Goal: Transaction & Acquisition: Purchase product/service

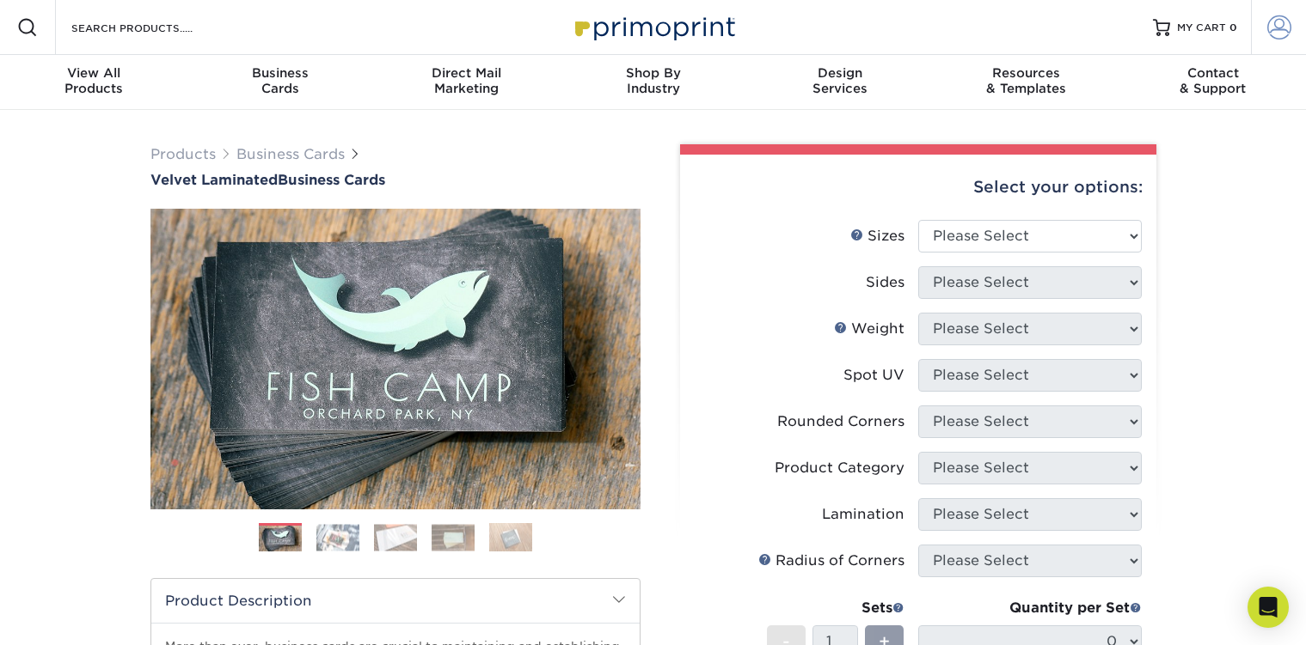
click at [1263, 27] on link "Account" at bounding box center [1278, 27] width 55 height 55
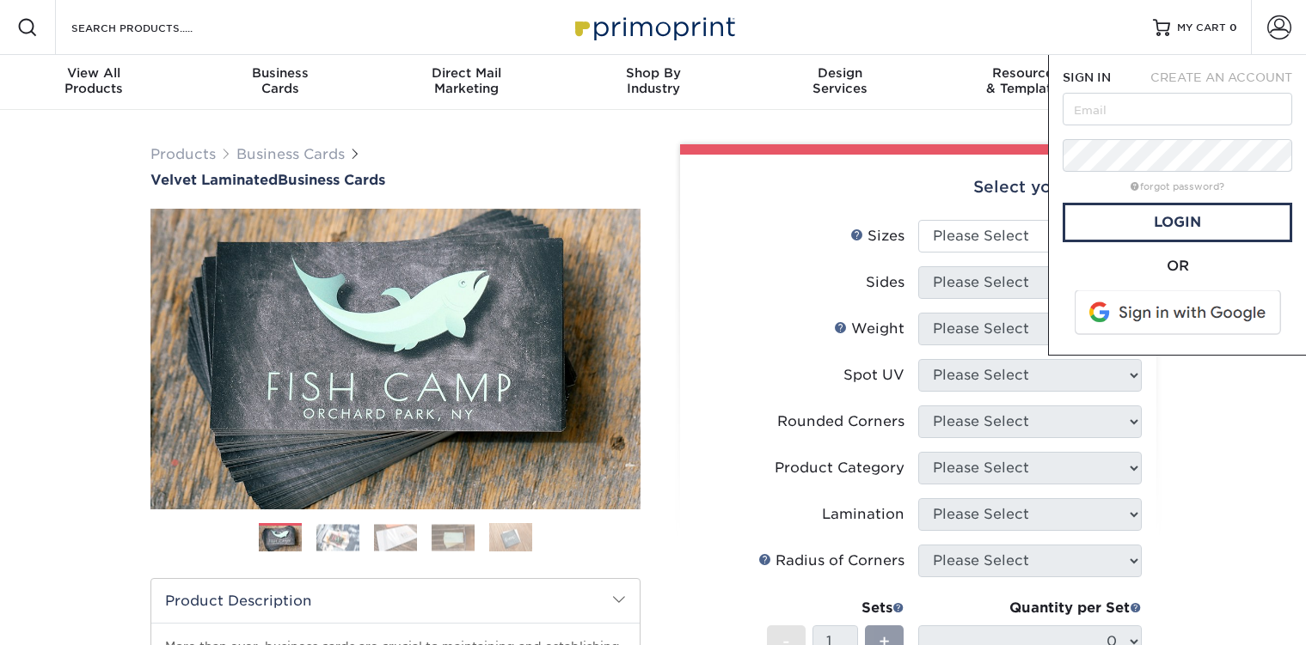
click at [1167, 319] on span at bounding box center [1178, 313] width 219 height 45
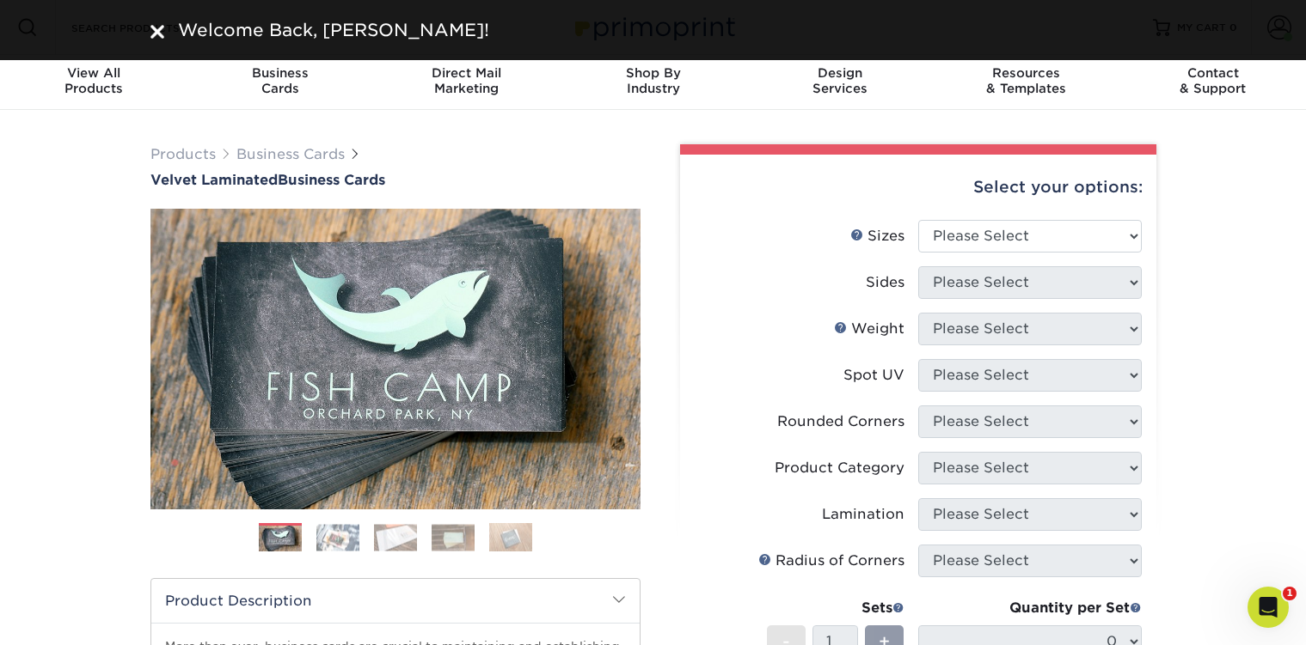
click at [151, 34] on img at bounding box center [157, 32] width 14 height 14
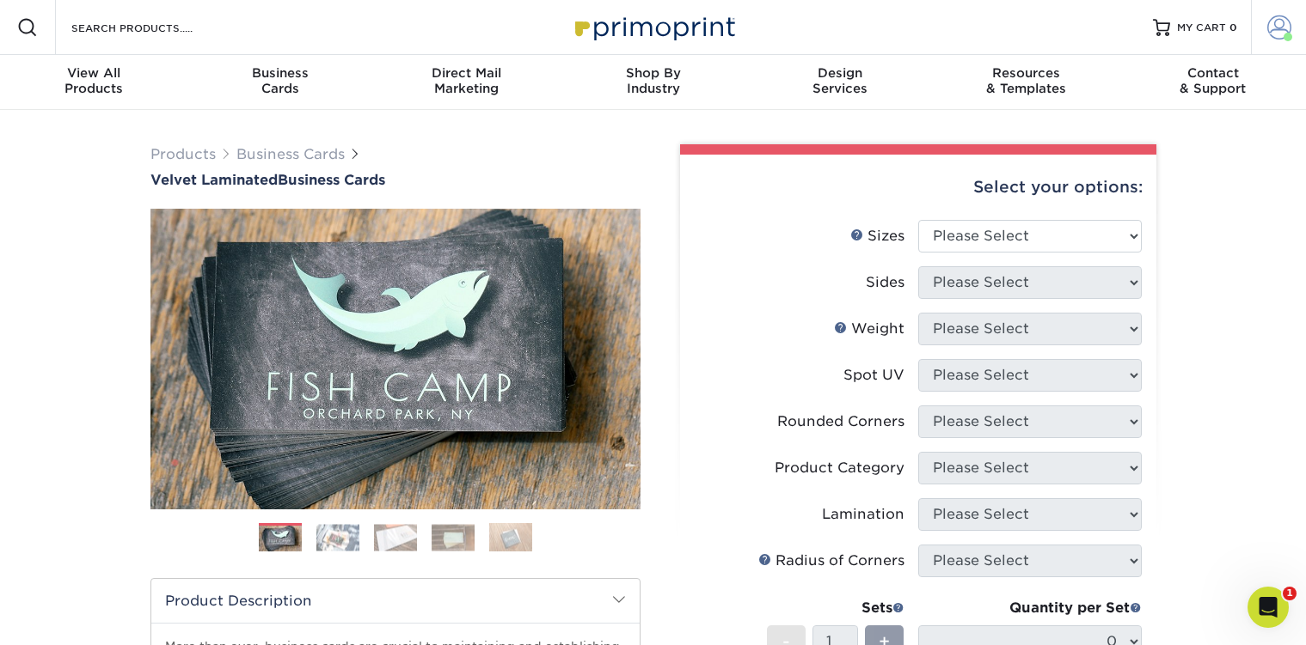
click at [1285, 26] on span at bounding box center [1279, 27] width 24 height 24
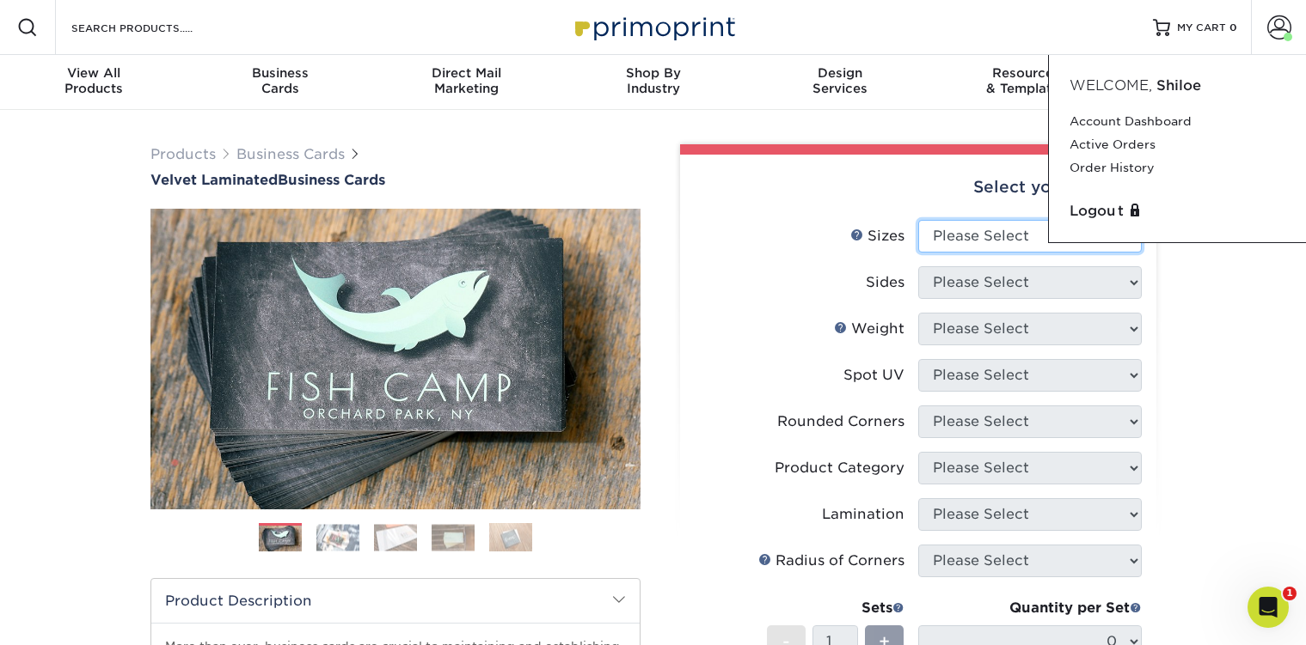
click at [989, 227] on select "Please Select 1.5" x 3.5" - Mini 1.75" x 3.5" - Mini 2" x 2" - Square 2" x 3" -…" at bounding box center [1029, 236] width 223 height 33
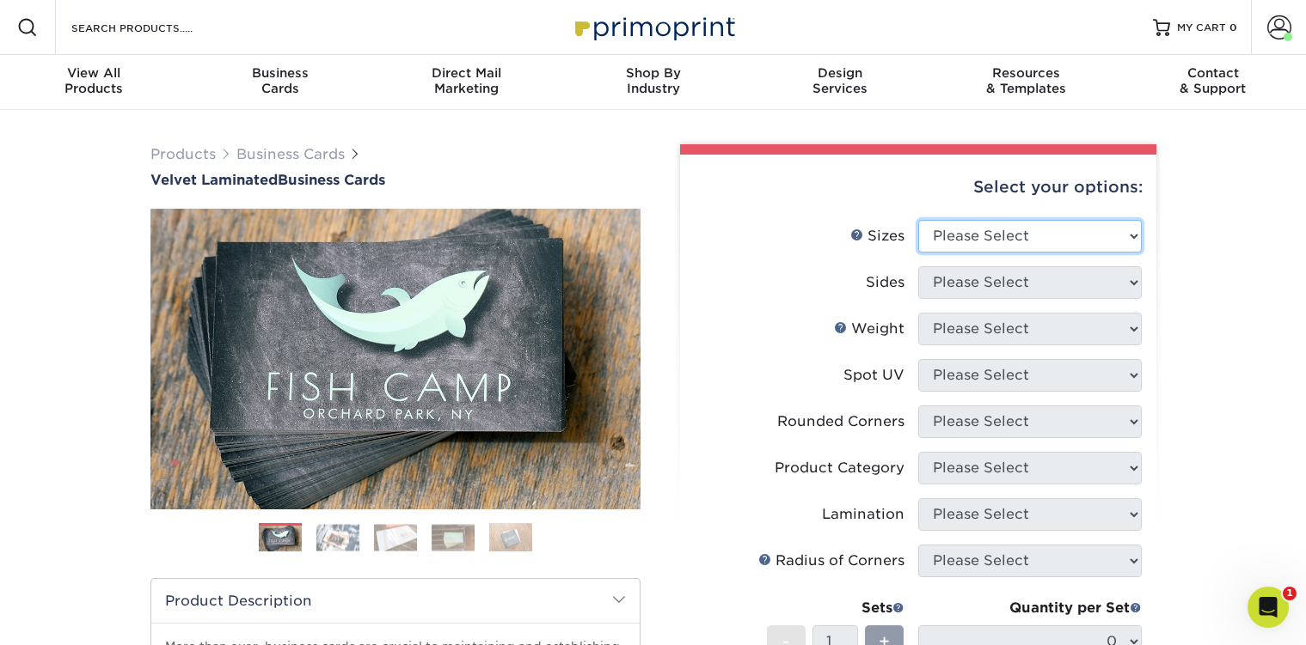
select select "2.00x3.50"
click at [918, 220] on select "Please Select 1.5" x 3.5" - Mini 1.75" x 3.5" - Mini 2" x 2" - Square 2" x 3" -…" at bounding box center [1029, 236] width 223 height 33
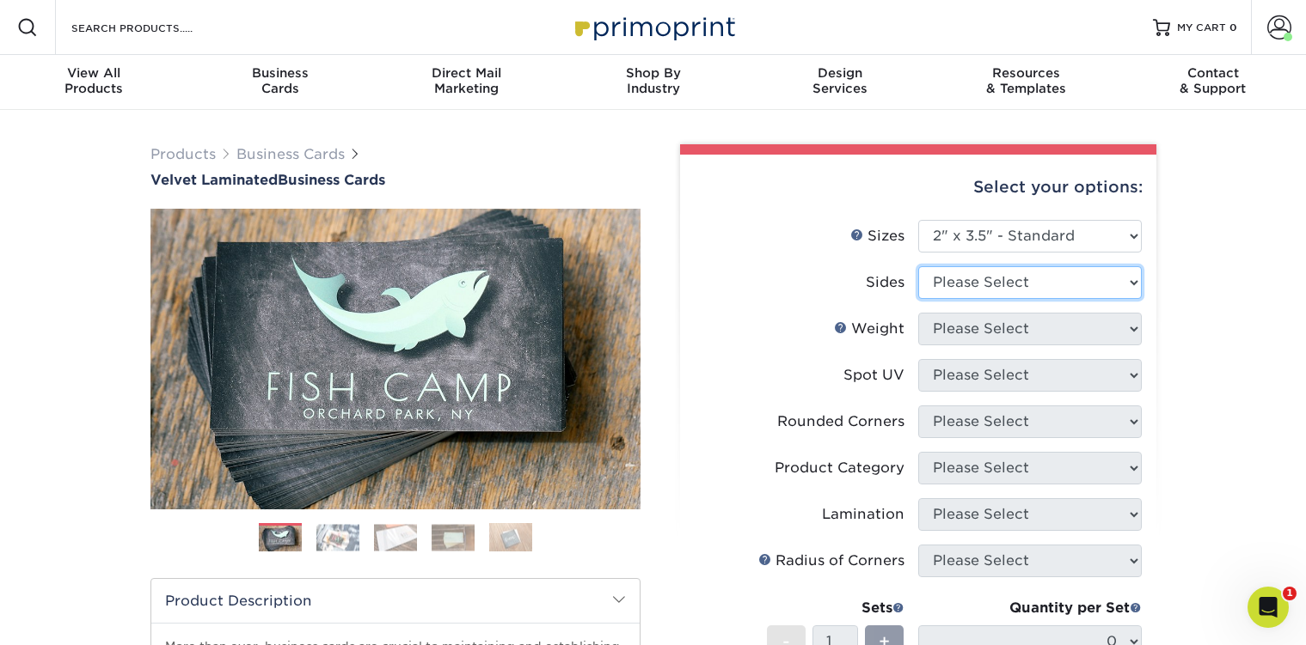
click at [988, 280] on select "Please Select Print Both Sides Print Front Only" at bounding box center [1029, 282] width 223 height 33
select select "13abbda7-1d64-4f25-8bb2-c179b224825d"
click at [918, 266] on select "Please Select Print Both Sides Print Front Only" at bounding box center [1029, 282] width 223 height 33
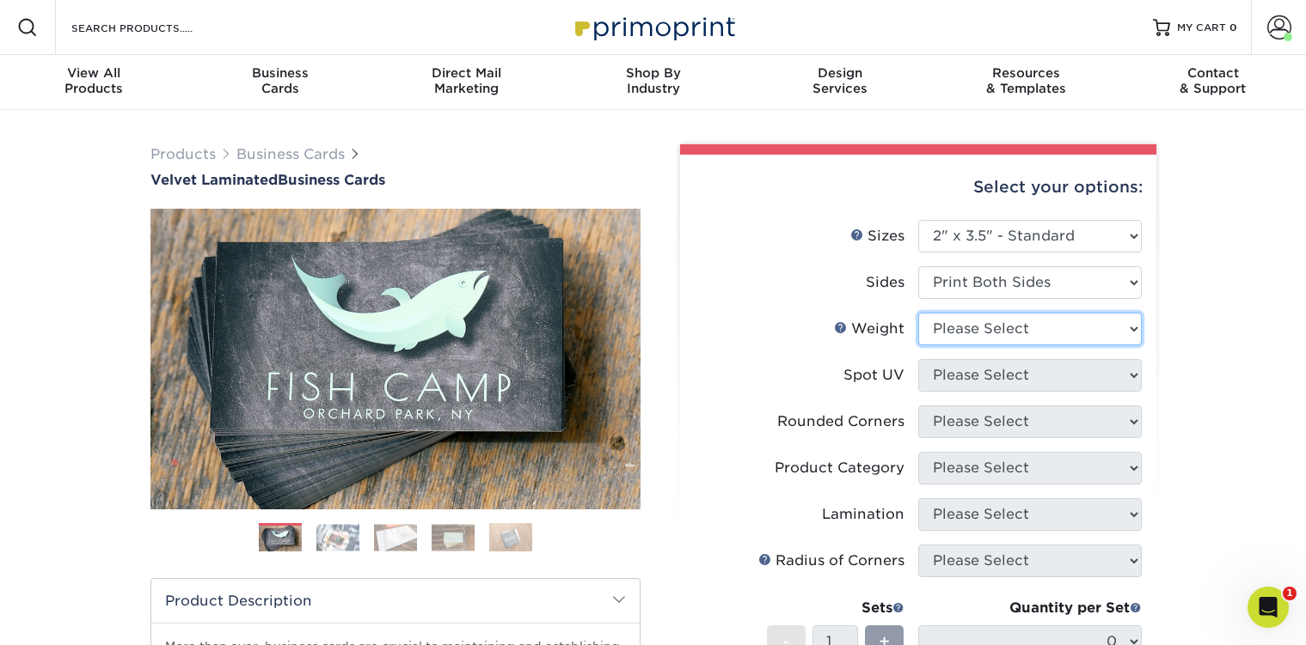
click at [1002, 321] on select "Please Select 16PT" at bounding box center [1029, 329] width 223 height 33
select select "16PT"
click at [918, 313] on select "Please Select 16PT" at bounding box center [1029, 329] width 223 height 33
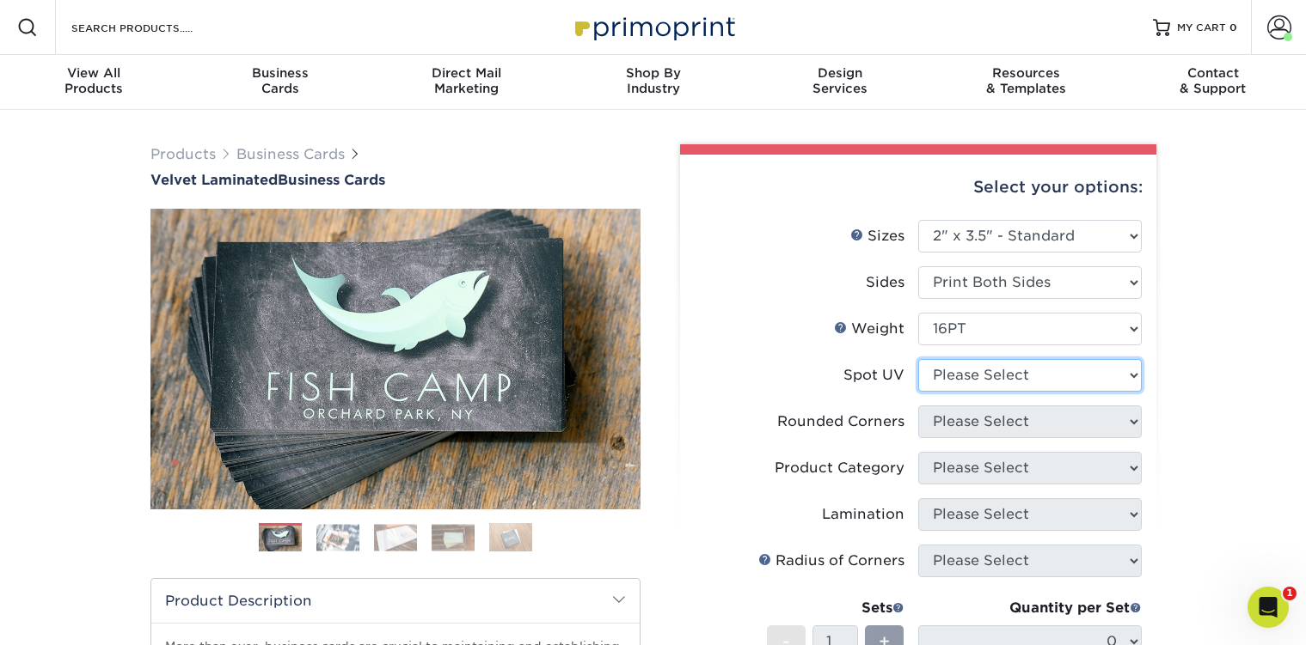
click at [981, 379] on select "Please Select No Spot UV Front and Back (Both Sides) Front Only Back Only" at bounding box center [1029, 375] width 223 height 33
select select "0"
click at [918, 359] on select "Please Select No Spot UV Front and Back (Both Sides) Front Only Back Only" at bounding box center [1029, 375] width 223 height 33
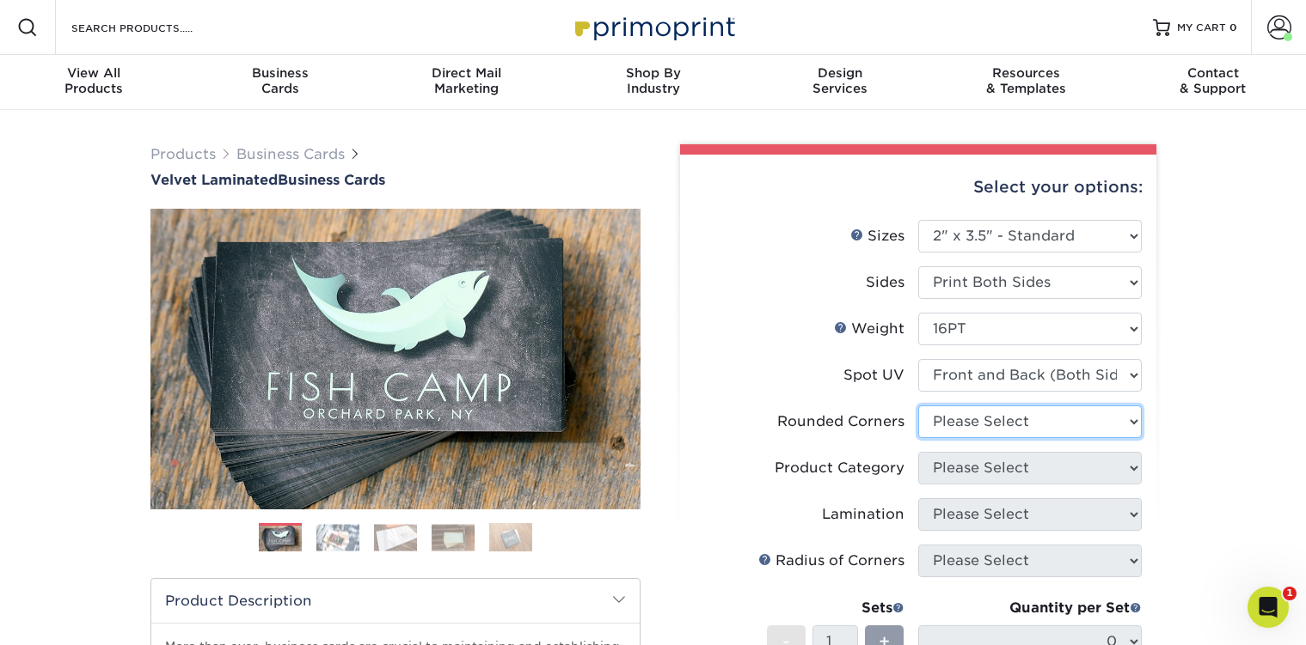
click at [982, 421] on select "Please Select Yes - Round 2 Corners Yes - Round 4 Corners No" at bounding box center [1029, 422] width 223 height 33
select select "0"
click at [918, 406] on select "Please Select Yes - Round 2 Corners Yes - Round 4 Corners No" at bounding box center [1029, 422] width 223 height 33
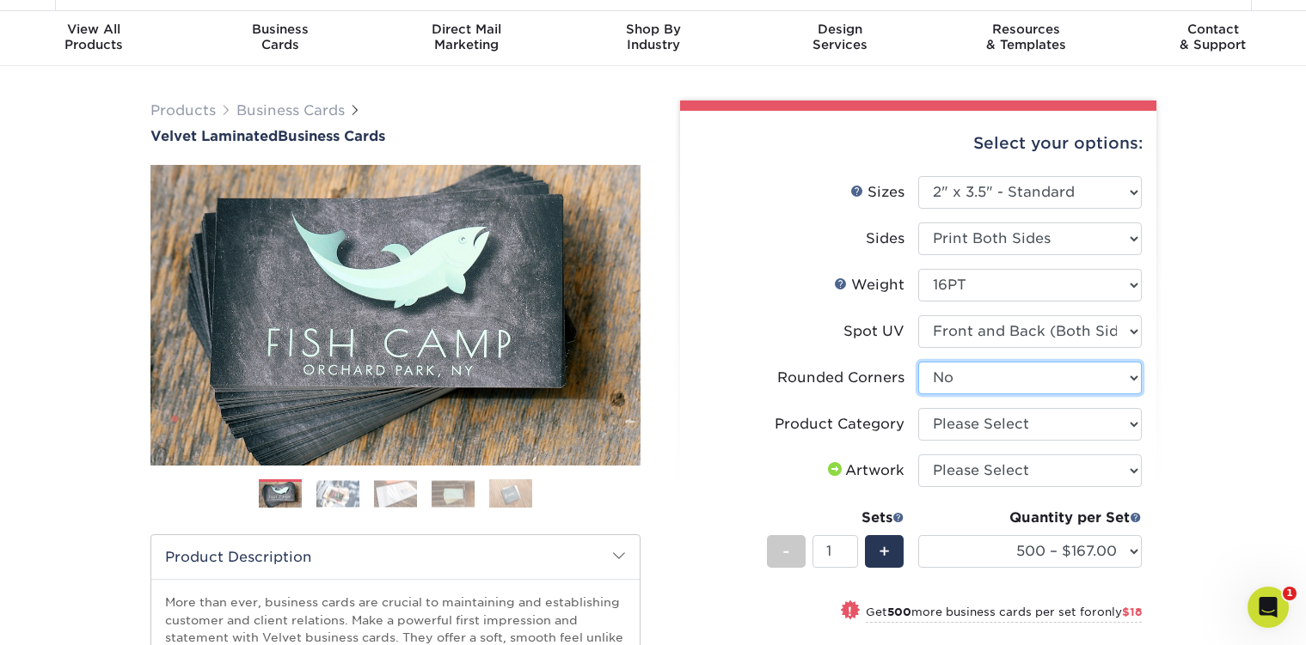
scroll to position [45, 0]
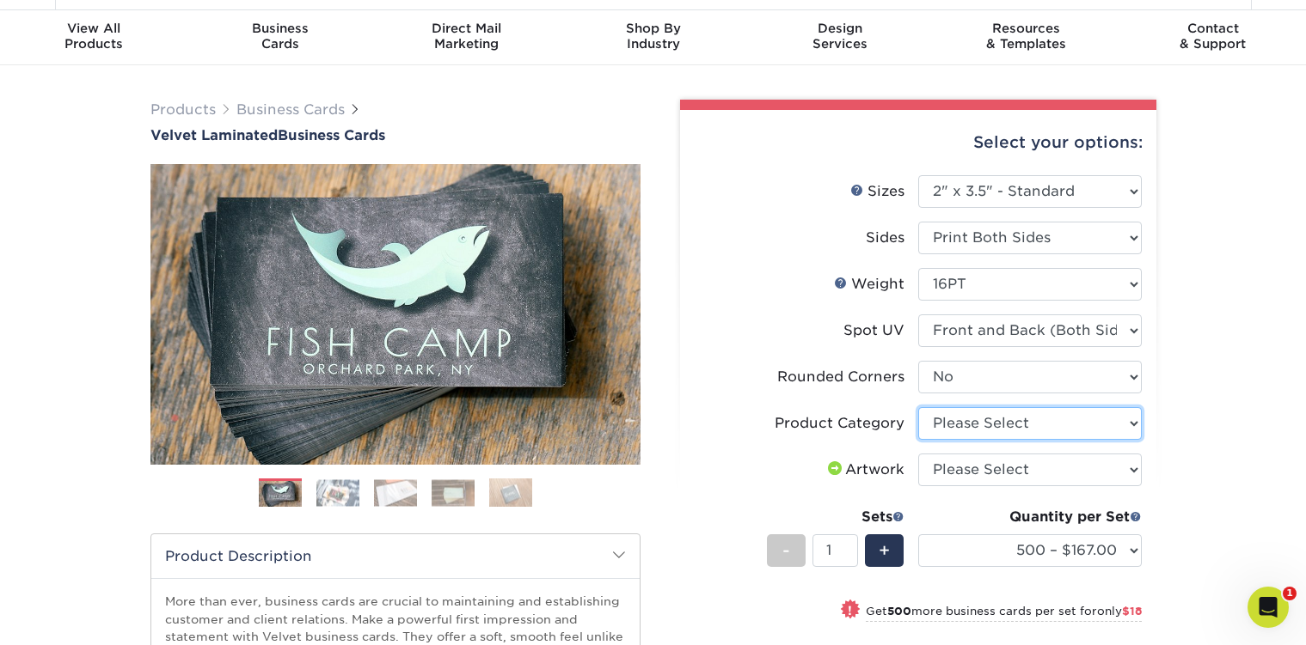
click at [988, 421] on select "Please Select Business Cards" at bounding box center [1029, 423] width 223 height 33
select select "3b5148f1-0588-4f88-a218-97bcfdce65c1"
click at [918, 407] on select "Please Select Business Cards" at bounding box center [1029, 423] width 223 height 33
click at [992, 467] on select "Please Select I will upload files I need a design - $100" at bounding box center [1029, 470] width 223 height 33
select select "upload"
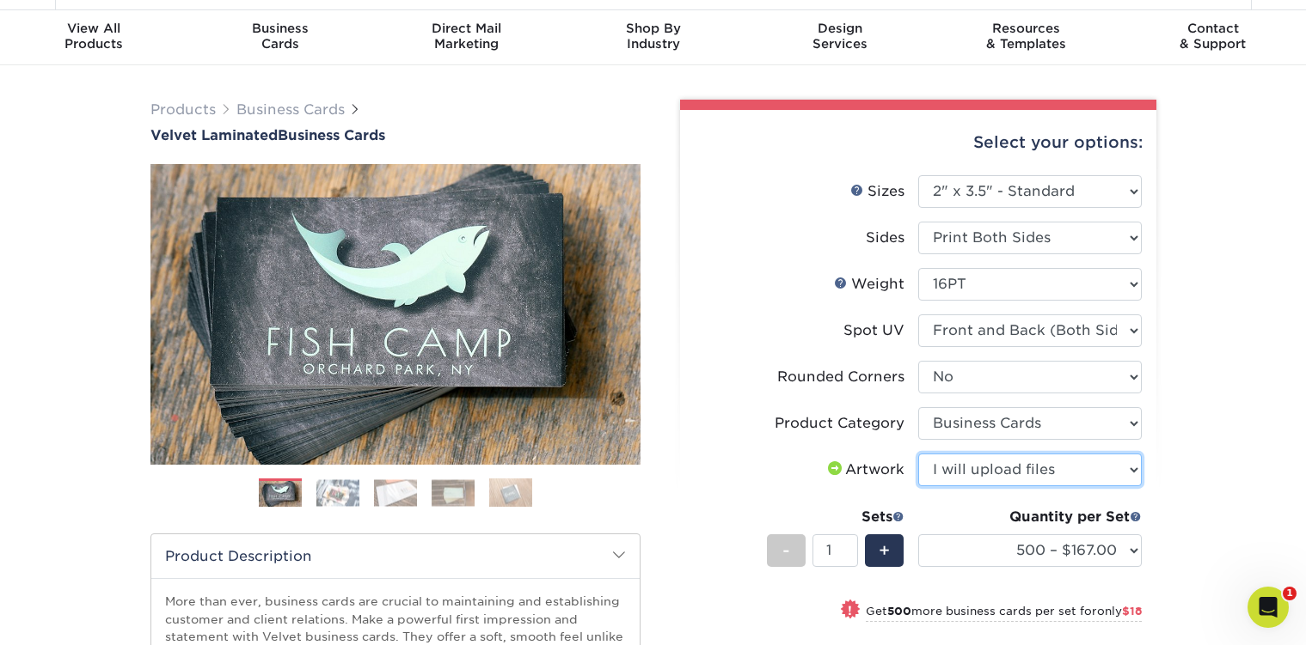
click at [918, 454] on select "Please Select I will upload files I need a design - $100" at bounding box center [1029, 470] width 223 height 33
click at [1232, 497] on div "Products Business Cards Velvet Laminated Business Cards Previous Next" at bounding box center [653, 524] width 1306 height 918
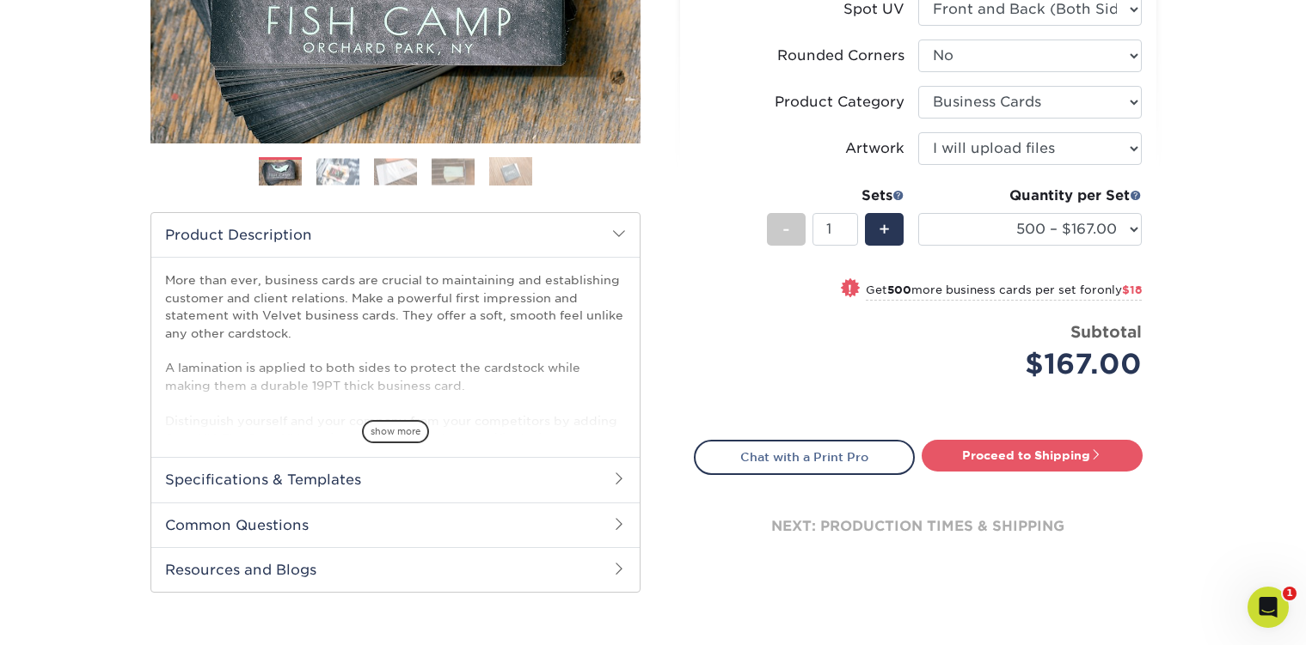
scroll to position [380, 0]
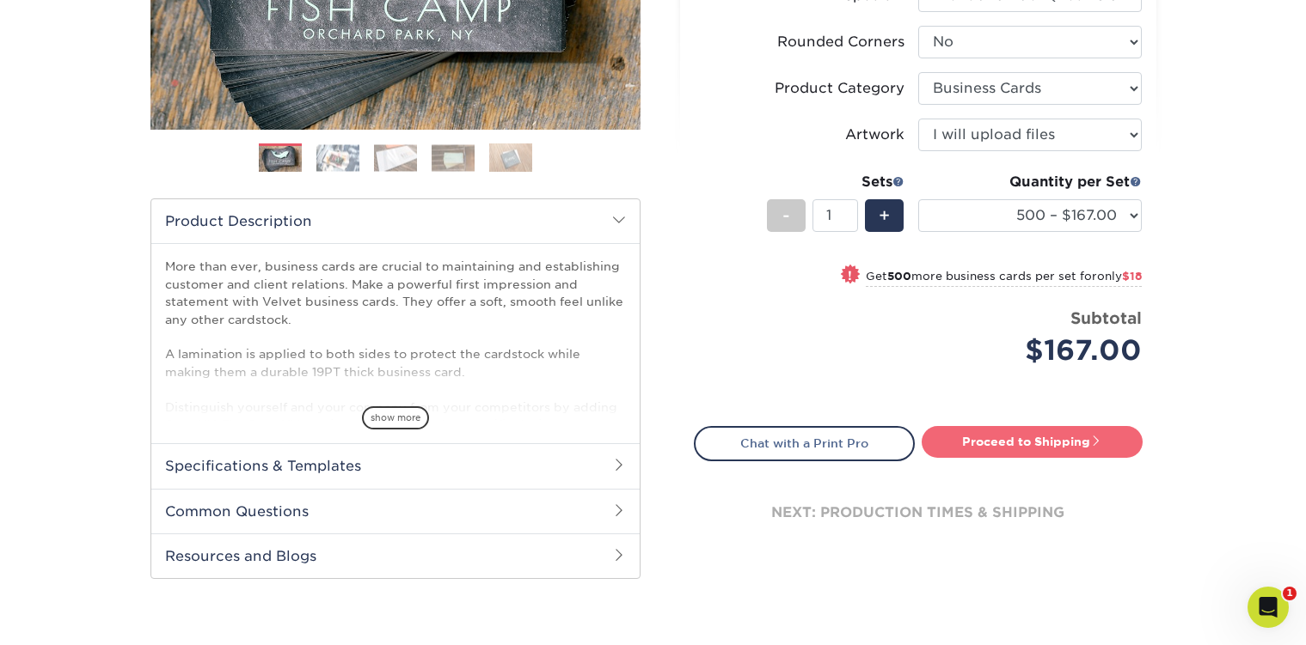
click at [1068, 446] on link "Proceed to Shipping" at bounding box center [1031, 441] width 221 height 31
type input "Set 1"
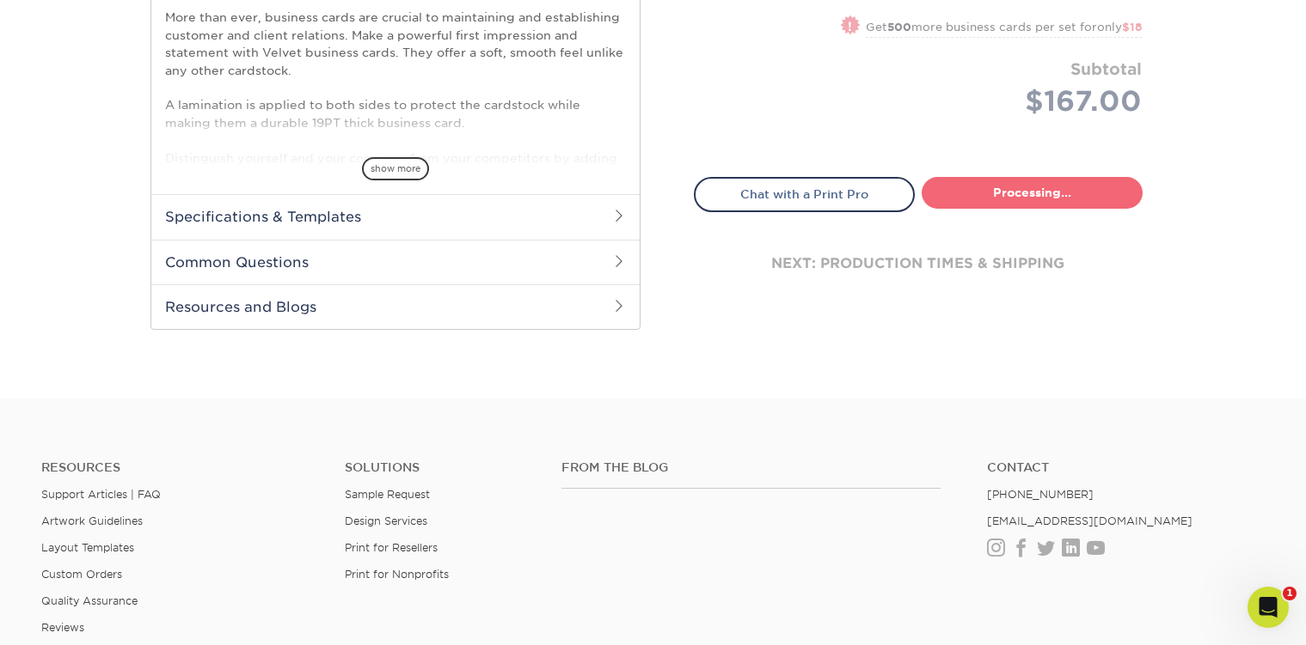
select select "4255bcc9-c807-49ed-9fda-38550f218dbc"
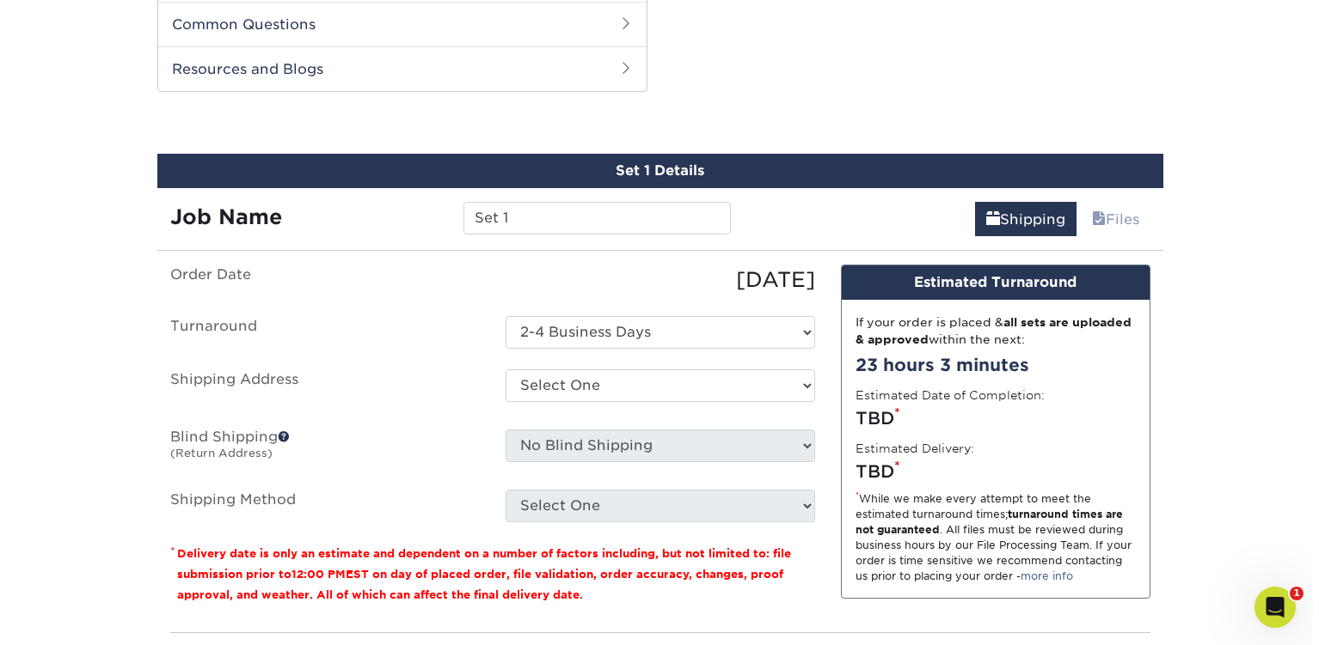
scroll to position [875, 0]
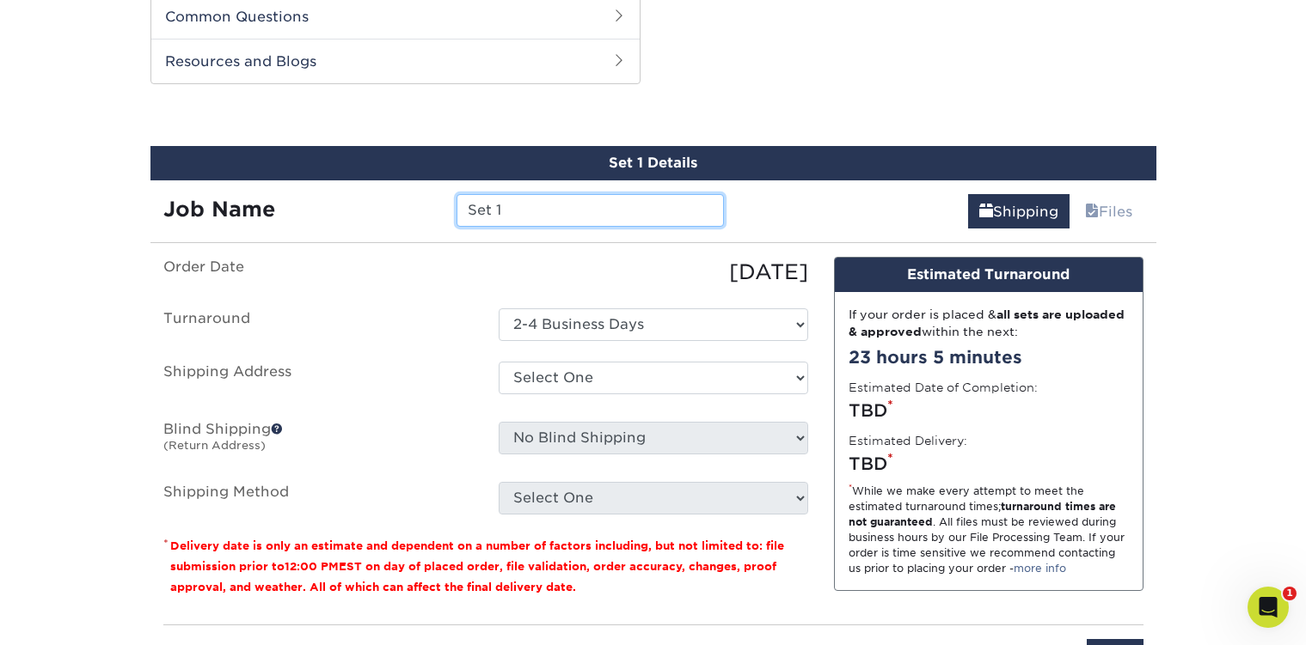
click at [491, 210] on input "Set 1" at bounding box center [589, 210] width 267 height 33
click at [490, 210] on input "Set 1" at bounding box center [589, 210] width 267 height 33
type input "[PERSON_NAME]"
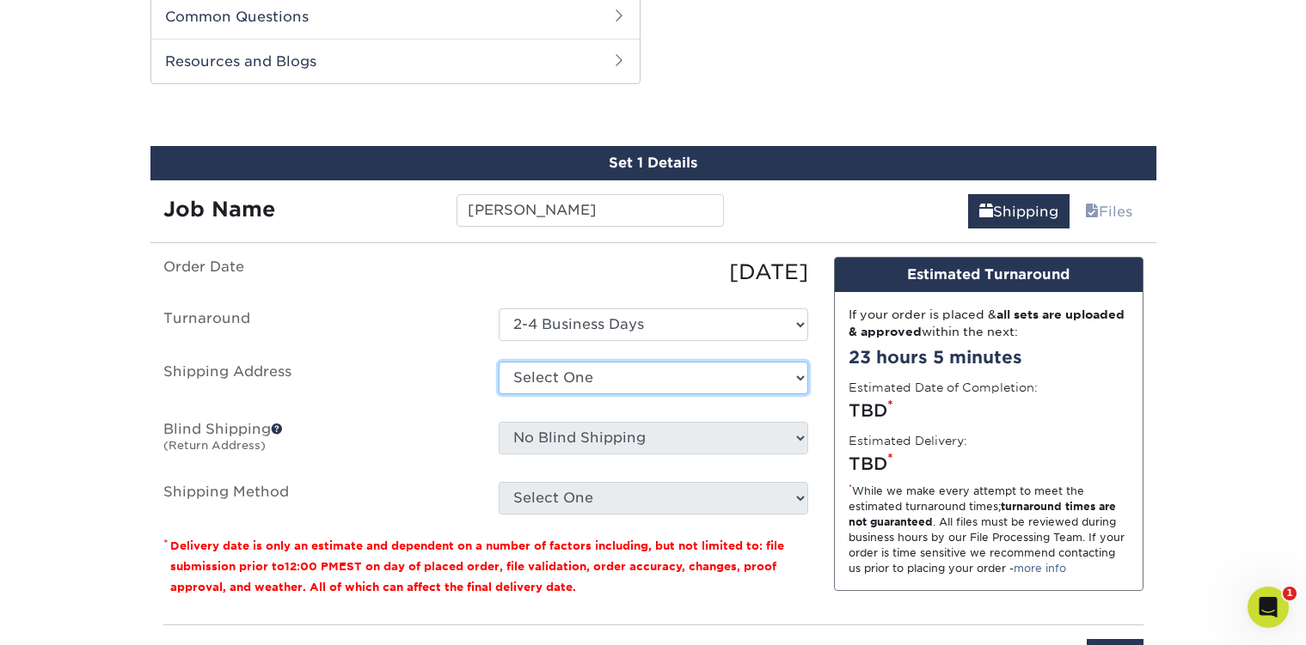
click at [563, 371] on select "Select One Dan McBrearty Business Cards Dave Bravman Business Cards Kadesh Whit…" at bounding box center [653, 378] width 309 height 33
select select "newaddress"
click at [499, 362] on select "Select One Dan McBrearty Business Cards Dave Bravman Business Cards Kadesh Whit…" at bounding box center [653, 378] width 309 height 33
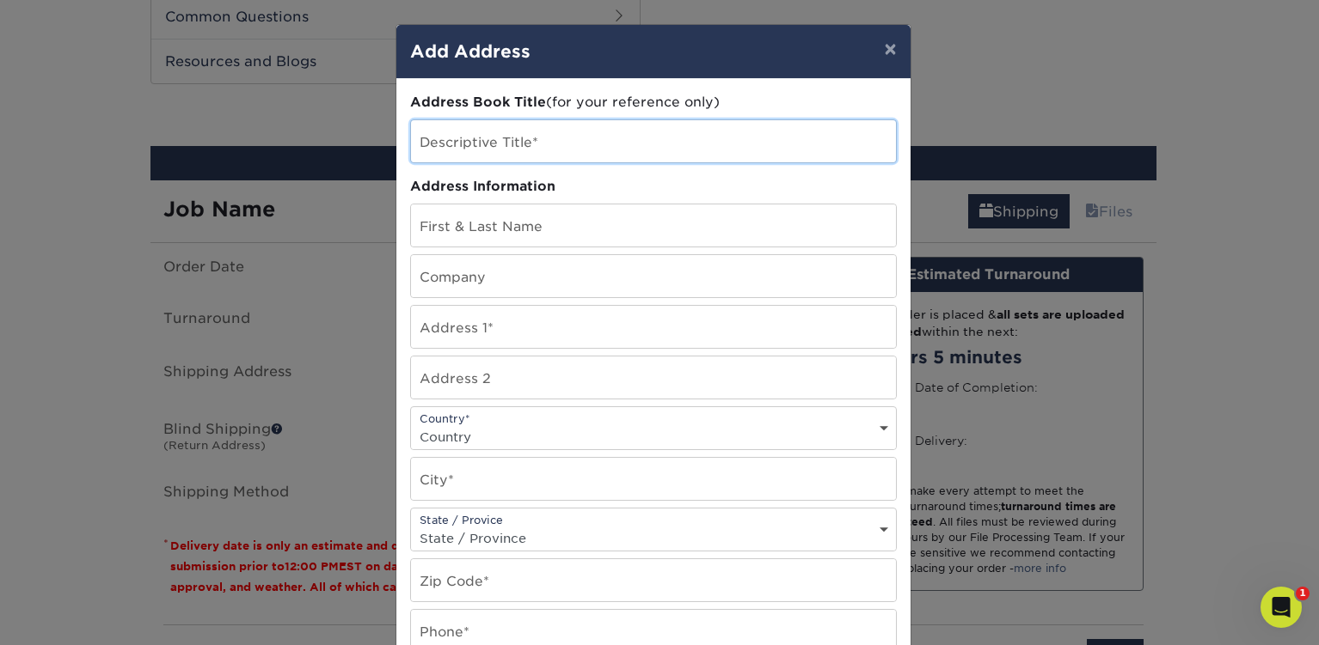
click at [577, 151] on input "text" at bounding box center [653, 141] width 485 height 42
type input "[PERSON_NAME]"
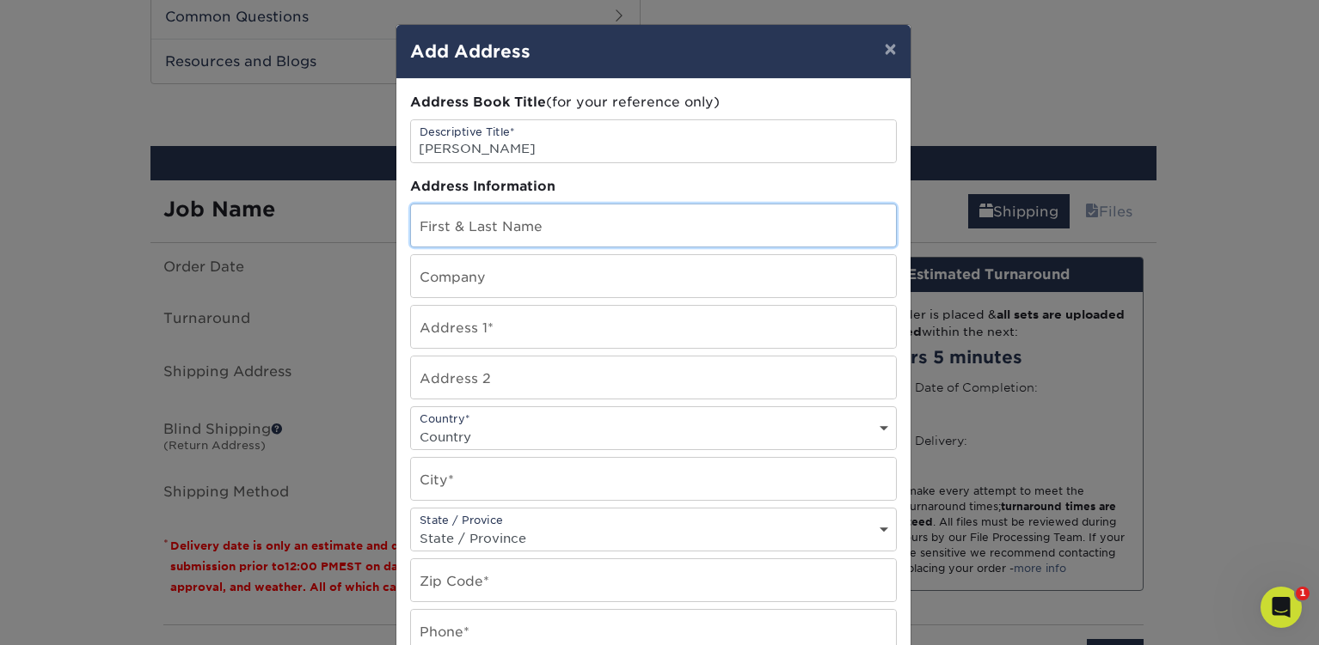
click at [529, 226] on input "text" at bounding box center [653, 226] width 485 height 42
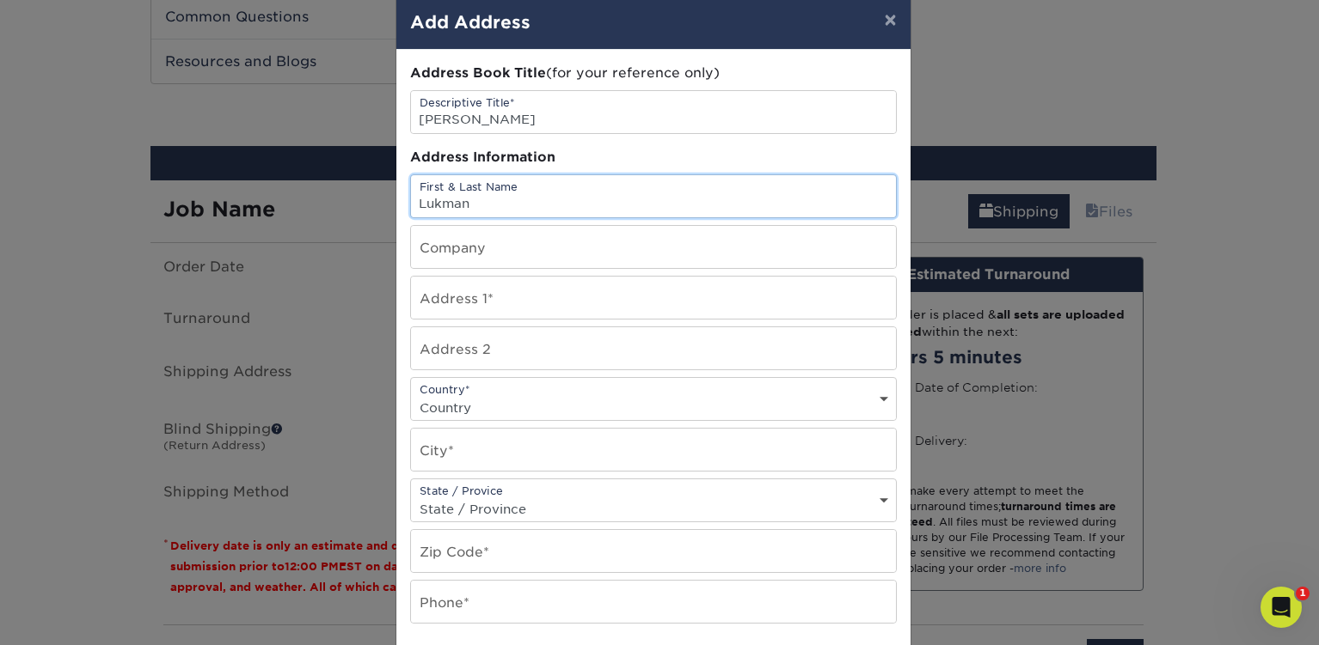
scroll to position [38, 0]
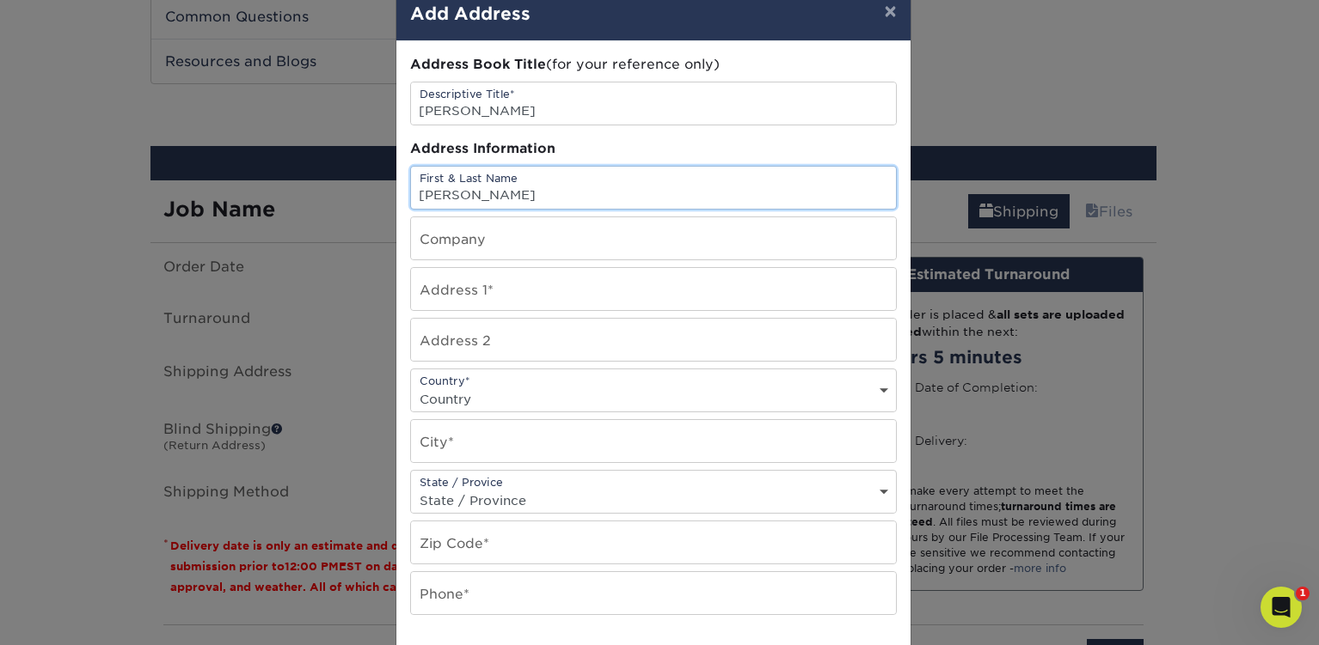
type input "[PERSON_NAME]"
click at [465, 230] on input "text" at bounding box center [653, 238] width 485 height 42
type input "Dealr, Inc."
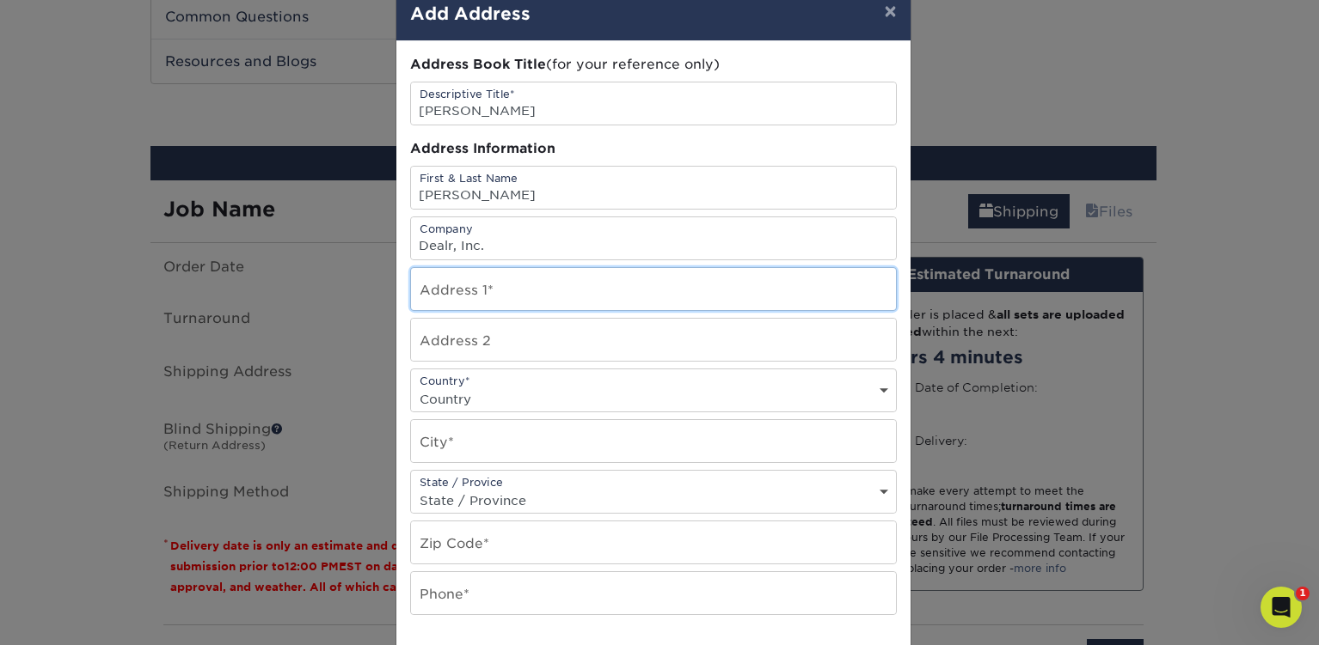
click at [444, 285] on input "text" at bounding box center [653, 289] width 485 height 42
type input "1509 Silver Marten Trail"
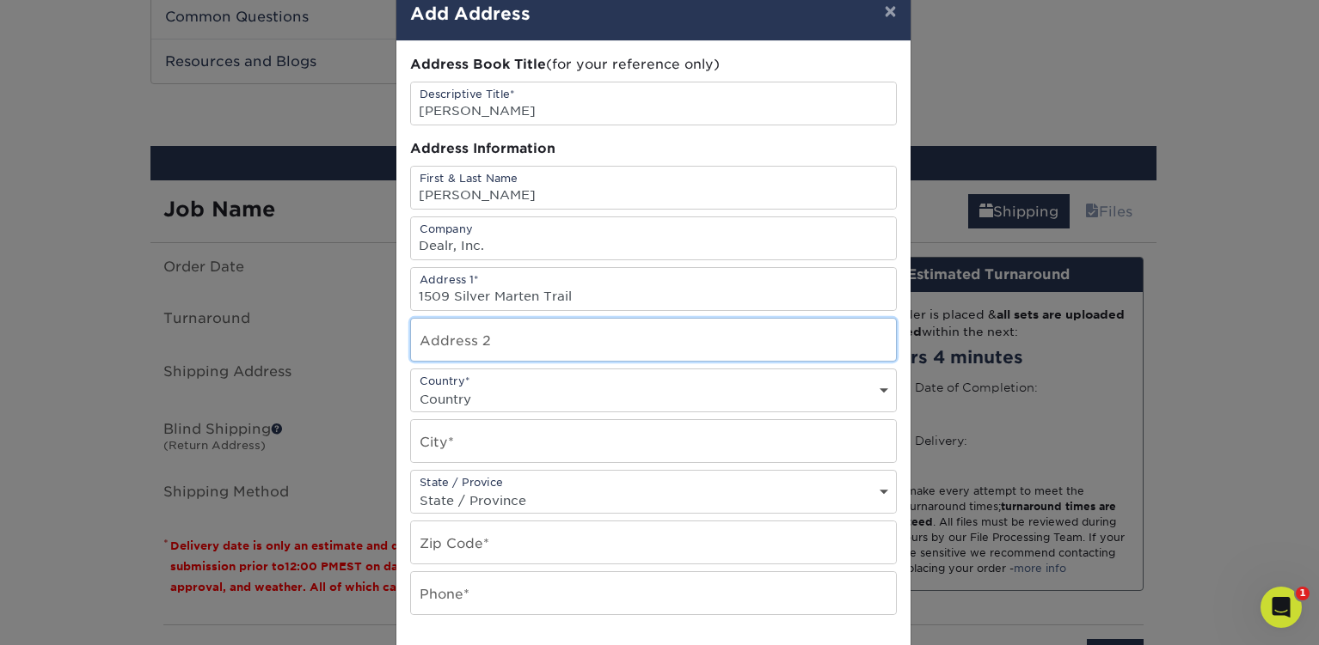
click at [440, 328] on input "text" at bounding box center [653, 340] width 485 height 42
click at [446, 398] on select "Country United States Canada ----------------------------- Afghanistan Albania …" at bounding box center [653, 399] width 485 height 25
select select "US"
click at [411, 387] on select "Country United States Canada ----------------------------- Afghanistan Albania …" at bounding box center [653, 399] width 485 height 25
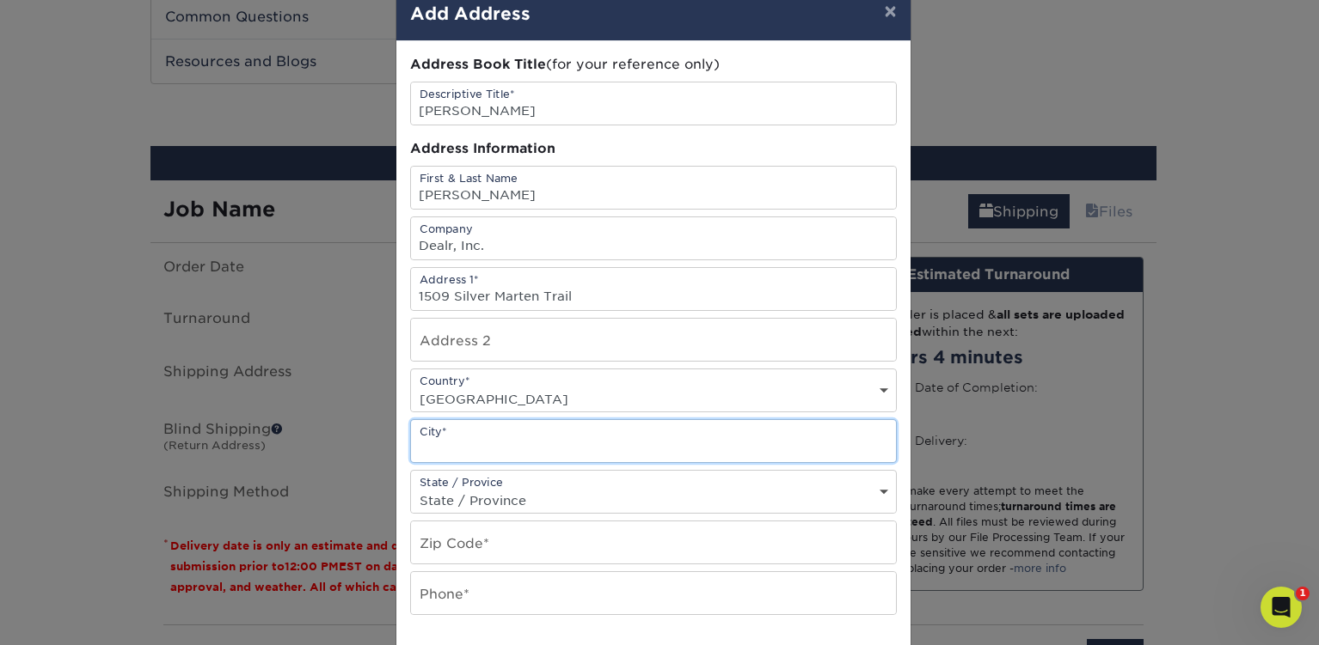
click at [460, 433] on input "text" at bounding box center [653, 441] width 485 height 42
type input "Arlington"
click at [454, 485] on div "State / Provice State / Province Alabama Alaska Arizona Arkansas California Col…" at bounding box center [653, 492] width 486 height 44
click at [453, 494] on select "State / Province Alabama Alaska Arizona Arkansas California Colorado Connecticu…" at bounding box center [653, 500] width 485 height 25
select select "TX"
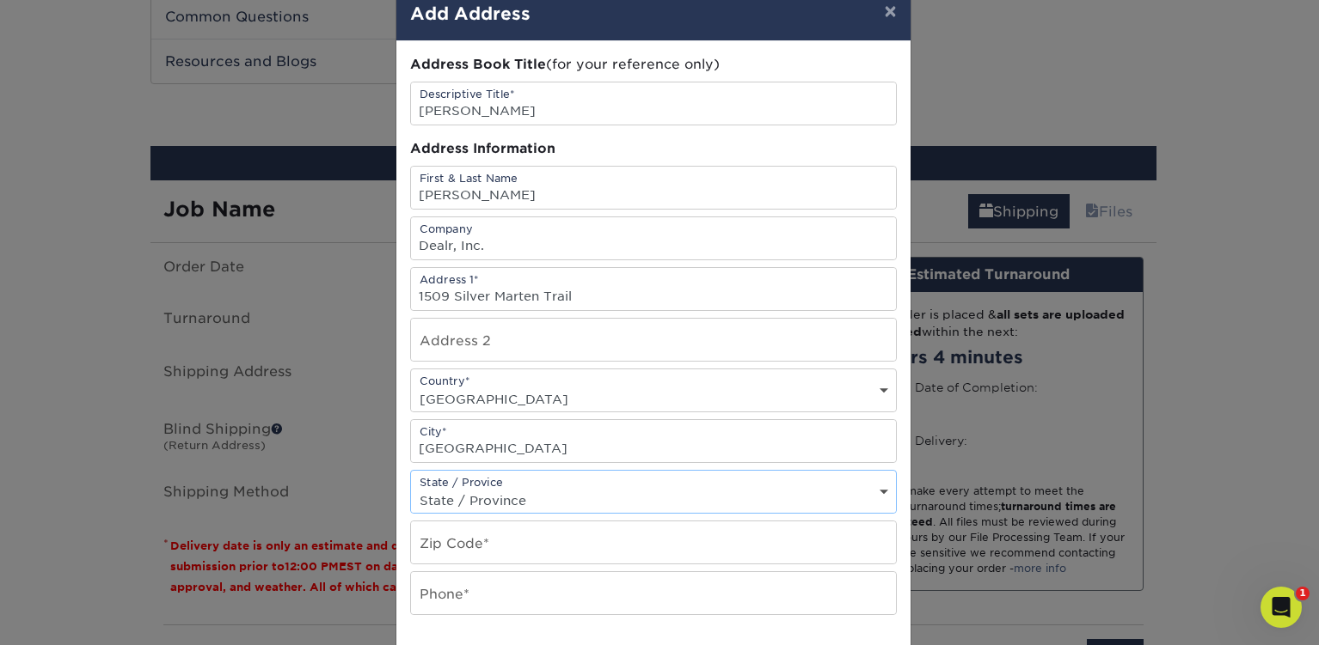
click at [411, 488] on select "State / Province Alabama Alaska Arizona Arkansas California Colorado Connecticu…" at bounding box center [653, 500] width 485 height 25
click at [450, 544] on input "text" at bounding box center [653, 543] width 485 height 42
type input "76005"
click at [450, 603] on input "text" at bounding box center [653, 593] width 485 height 42
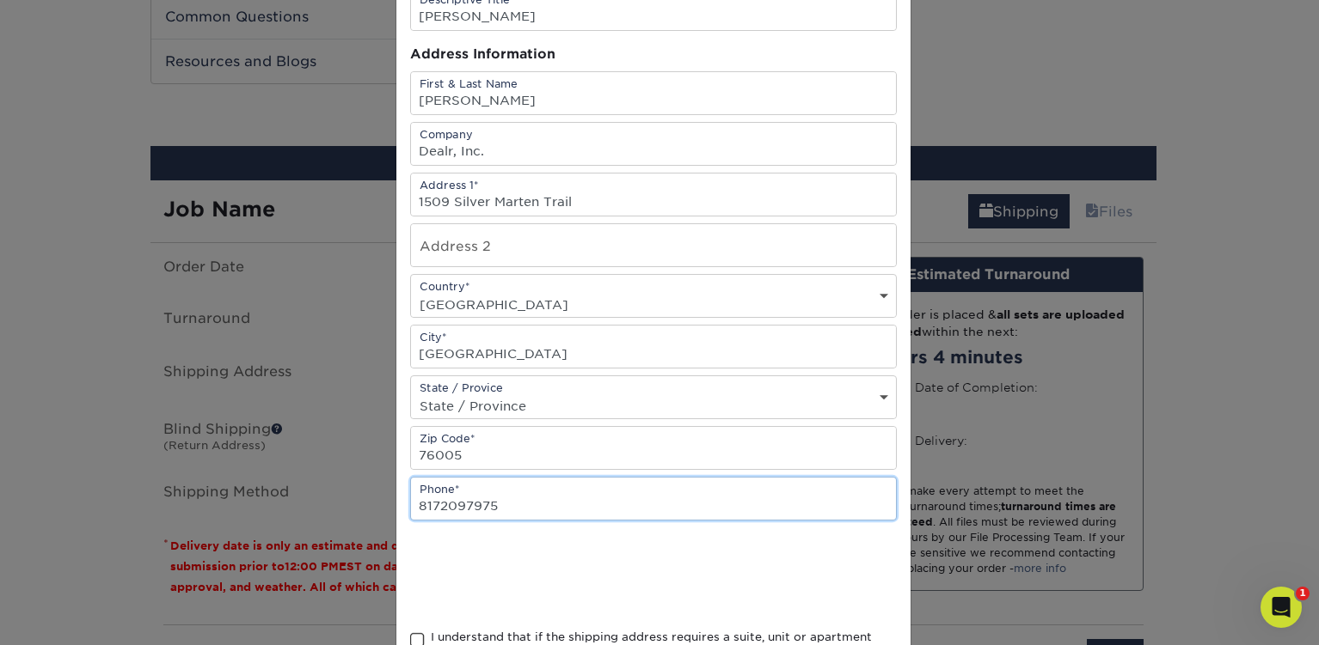
type input "8172097975"
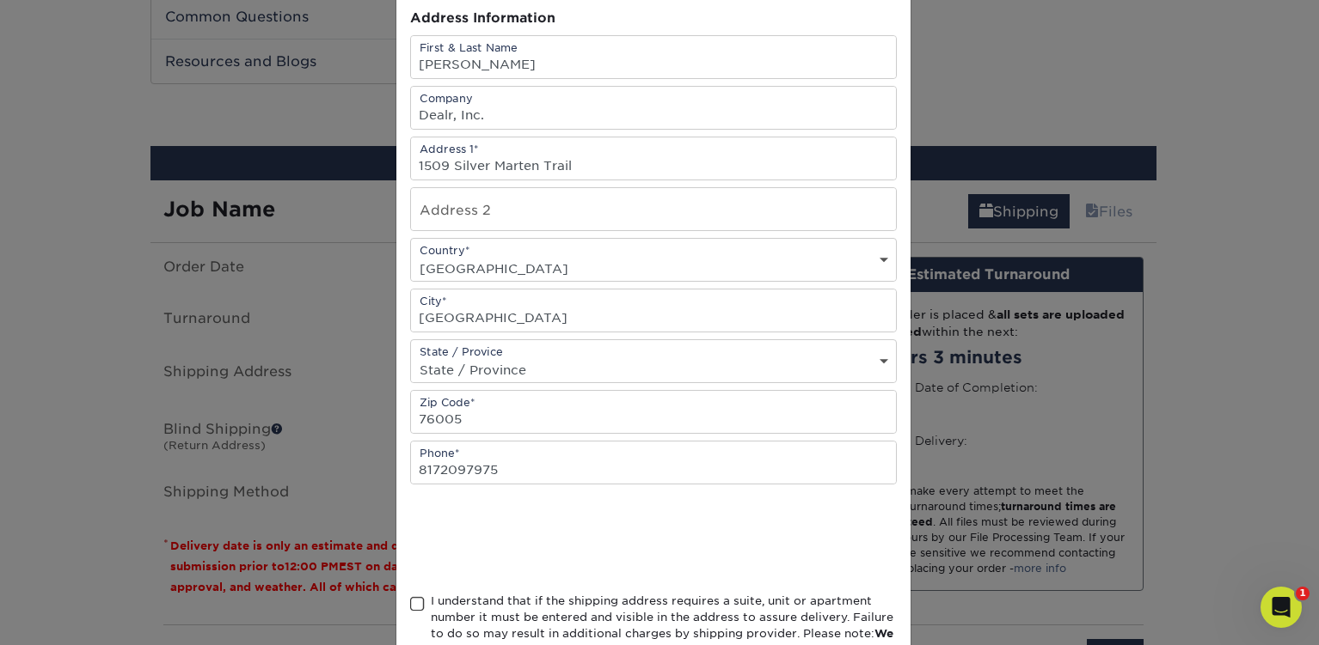
scroll to position [289, 0]
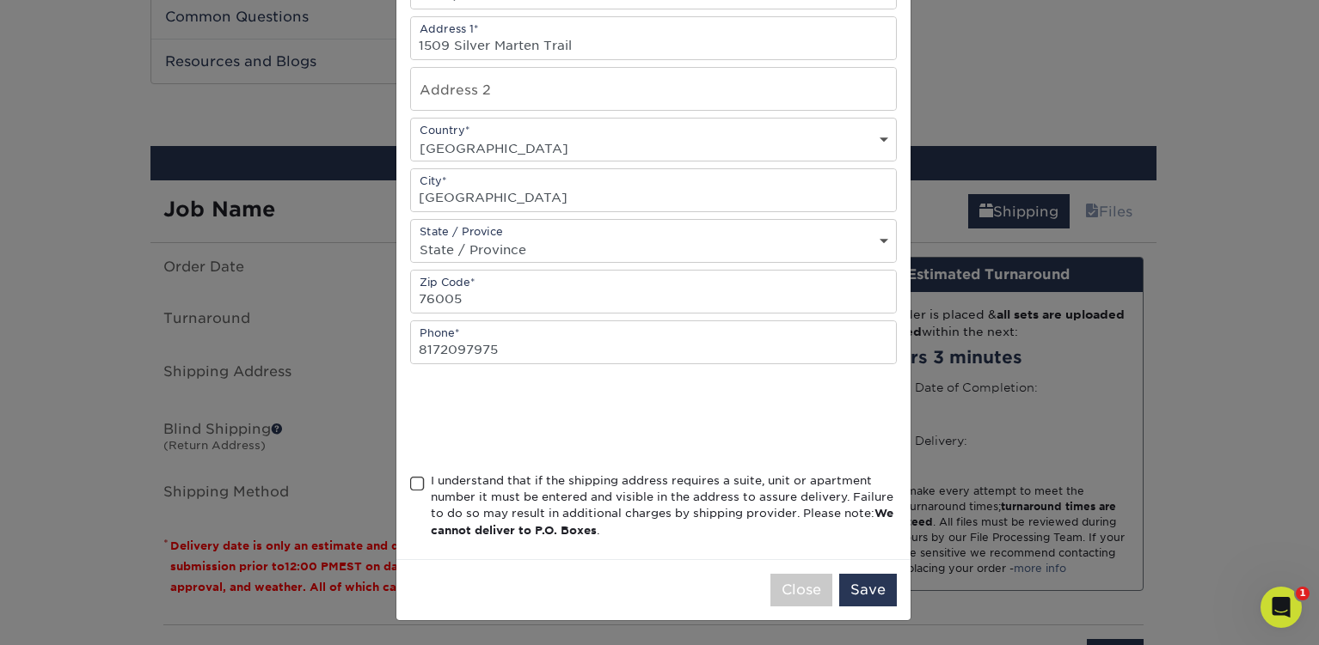
click at [410, 484] on span at bounding box center [417, 484] width 15 height 16
click at [0, 0] on input "I understand that if the shipping address requires a suite, unit or apartment n…" at bounding box center [0, 0] width 0 height 0
click at [866, 594] on button "Save" at bounding box center [868, 590] width 58 height 33
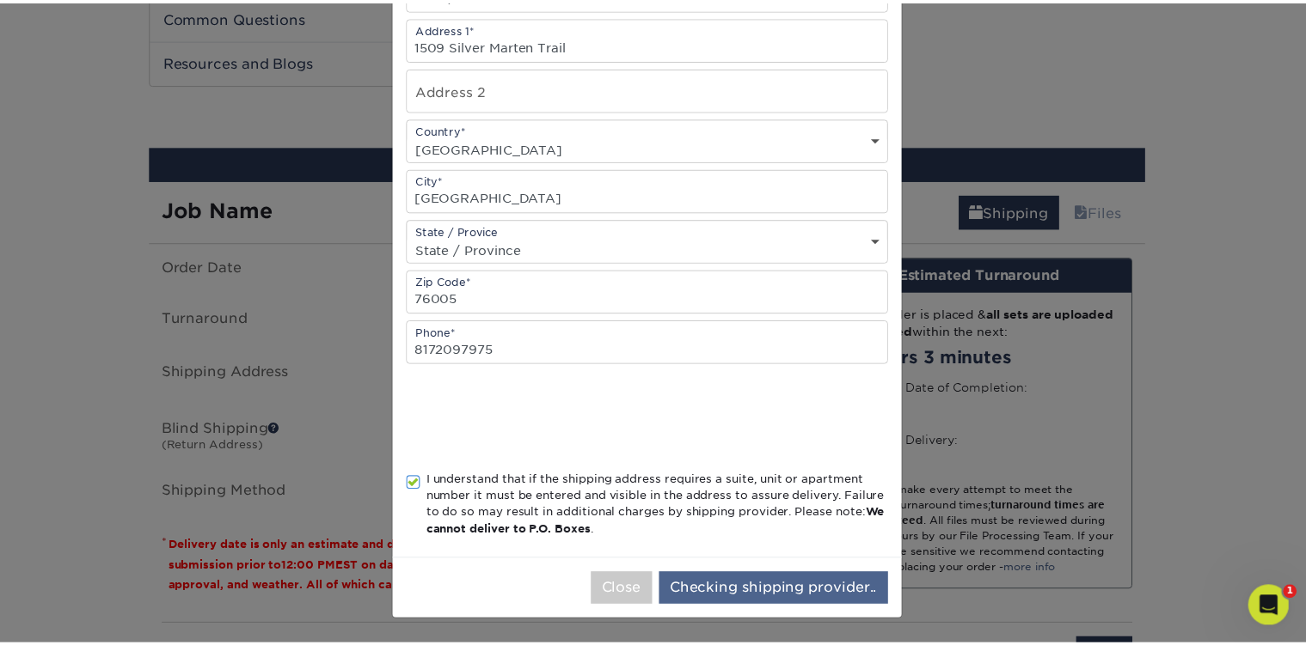
scroll to position [0, 0]
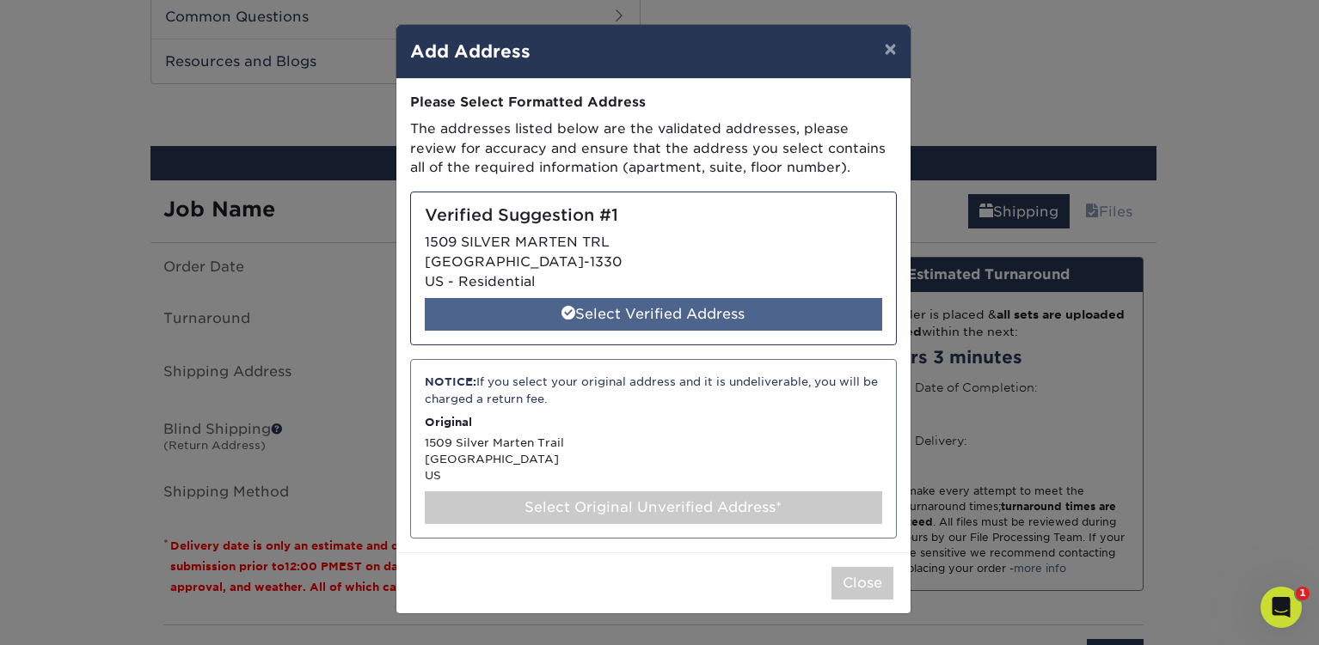
click at [631, 310] on div "Select Verified Address" at bounding box center [653, 314] width 457 height 33
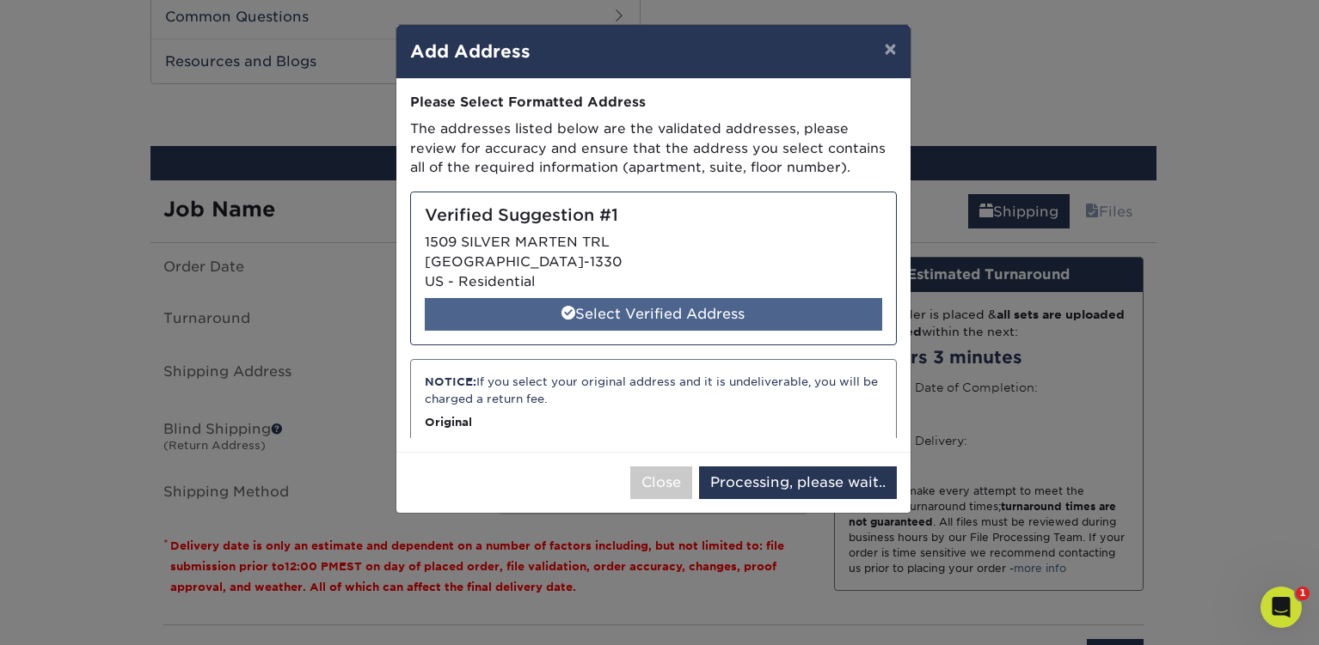
select select "286393"
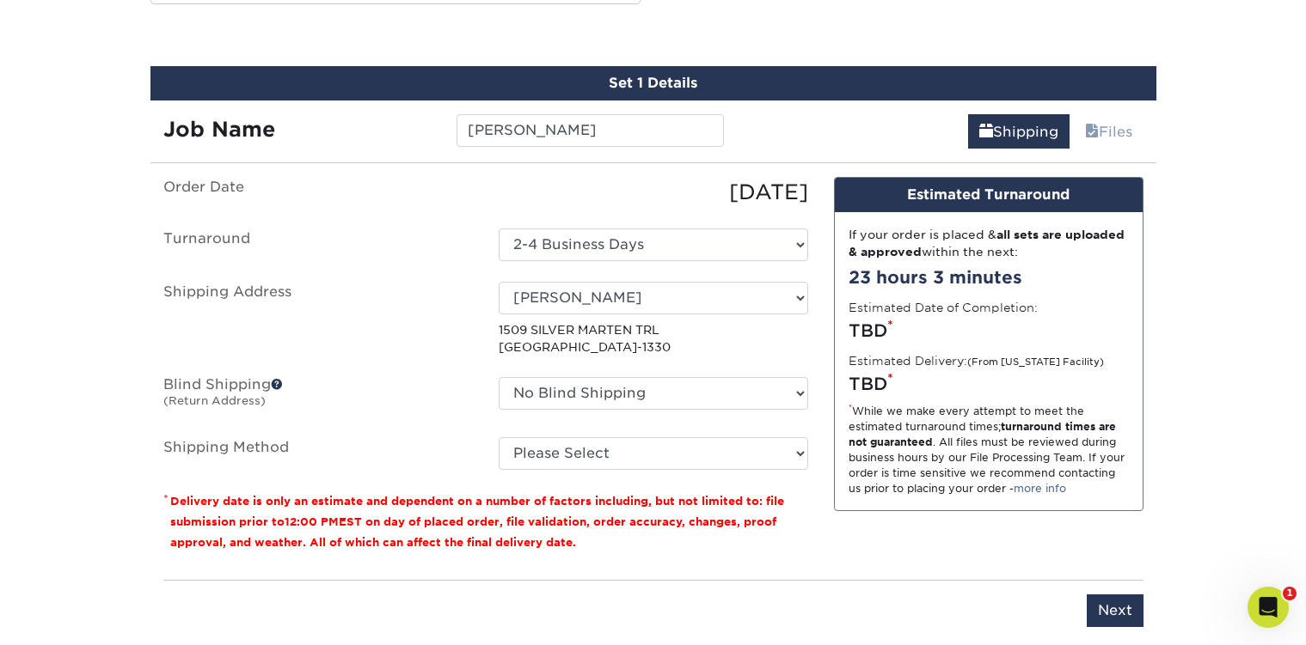
scroll to position [957, 0]
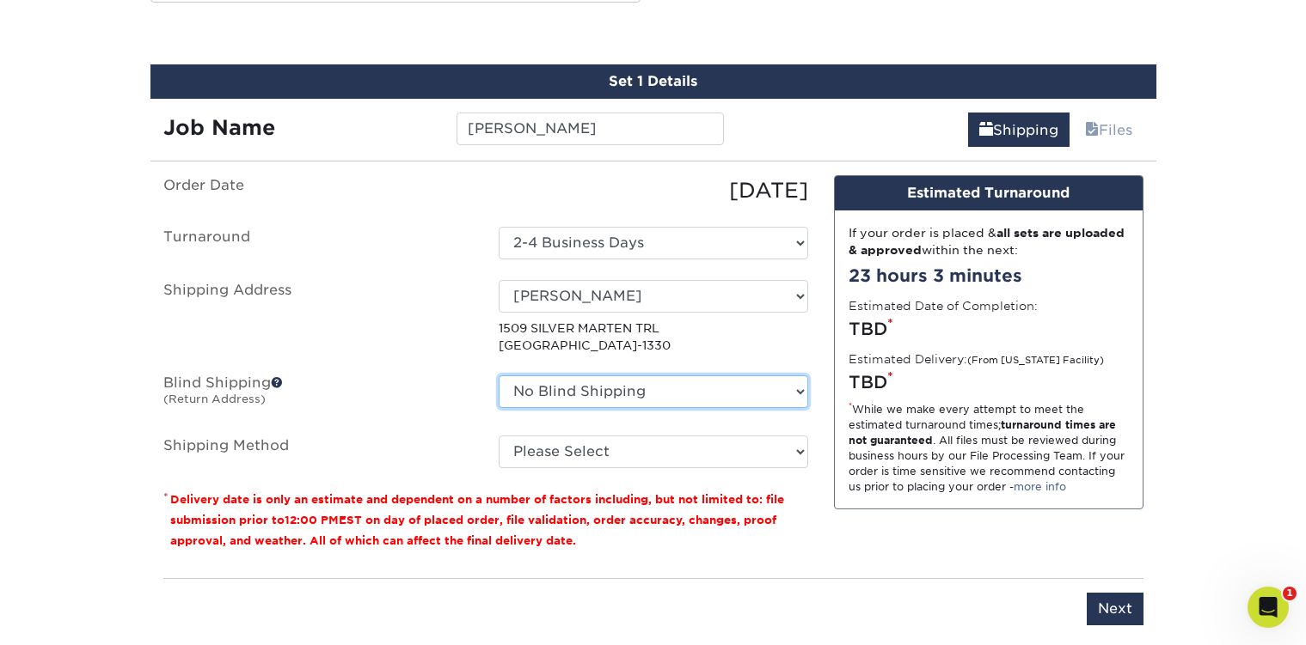
click at [560, 389] on select "No Blind Shipping Dan McBrearty Business Cards Dave Bravman Business Cards Kade…" at bounding box center [653, 392] width 309 height 33
select select "275521"
click at [499, 376] on select "No Blind Shipping Dan McBrearty Business Cards Dave Bravman Business Cards Kade…" at bounding box center [653, 392] width 309 height 33
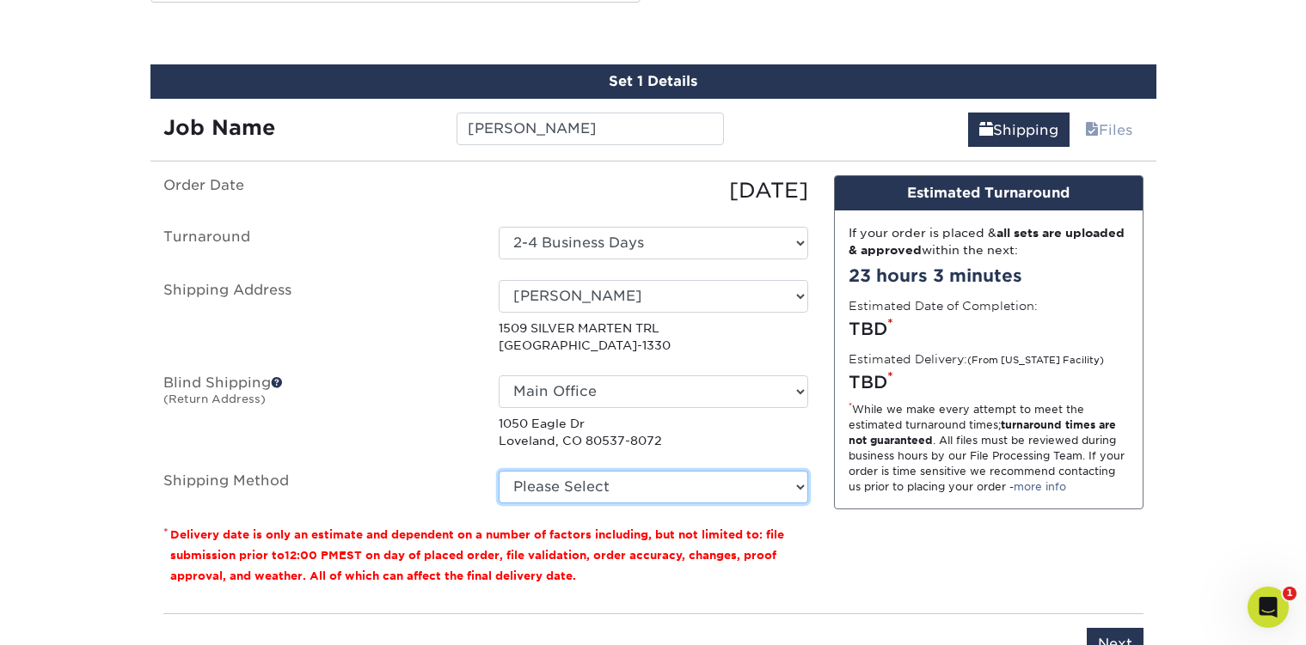
click at [563, 490] on select "Please Select Ground Shipping (+$8.96) 3 Day Shipping Service (+$20.06) 2 Day A…" at bounding box center [653, 487] width 309 height 33
select select "03"
click at [499, 471] on select "Please Select Ground Shipping (+$8.96) 3 Day Shipping Service (+$20.06) 2 Day A…" at bounding box center [653, 487] width 309 height 33
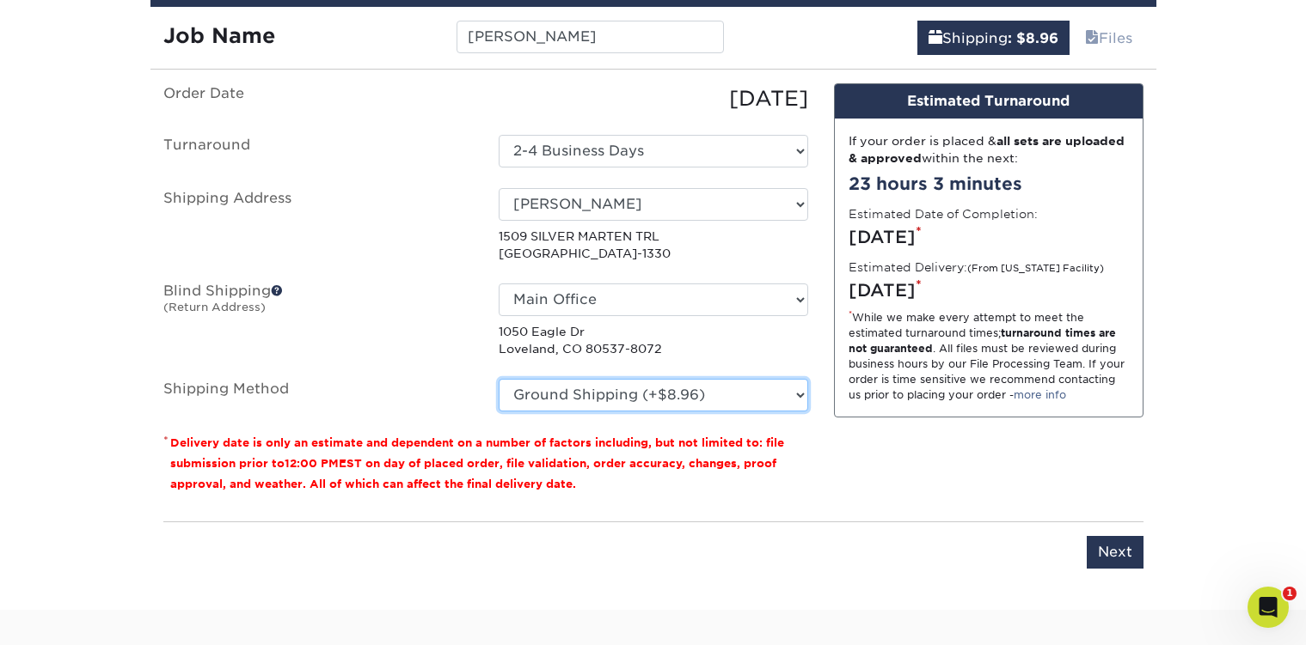
scroll to position [1060, 0]
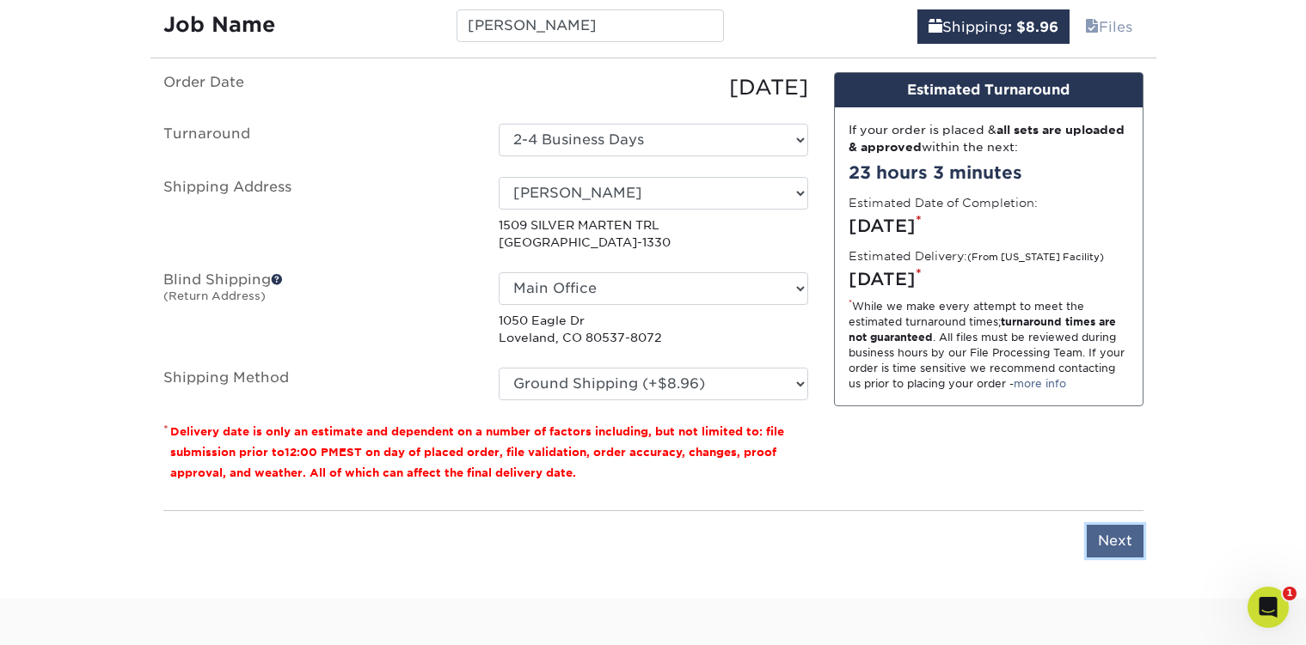
click at [1119, 537] on input "Next" at bounding box center [1114, 541] width 57 height 33
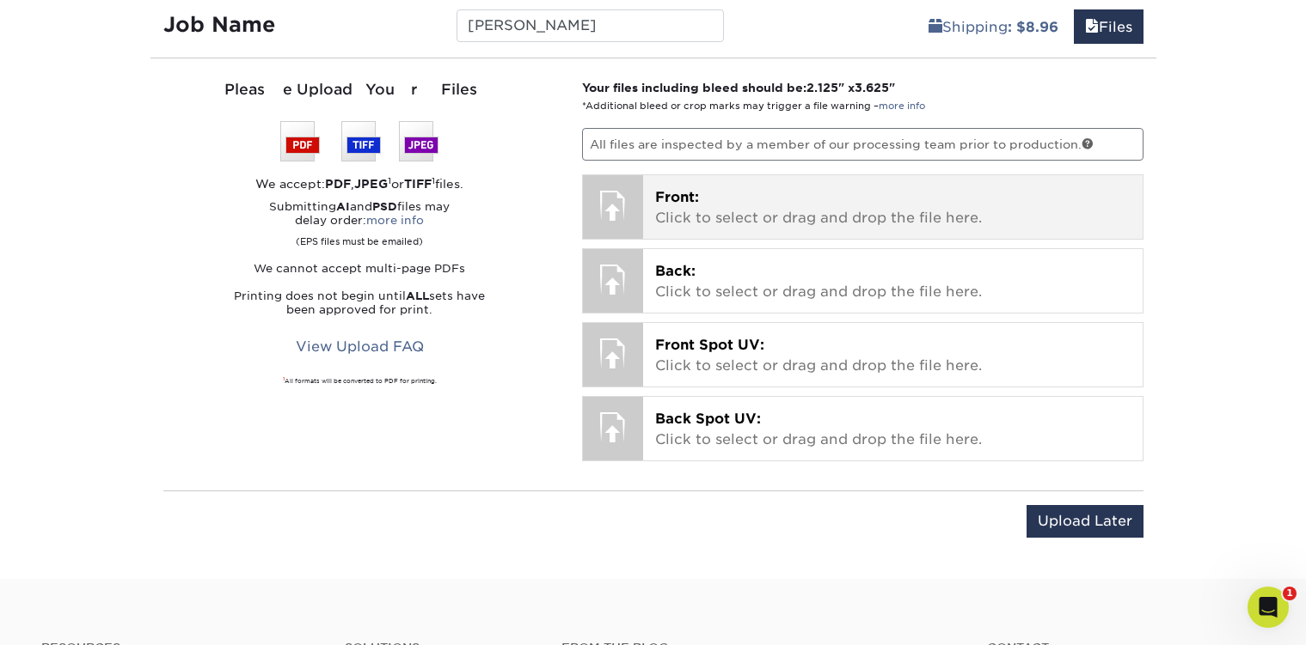
click at [673, 214] on p "Front: Click to select or drag and drop the file here." at bounding box center [892, 207] width 475 height 41
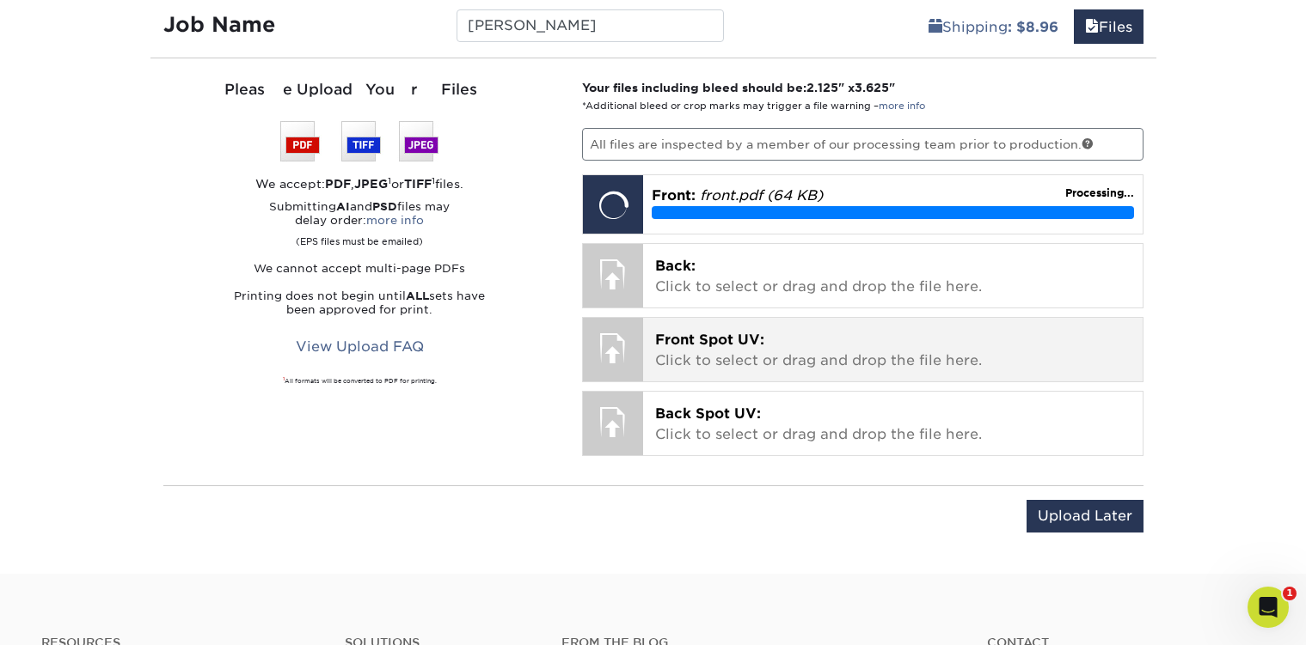
click at [714, 349] on p "Front Spot UV: Click to select or drag and drop the file here." at bounding box center [892, 350] width 475 height 41
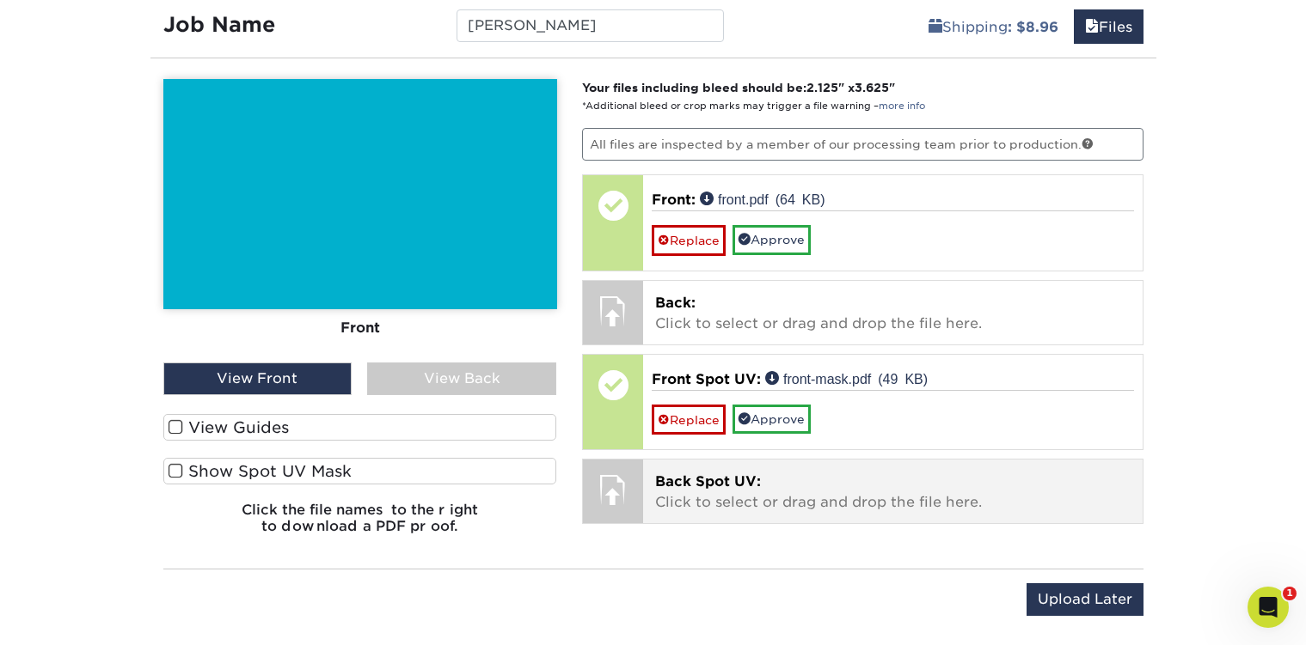
click at [732, 487] on span "Back Spot UV:" at bounding box center [708, 482] width 106 height 16
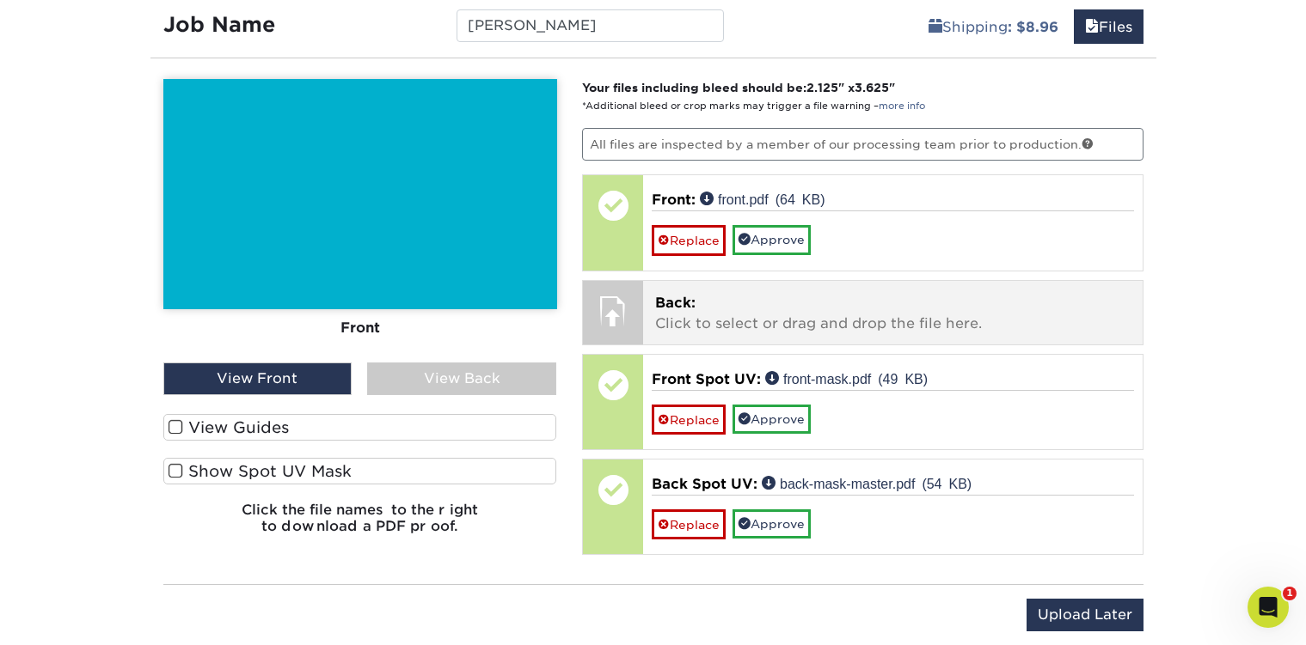
click at [707, 318] on p "Back: Click to select or drag and drop the file here." at bounding box center [892, 313] width 475 height 41
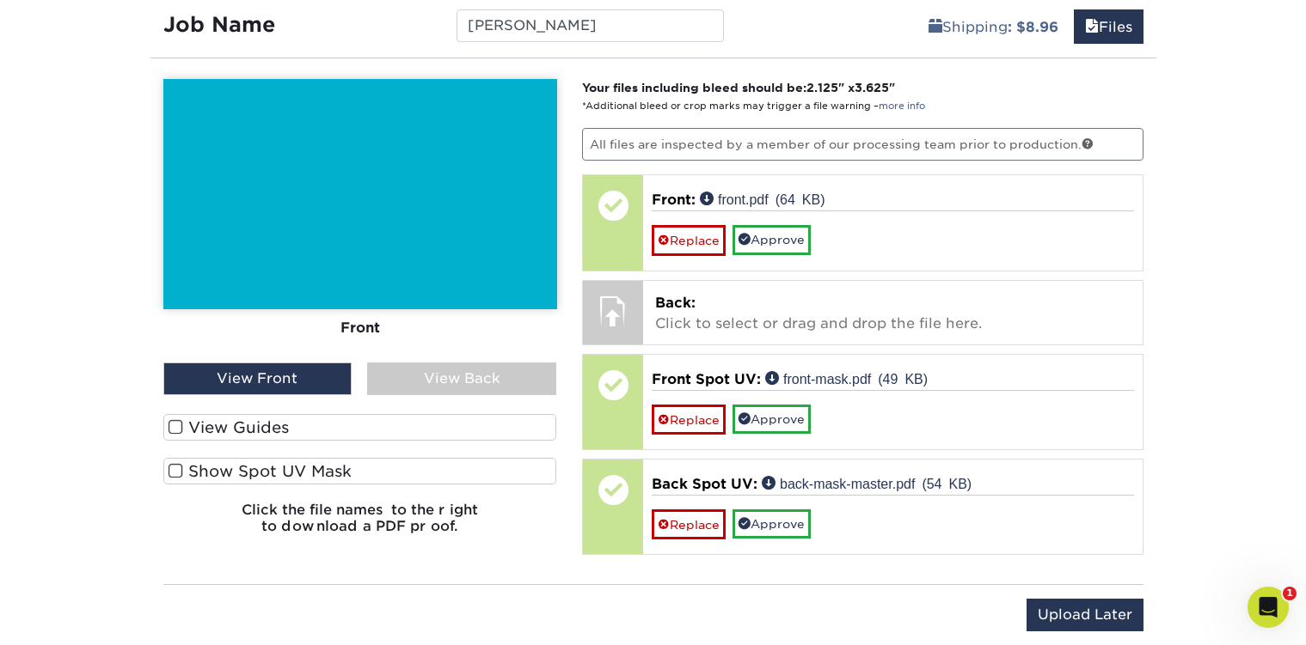
click at [780, 346] on div "Your files including bleed should be: 2.125 " x 3.625 " *Additional bleed or cr…" at bounding box center [862, 321] width 587 height 485
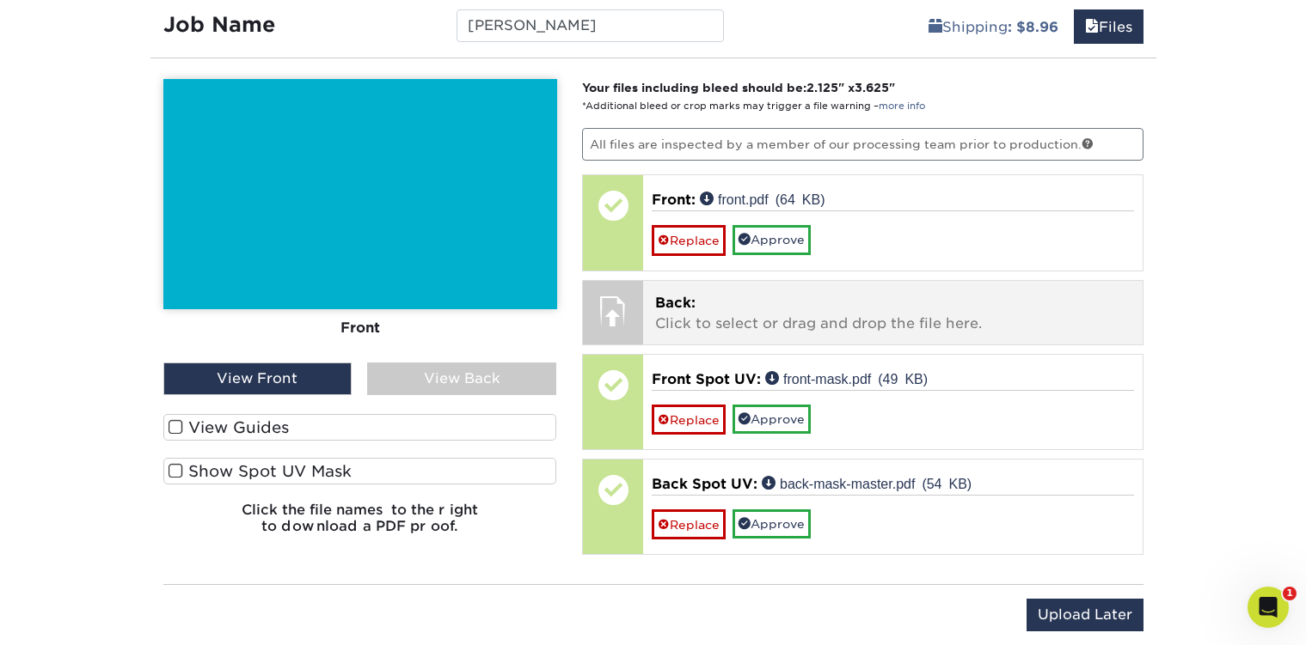
click at [778, 330] on p "Back: Click to select or drag and drop the file here." at bounding box center [892, 313] width 475 height 41
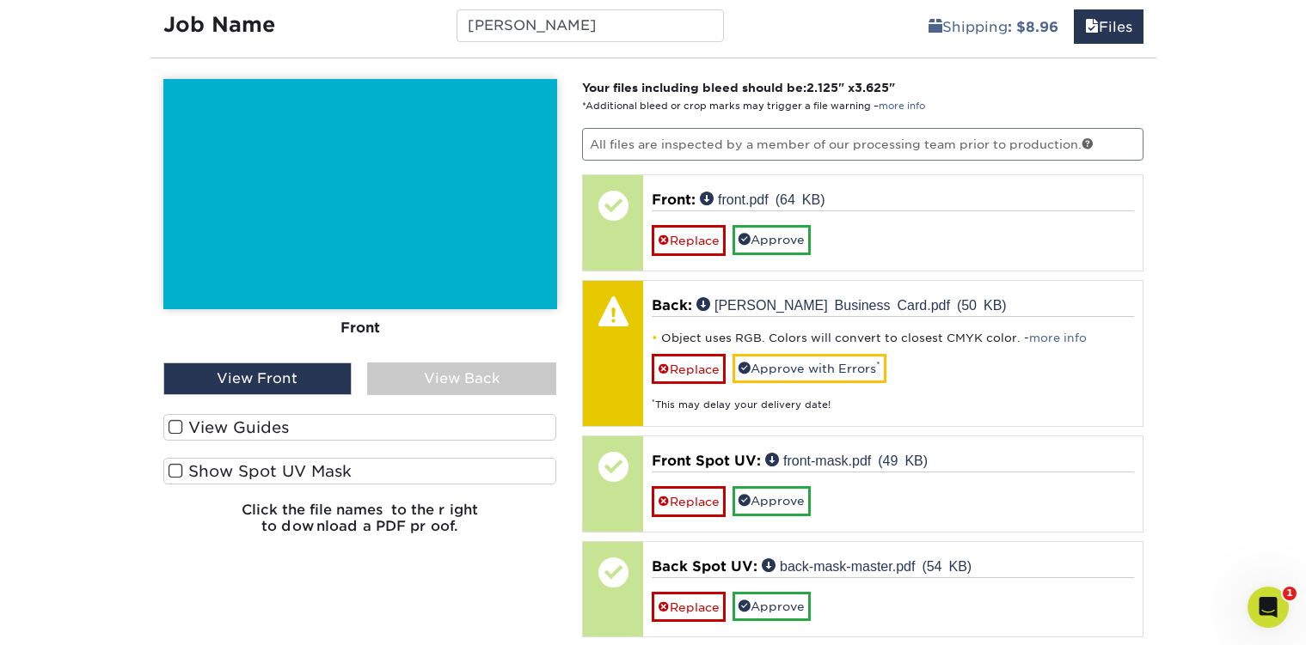
click at [333, 387] on div "View Front" at bounding box center [257, 379] width 189 height 33
click at [306, 382] on div "View Front" at bounding box center [257, 379] width 189 height 33
click at [176, 473] on span at bounding box center [175, 471] width 15 height 16
click at [0, 0] on input "Show Spot UV Mask" at bounding box center [0, 0] width 0 height 0
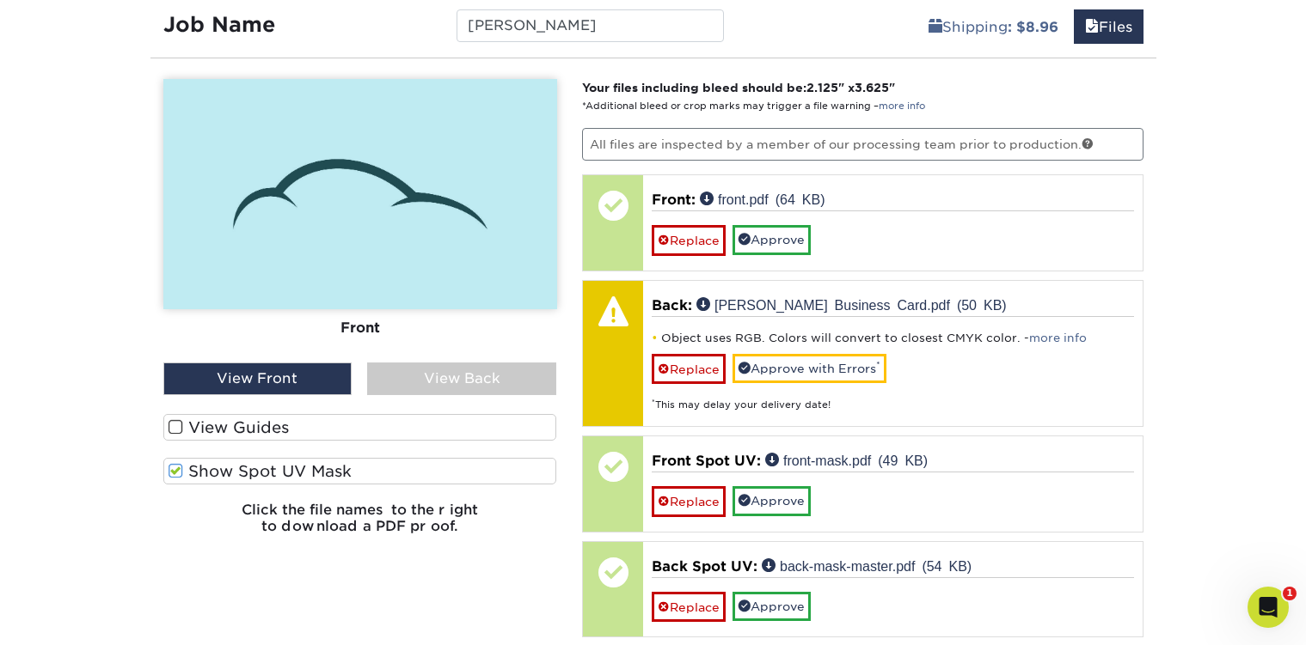
click at [176, 473] on span at bounding box center [175, 471] width 15 height 16
click at [0, 0] on input "Show Spot UV Mask" at bounding box center [0, 0] width 0 height 0
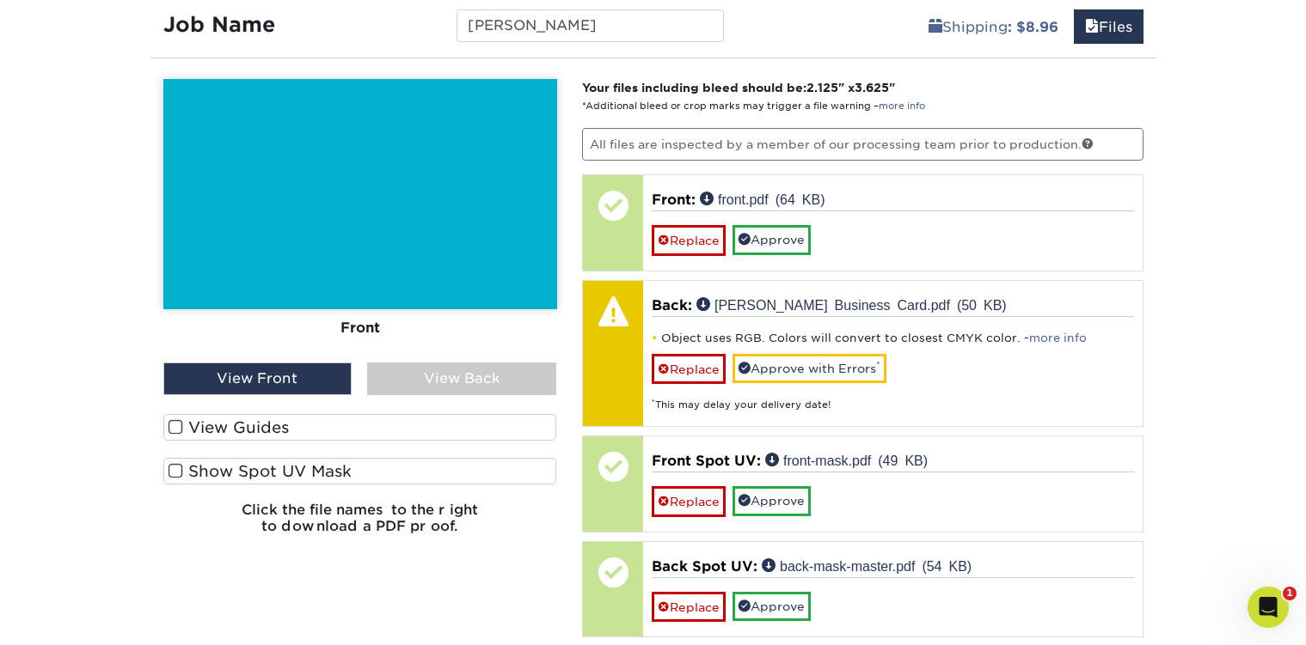
click at [491, 381] on div "View Back" at bounding box center [461, 379] width 189 height 33
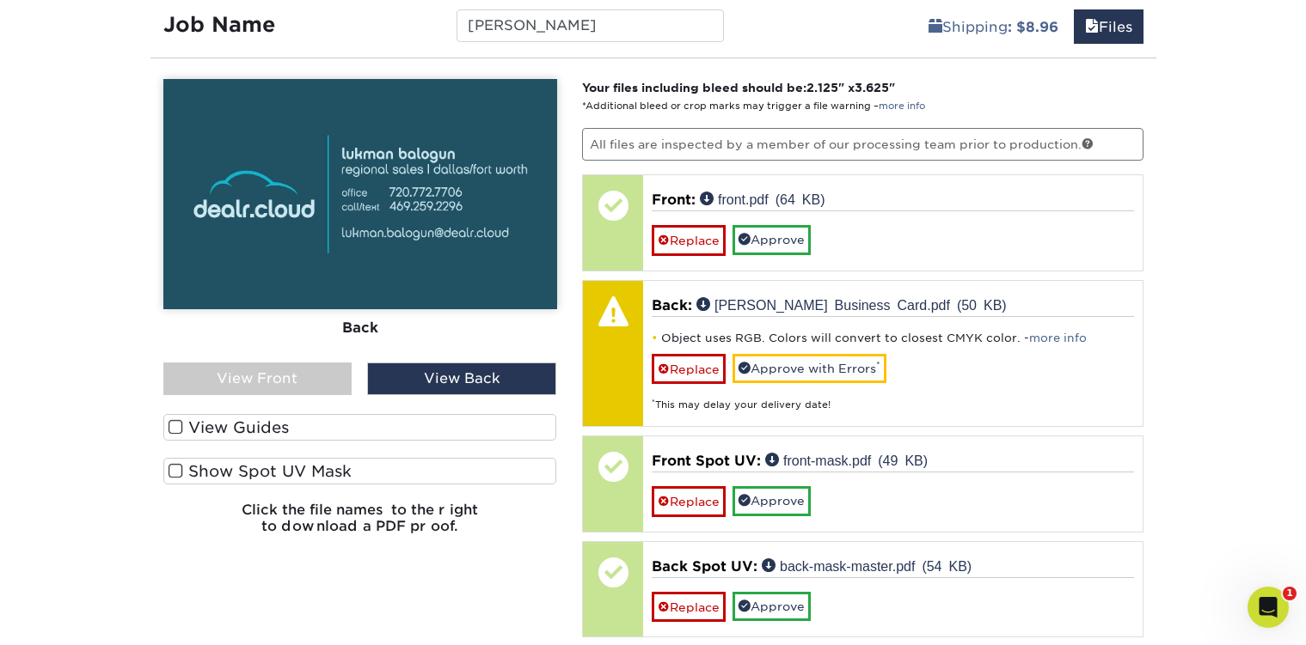
click at [173, 471] on span at bounding box center [175, 471] width 15 height 16
click at [0, 0] on input "Show Spot UV Mask" at bounding box center [0, 0] width 0 height 0
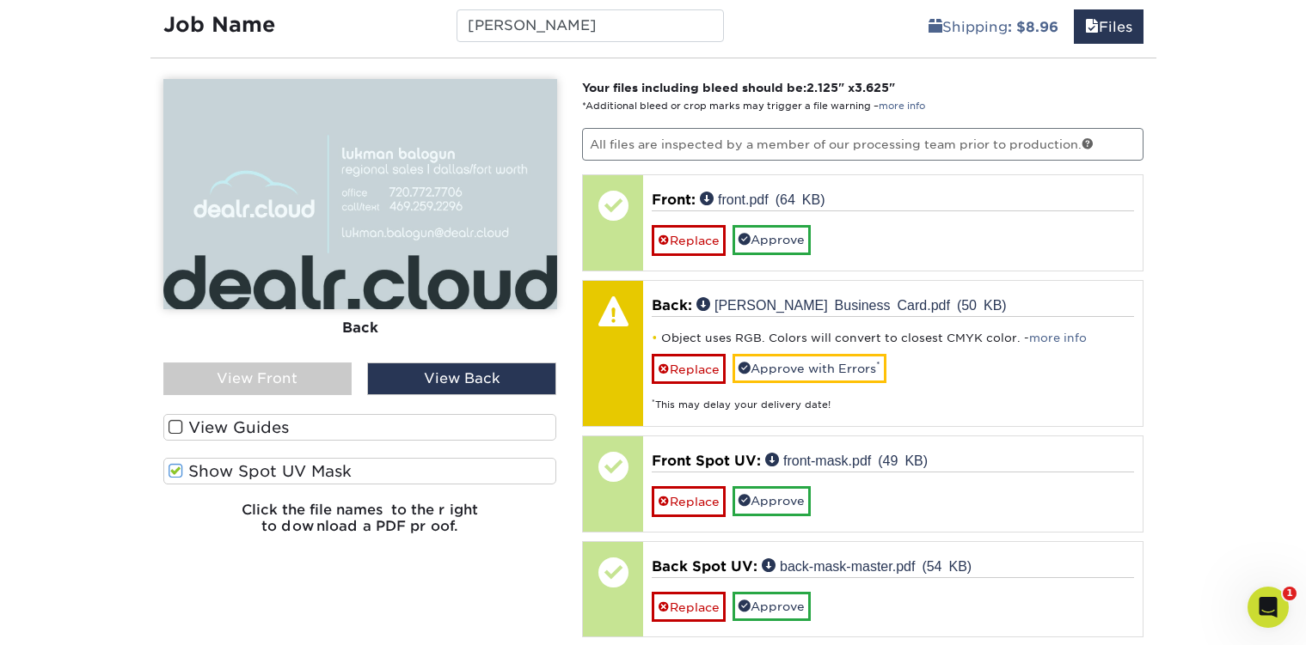
click at [173, 471] on span at bounding box center [175, 471] width 15 height 16
click at [0, 0] on input "Show Spot UV Mask" at bounding box center [0, 0] width 0 height 0
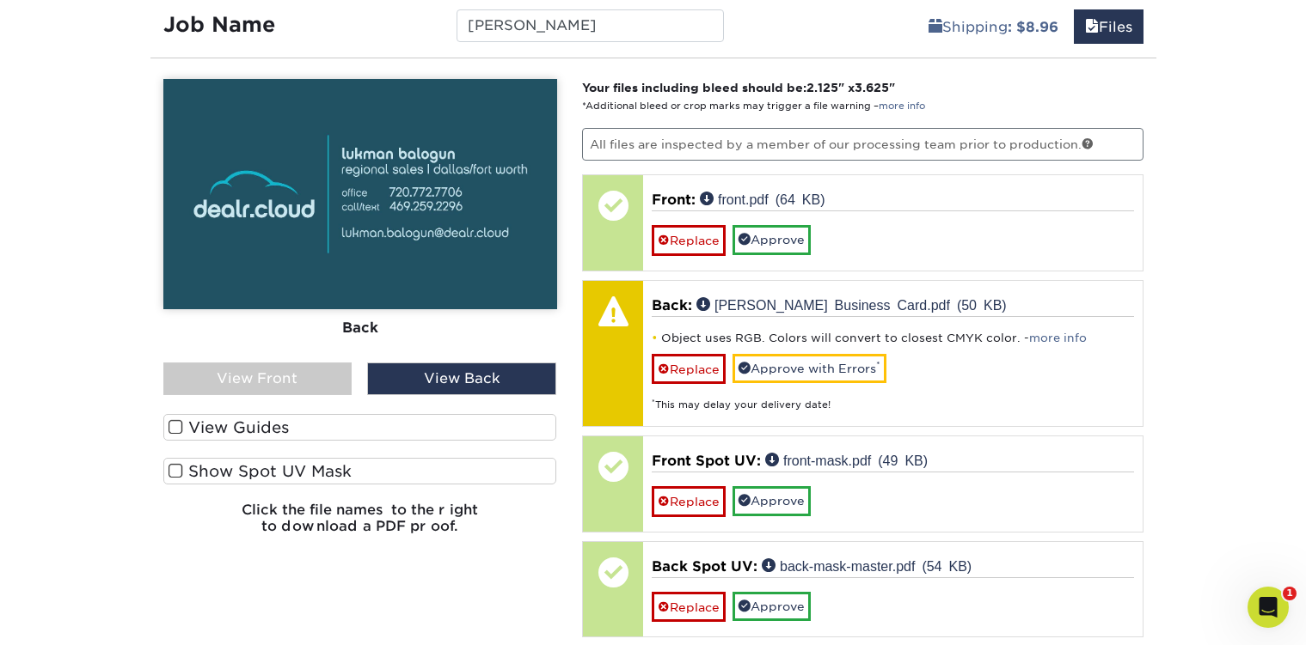
click at [173, 471] on span at bounding box center [175, 471] width 15 height 16
click at [0, 0] on input "Show Spot UV Mask" at bounding box center [0, 0] width 0 height 0
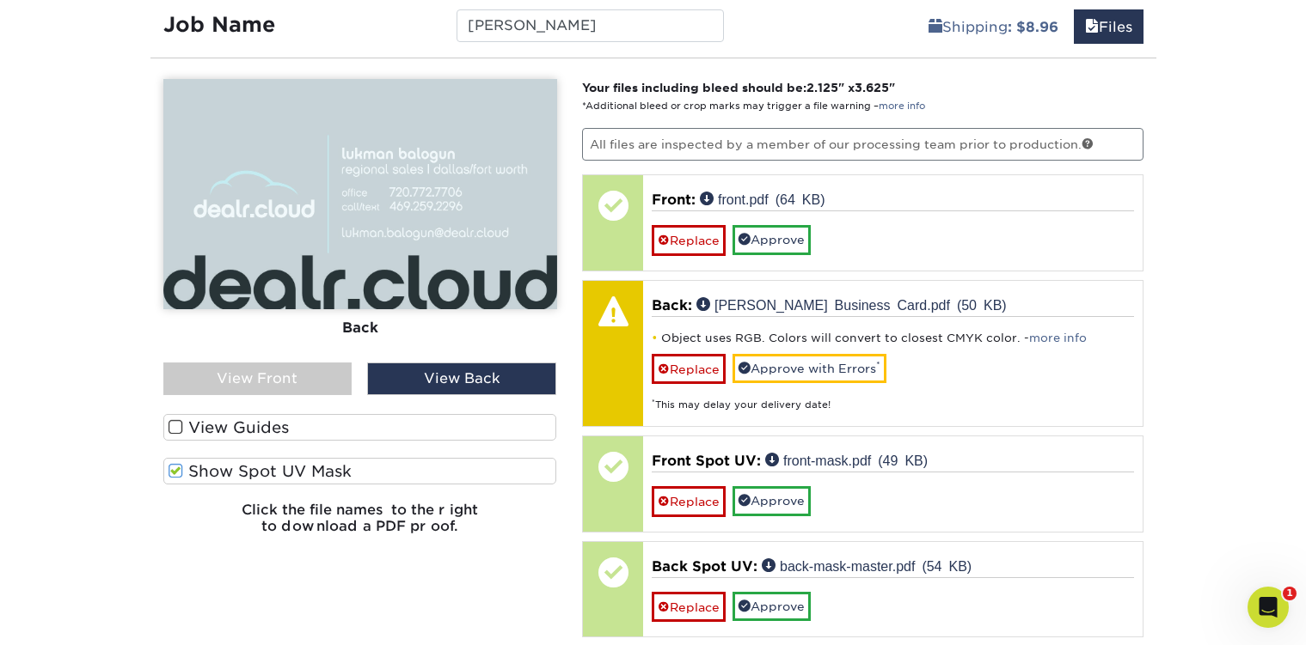
click at [173, 471] on span at bounding box center [175, 471] width 15 height 16
click at [0, 0] on input "Show Spot UV Mask" at bounding box center [0, 0] width 0 height 0
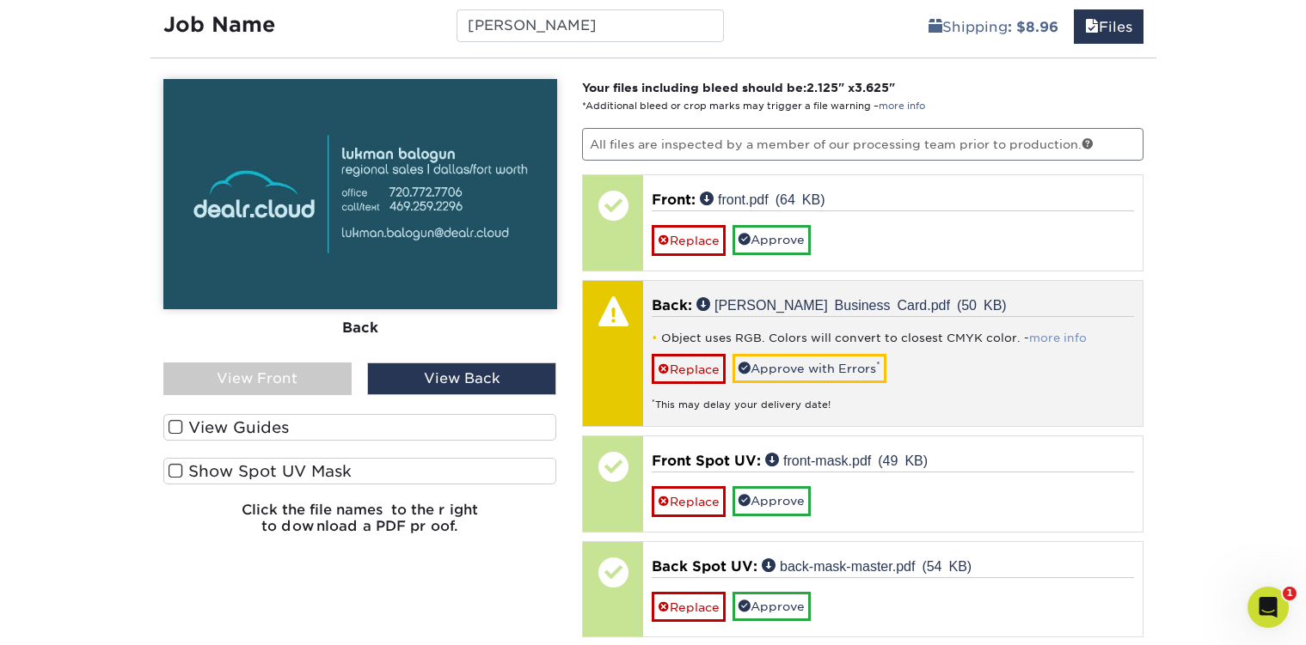
click at [1048, 343] on link "more info" at bounding box center [1058, 338] width 58 height 13
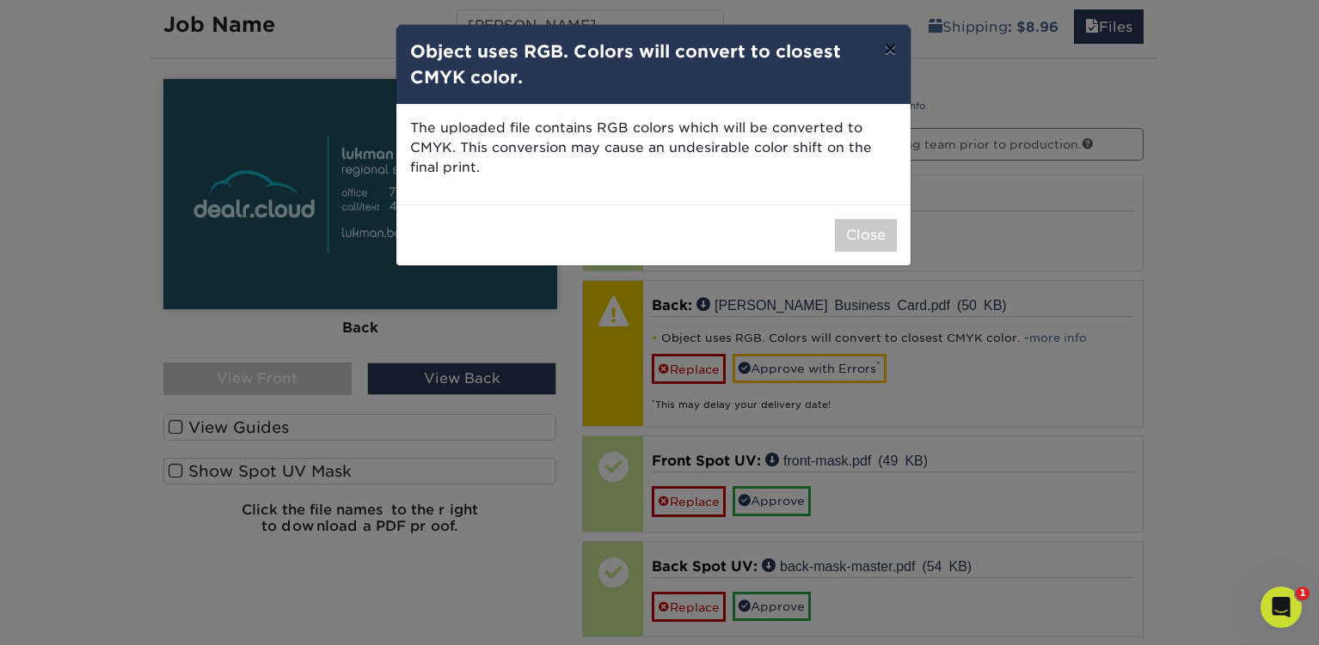
click at [885, 52] on button "×" at bounding box center [890, 49] width 40 height 48
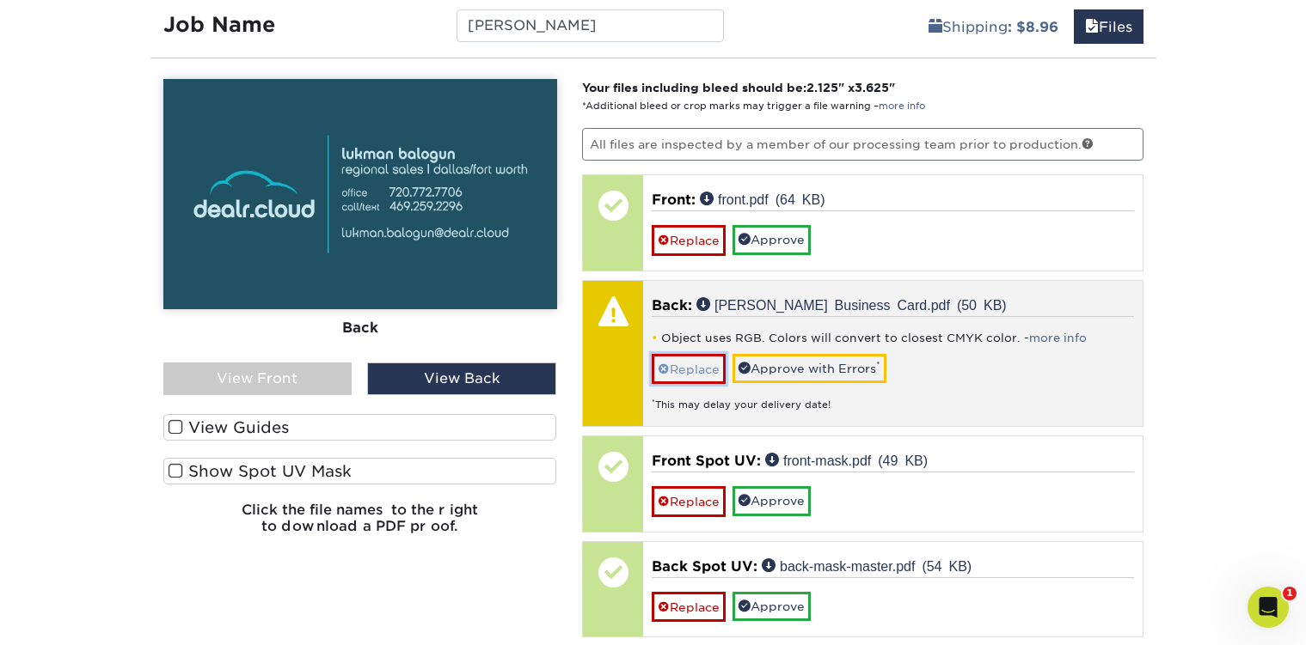
click at [694, 376] on link "Replace" at bounding box center [689, 369] width 74 height 30
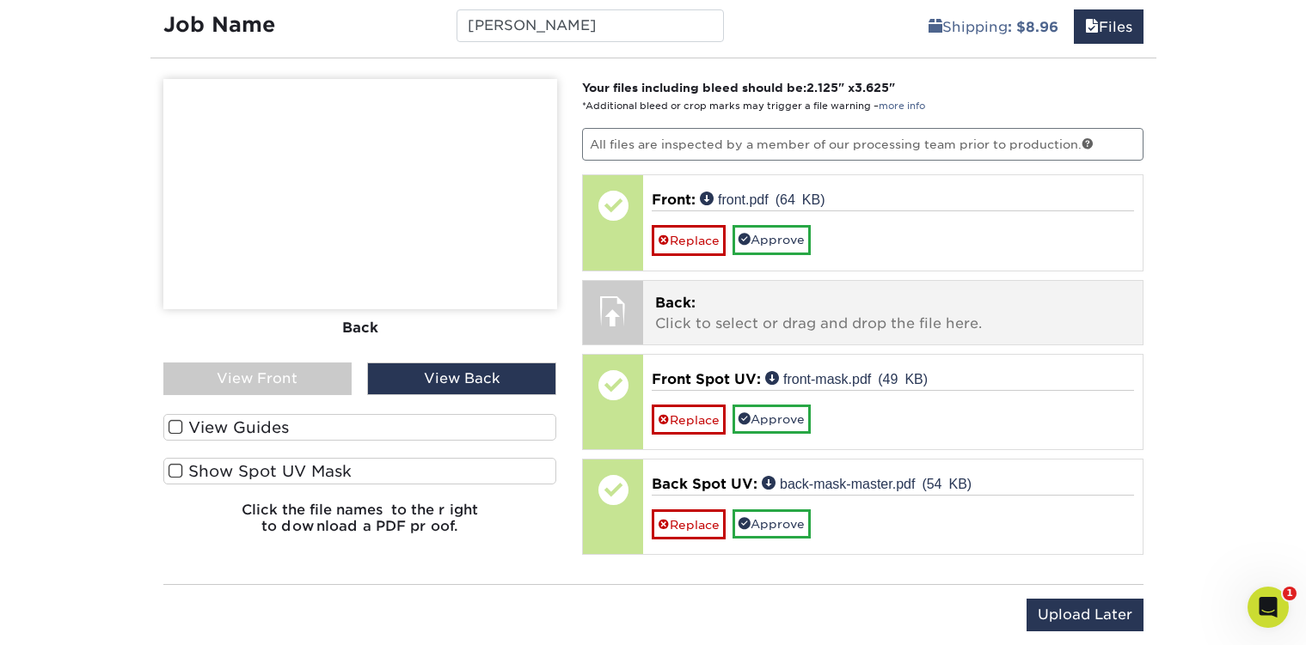
click at [693, 330] on p "Back: Click to select or drag and drop the file here." at bounding box center [892, 313] width 475 height 41
click at [719, 316] on p "Back: Click to select or drag and drop the file here." at bounding box center [892, 313] width 475 height 41
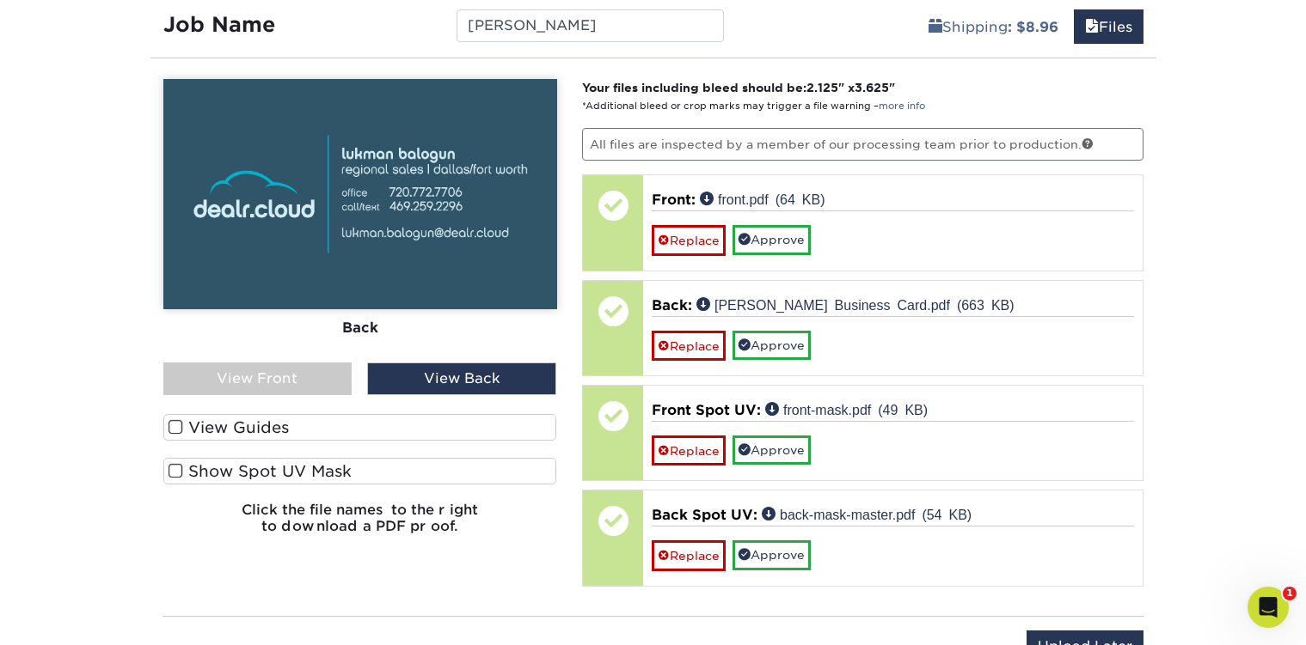
click at [173, 434] on span at bounding box center [175, 427] width 15 height 16
click at [0, 0] on input "View Guides" at bounding box center [0, 0] width 0 height 0
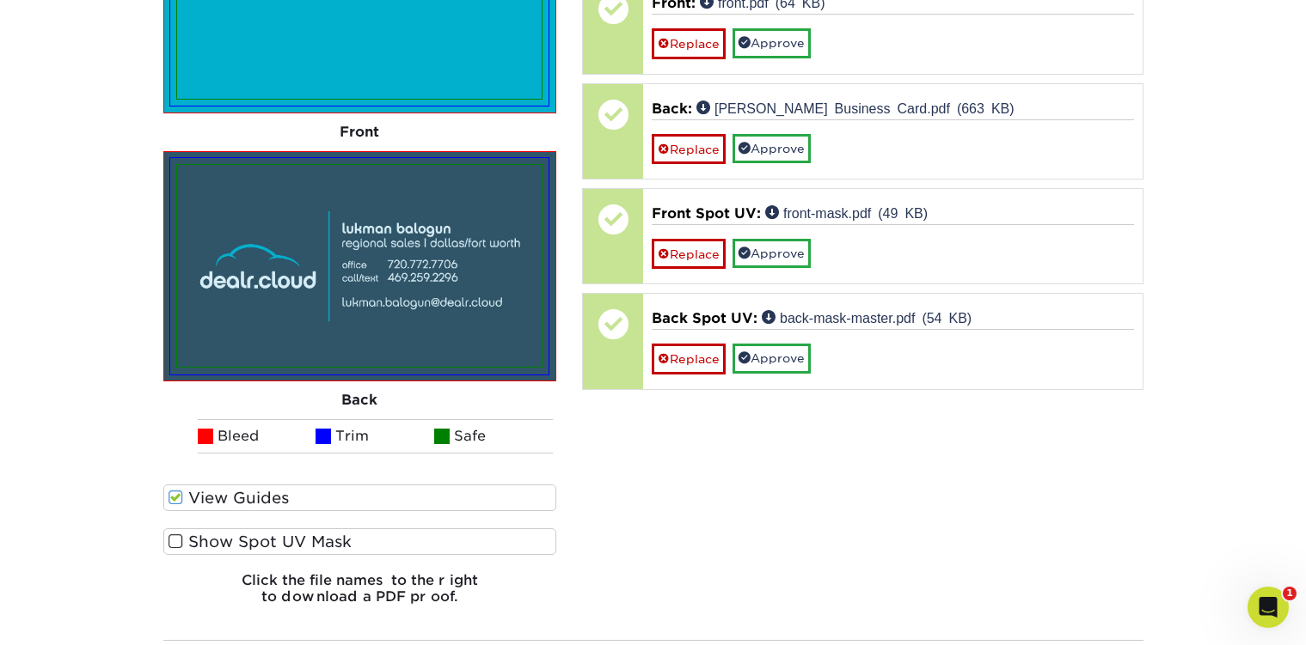
scroll to position [1284, 0]
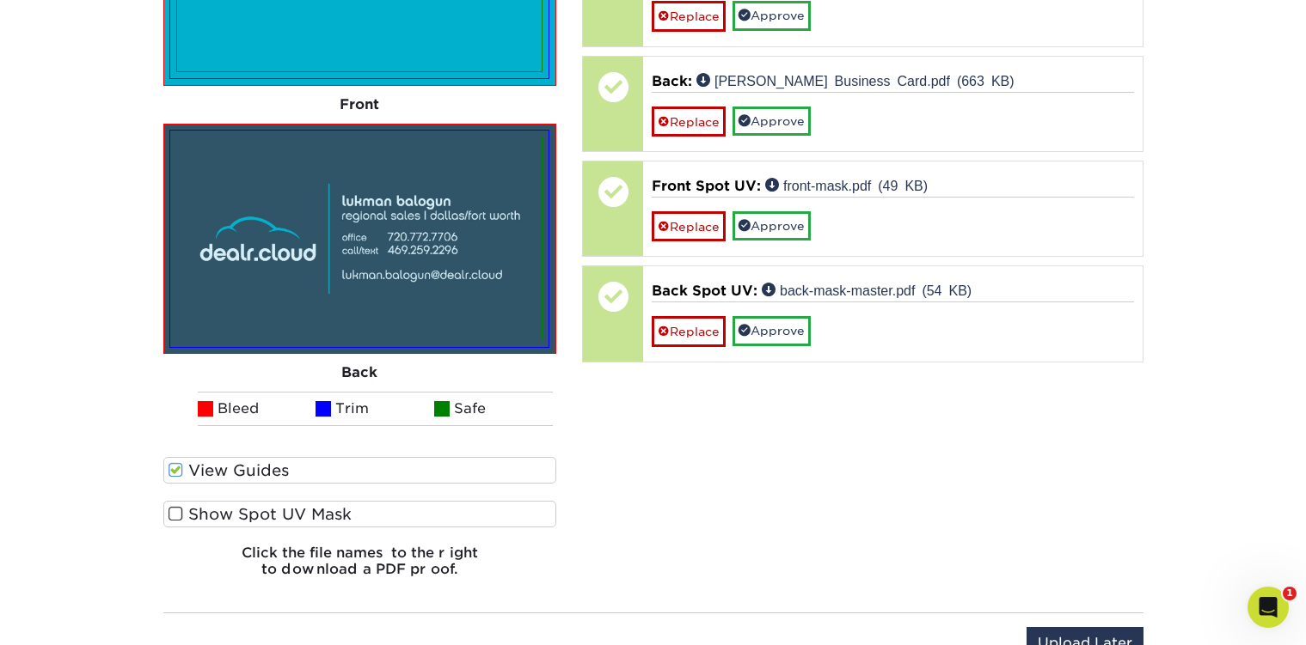
click at [175, 465] on span at bounding box center [175, 470] width 15 height 16
click at [0, 0] on input "View Guides" at bounding box center [0, 0] width 0 height 0
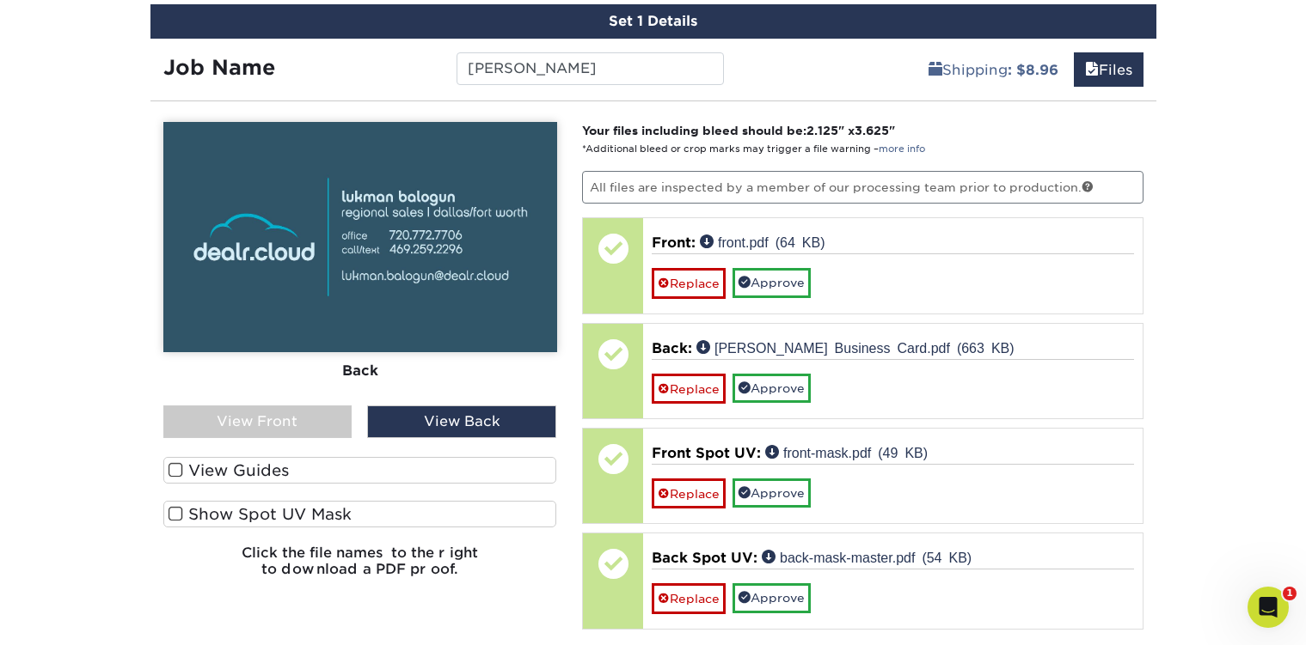
click at [177, 468] on span at bounding box center [175, 470] width 15 height 16
click at [0, 0] on input "View Guides" at bounding box center [0, 0] width 0 height 0
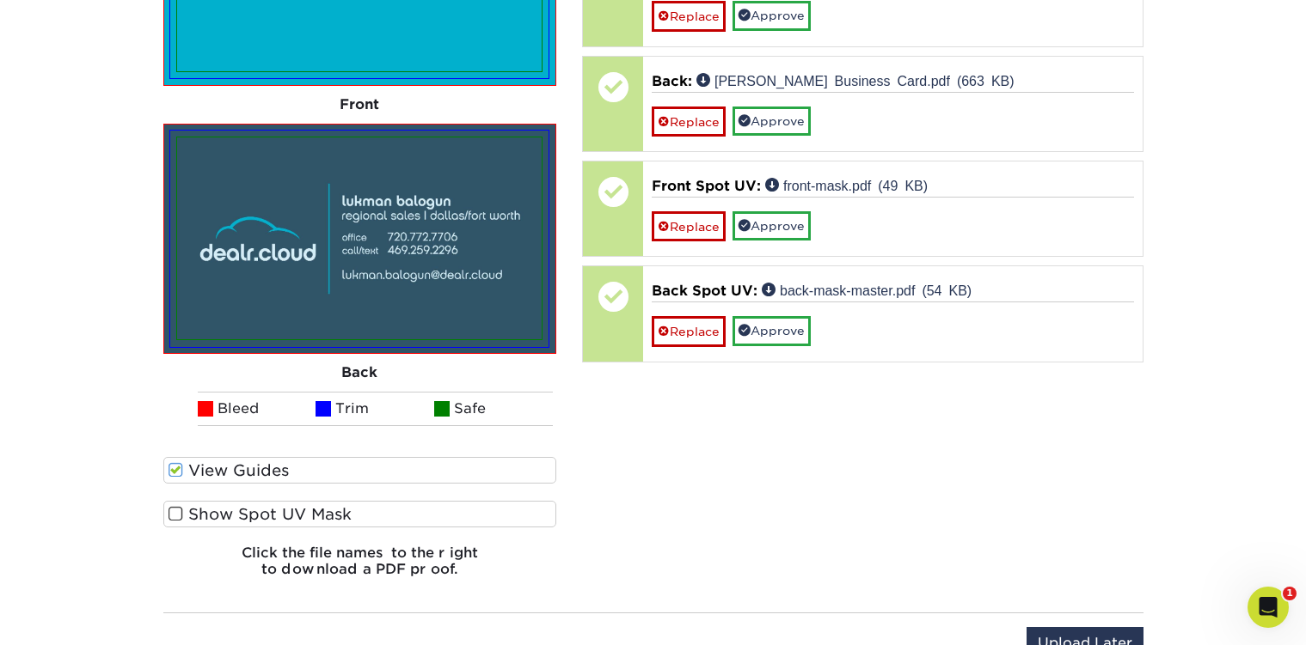
click at [177, 509] on span at bounding box center [175, 514] width 15 height 16
click at [0, 0] on input "Show Spot UV Mask" at bounding box center [0, 0] width 0 height 0
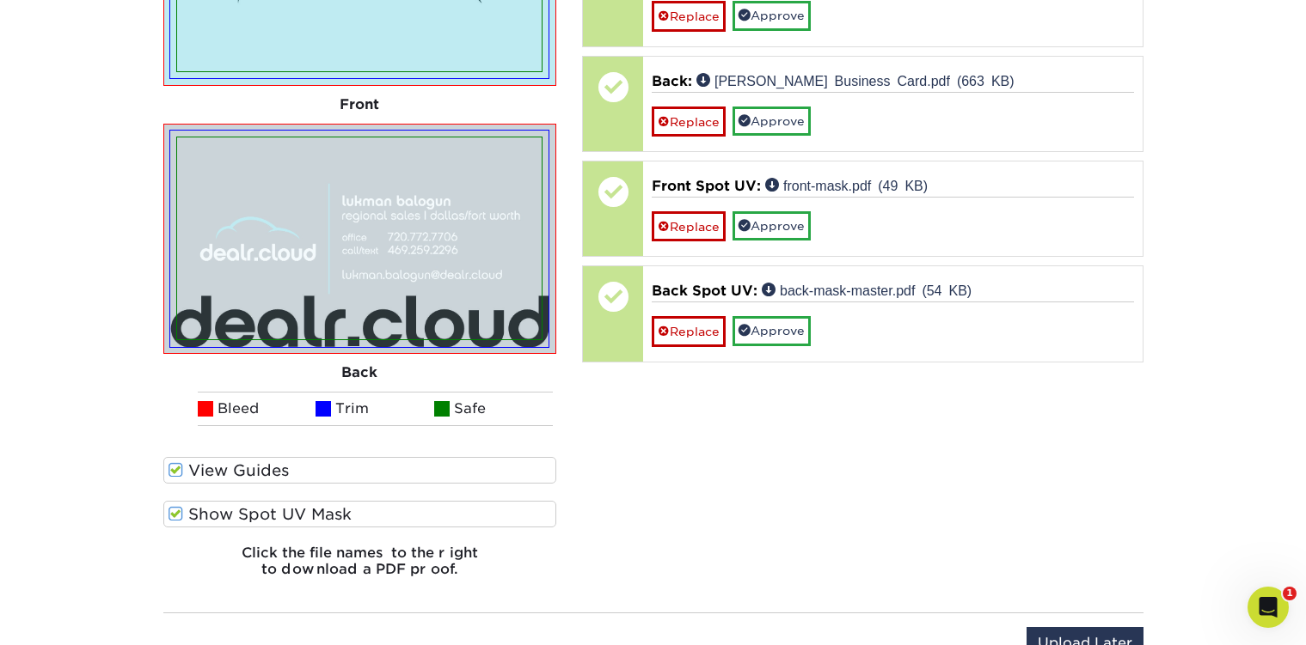
click at [177, 509] on span at bounding box center [175, 514] width 15 height 16
click at [0, 0] on input "Show Spot UV Mask" at bounding box center [0, 0] width 0 height 0
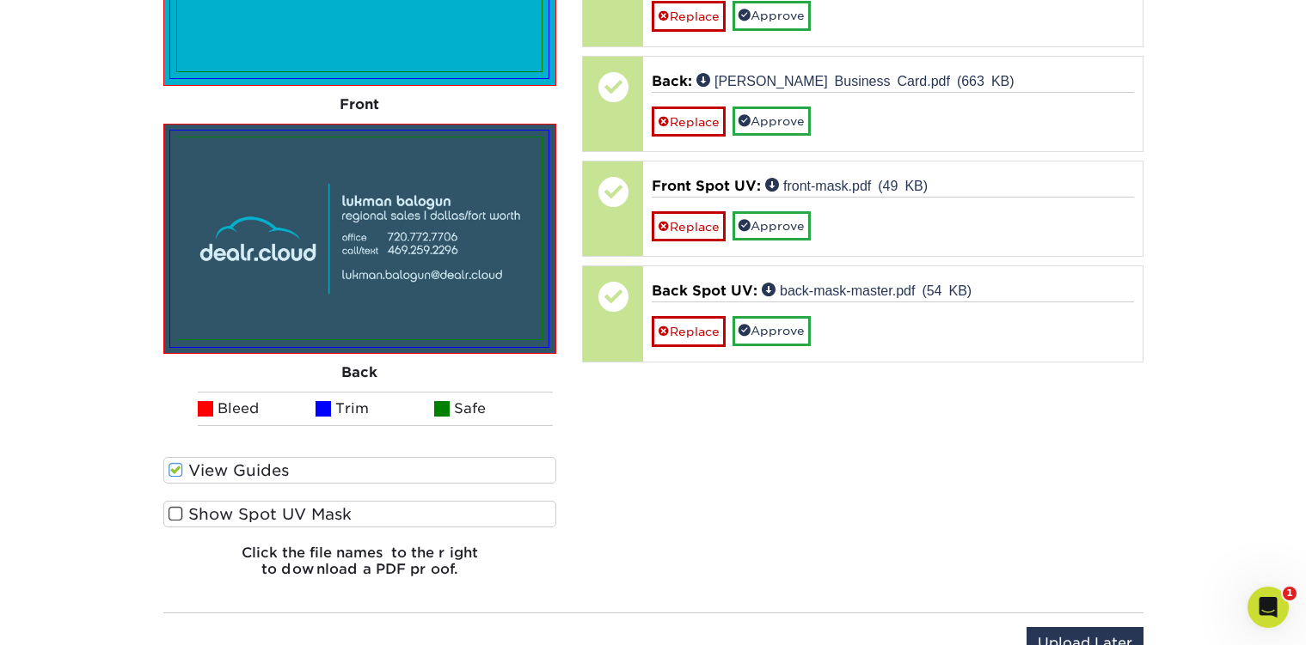
click at [176, 474] on span at bounding box center [175, 470] width 15 height 16
click at [0, 0] on input "View Guides" at bounding box center [0, 0] width 0 height 0
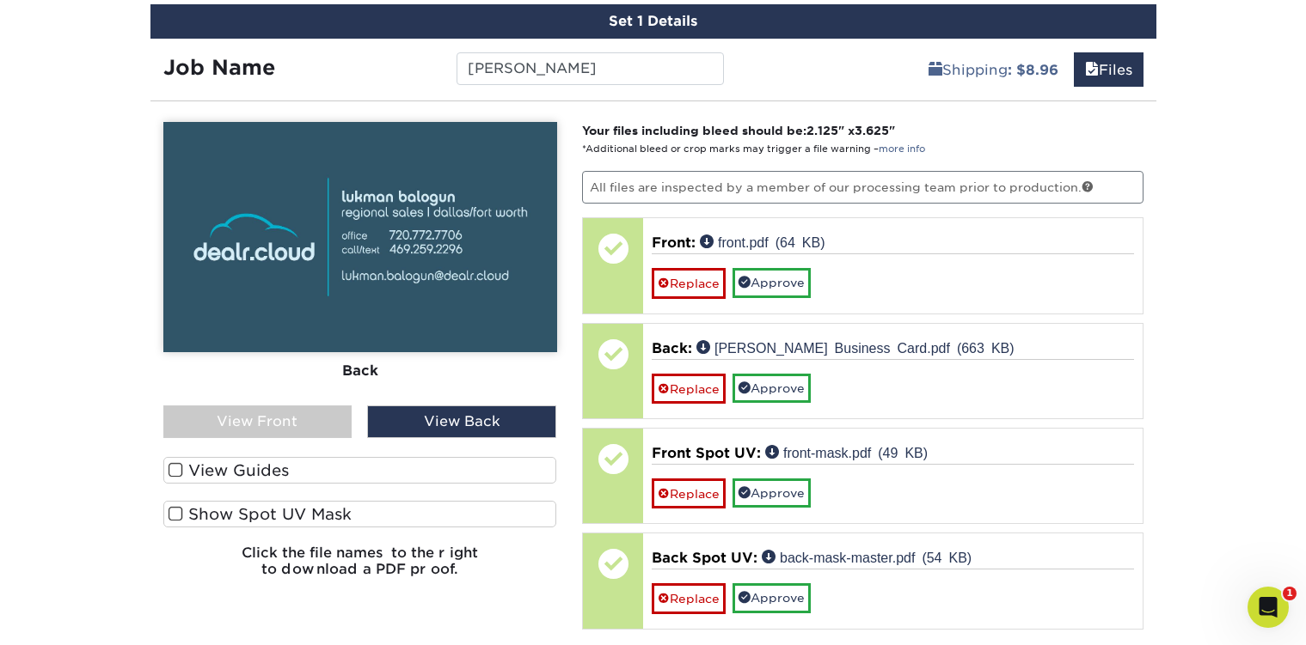
scroll to position [999, 0]
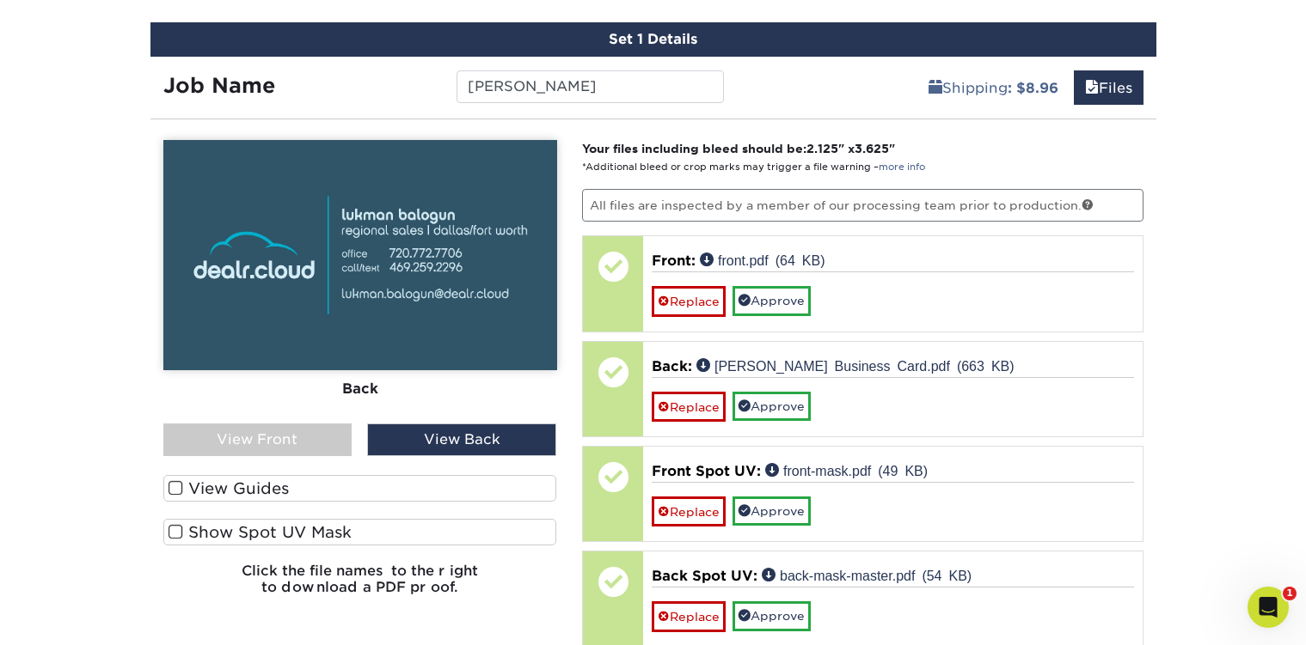
click at [297, 434] on div "View Front" at bounding box center [257, 440] width 189 height 33
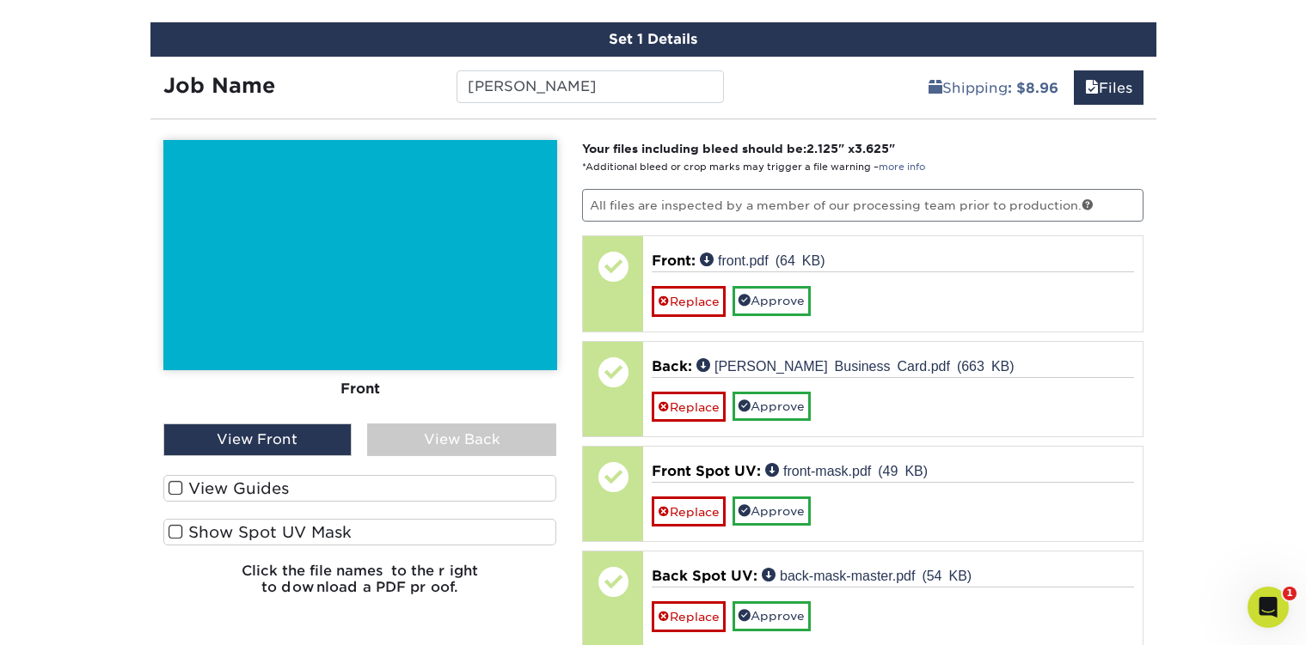
click at [176, 535] on span at bounding box center [175, 532] width 15 height 16
click at [0, 0] on input "Show Spot UV Mask" at bounding box center [0, 0] width 0 height 0
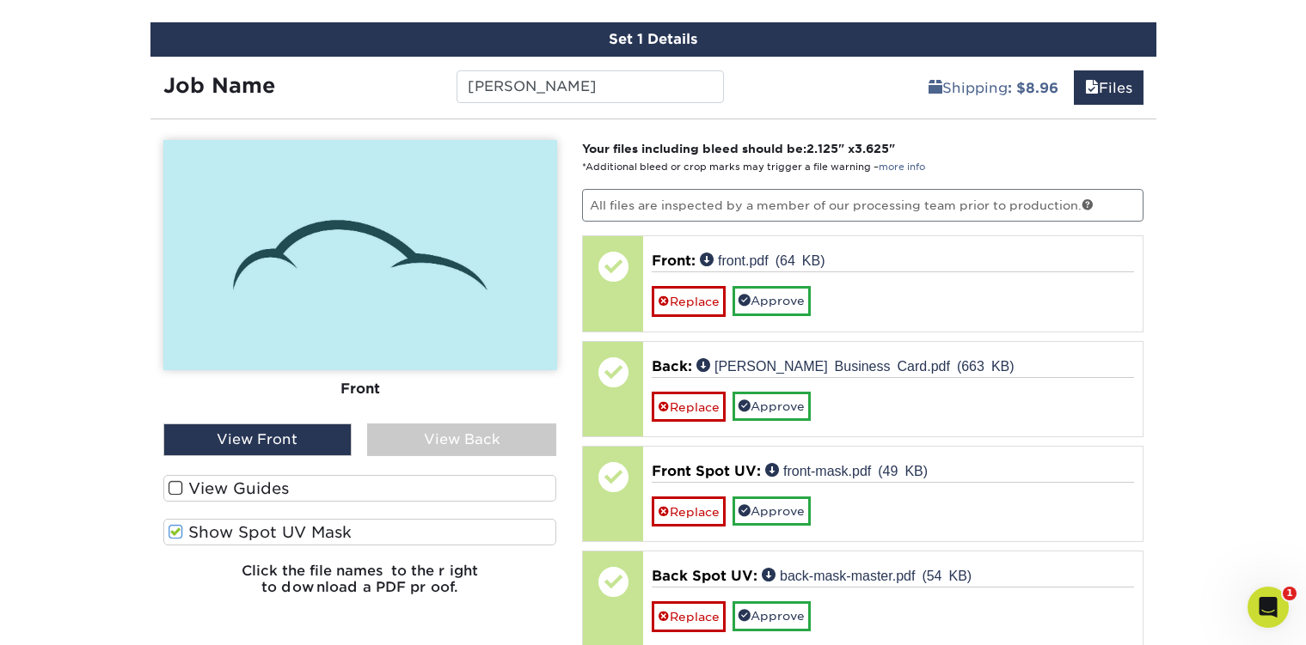
click at [176, 535] on span at bounding box center [175, 532] width 15 height 16
click at [0, 0] on input "Show Spot UV Mask" at bounding box center [0, 0] width 0 height 0
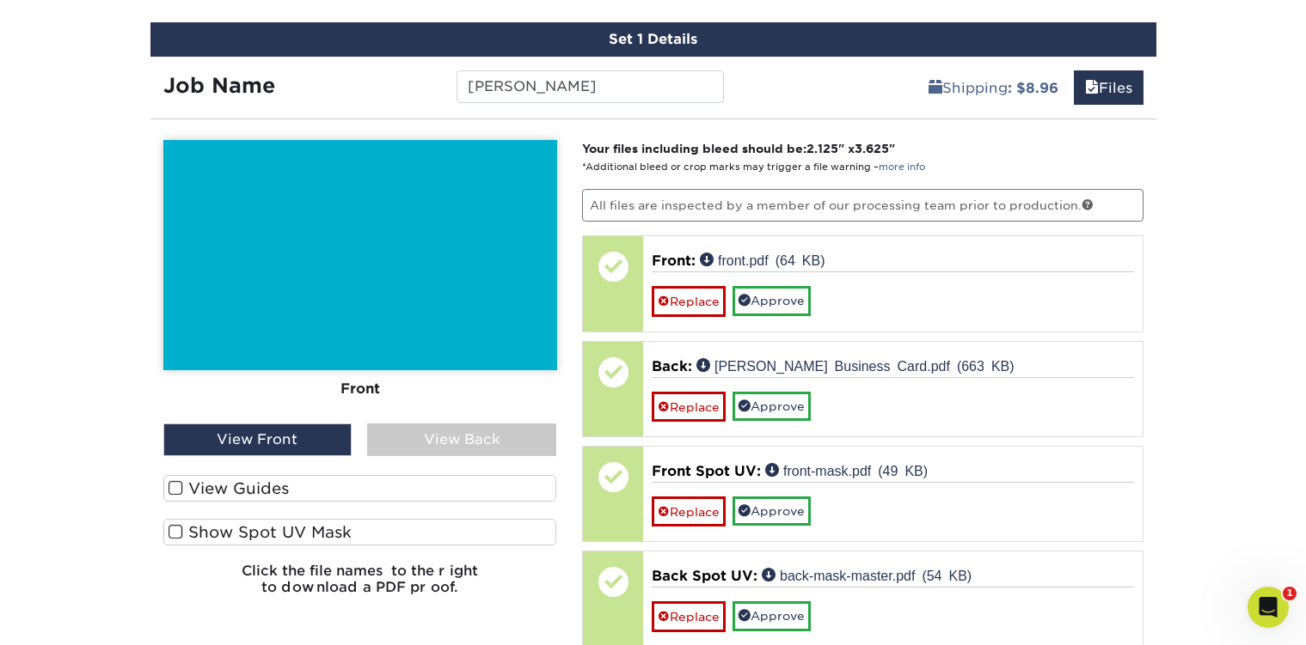
click at [477, 435] on div "View Back" at bounding box center [461, 440] width 189 height 33
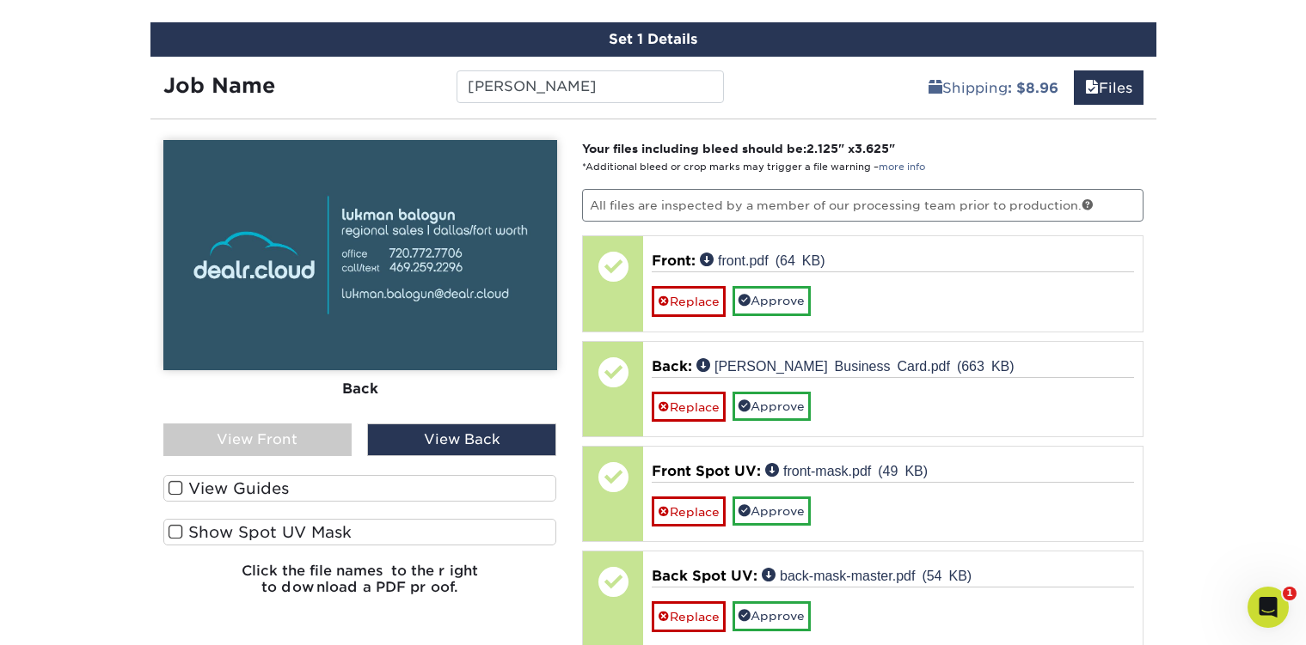
click at [172, 529] on span at bounding box center [175, 532] width 15 height 16
click at [0, 0] on input "Show Spot UV Mask" at bounding box center [0, 0] width 0 height 0
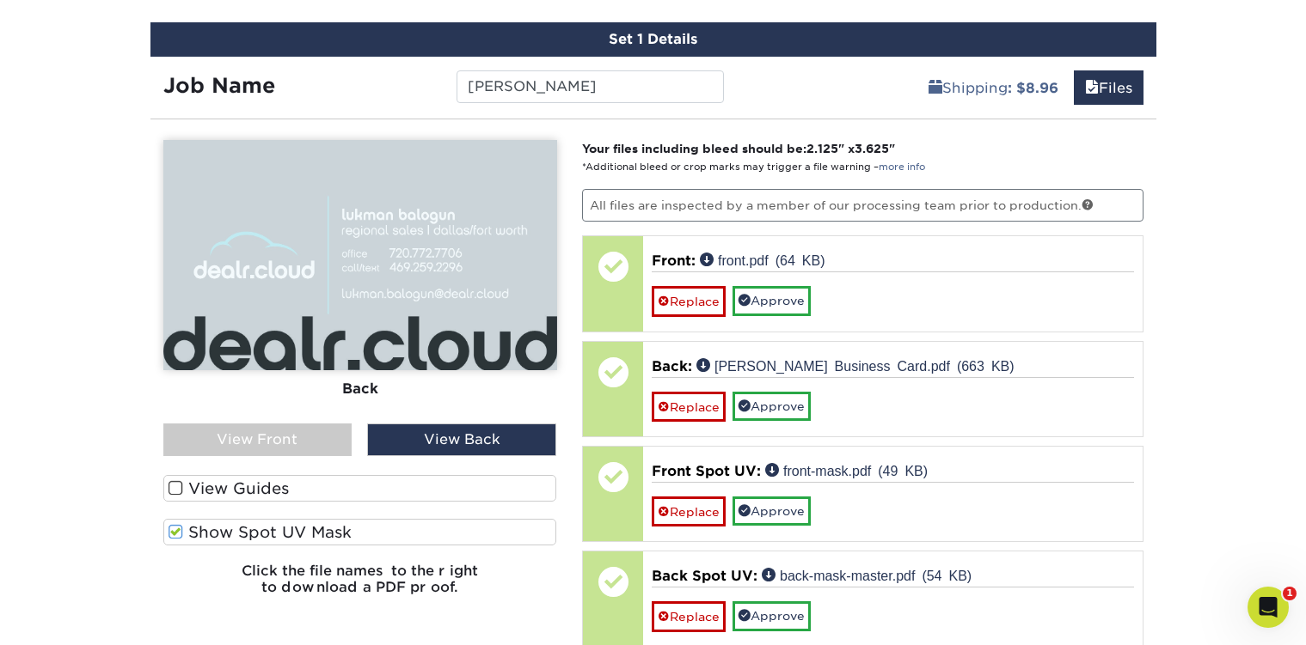
click at [172, 529] on span at bounding box center [175, 532] width 15 height 16
click at [0, 0] on input "Show Spot UV Mask" at bounding box center [0, 0] width 0 height 0
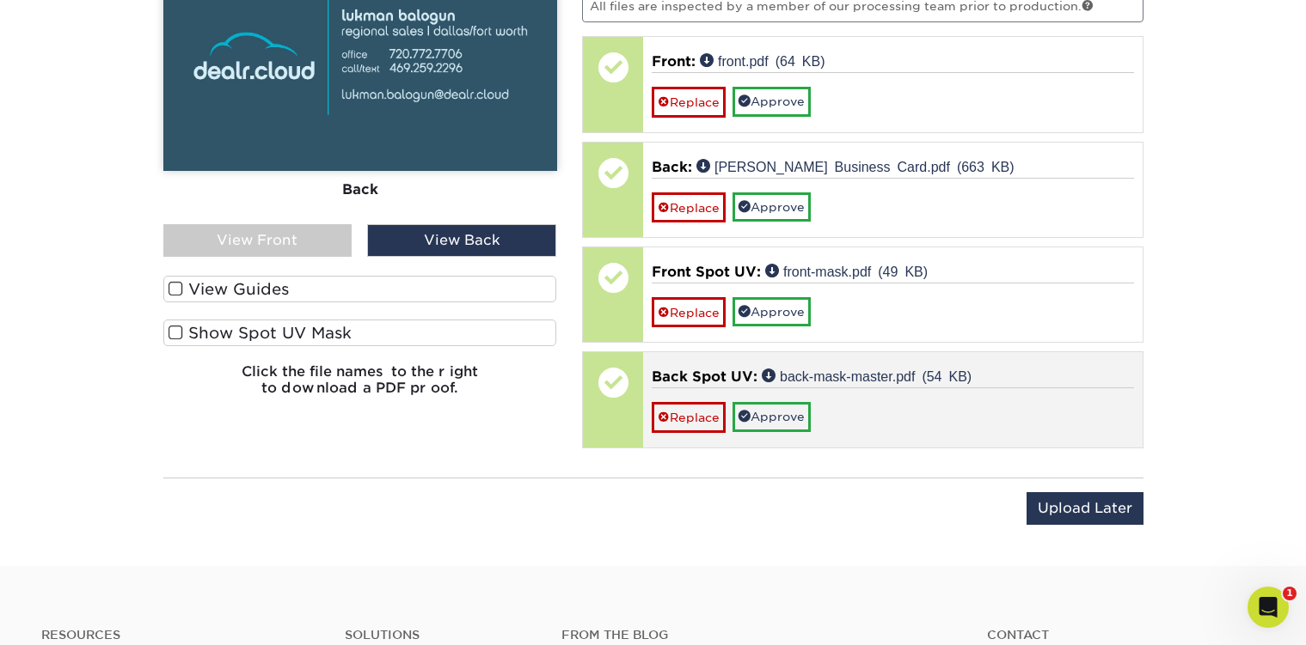
scroll to position [1212, 0]
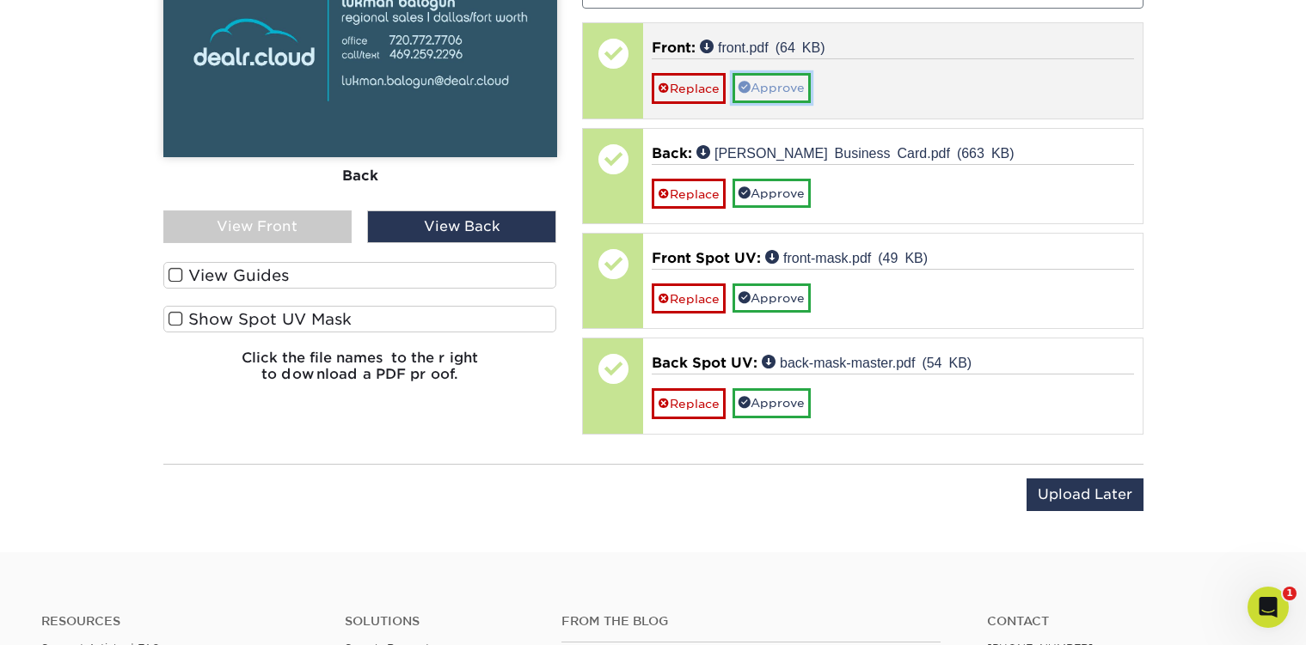
click at [786, 79] on link "Approve" at bounding box center [771, 87] width 78 height 29
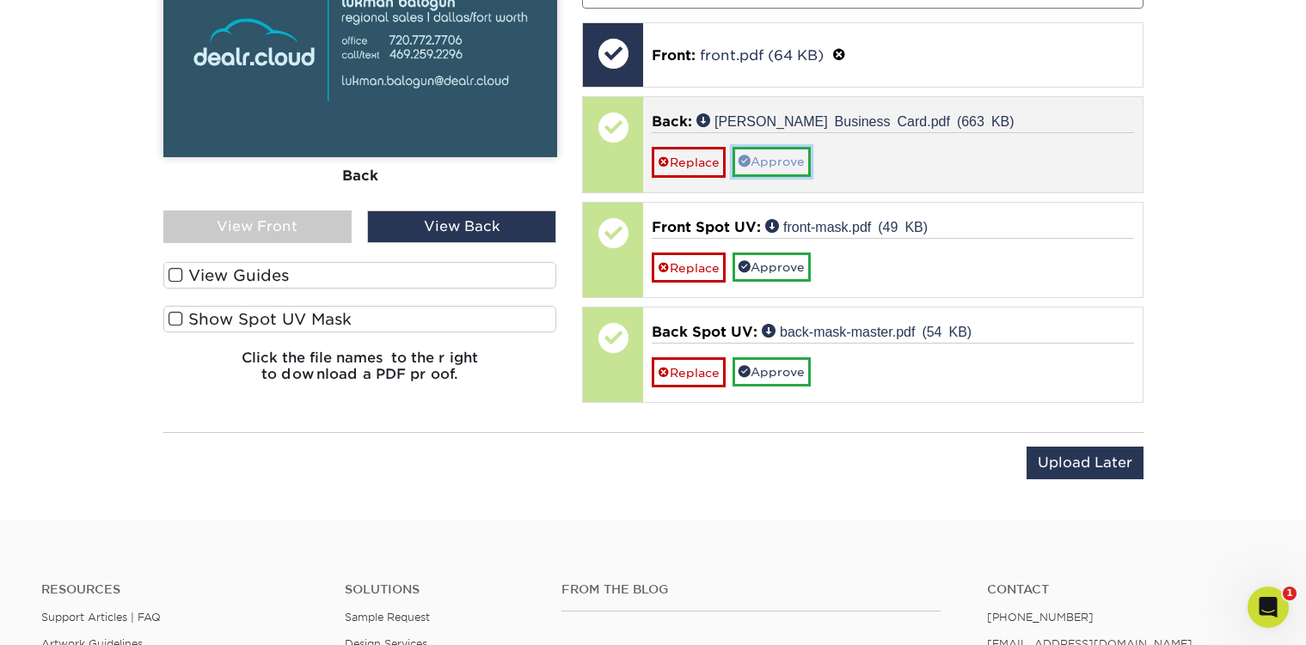
click at [770, 157] on link "Approve" at bounding box center [771, 161] width 78 height 29
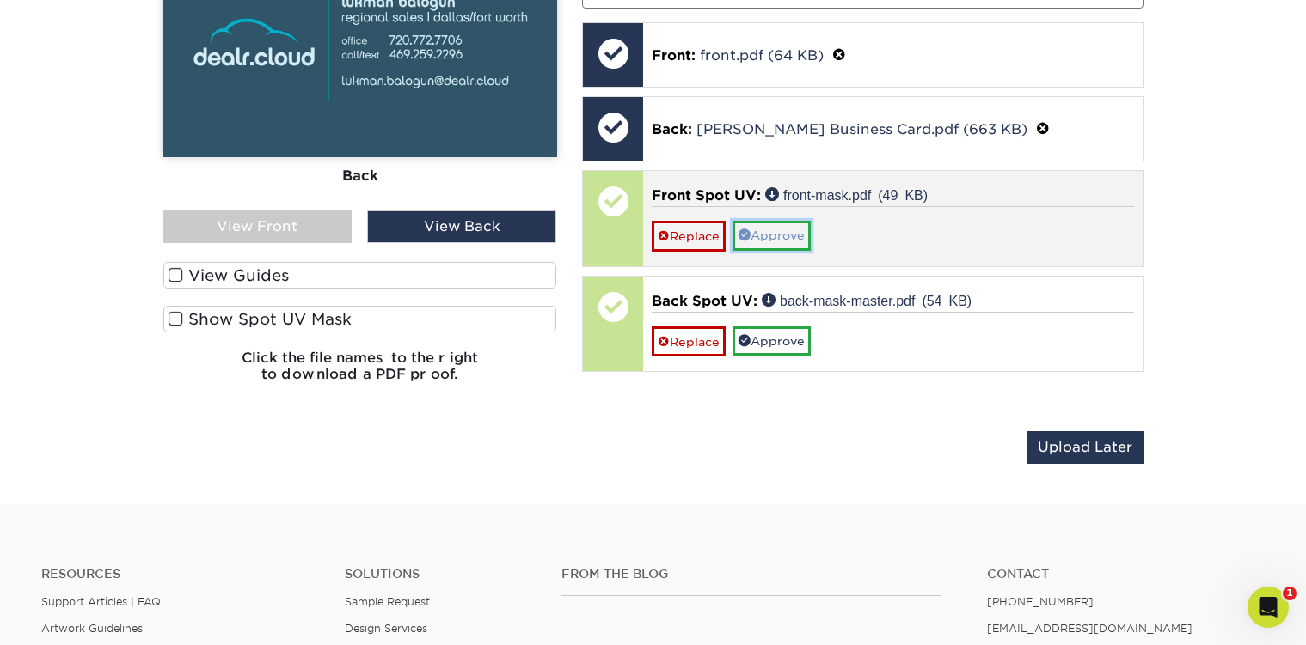
click at [761, 245] on link "Approve" at bounding box center [771, 235] width 78 height 29
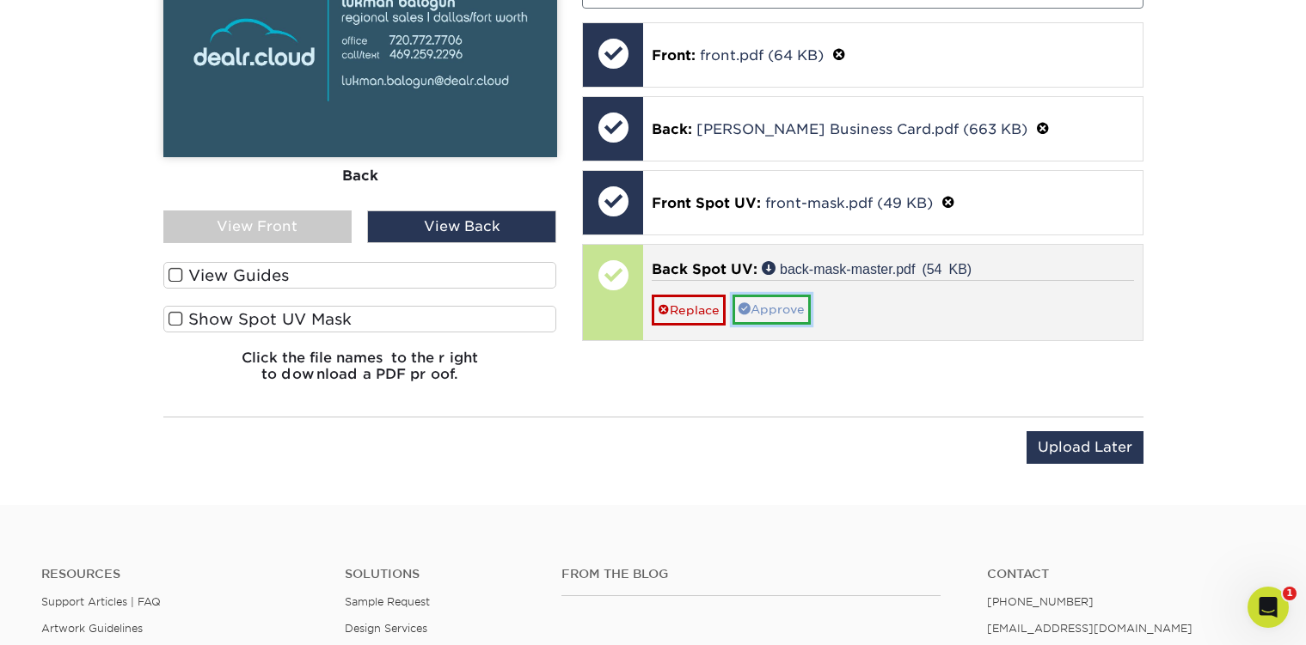
click at [753, 308] on link "Approve" at bounding box center [771, 309] width 78 height 29
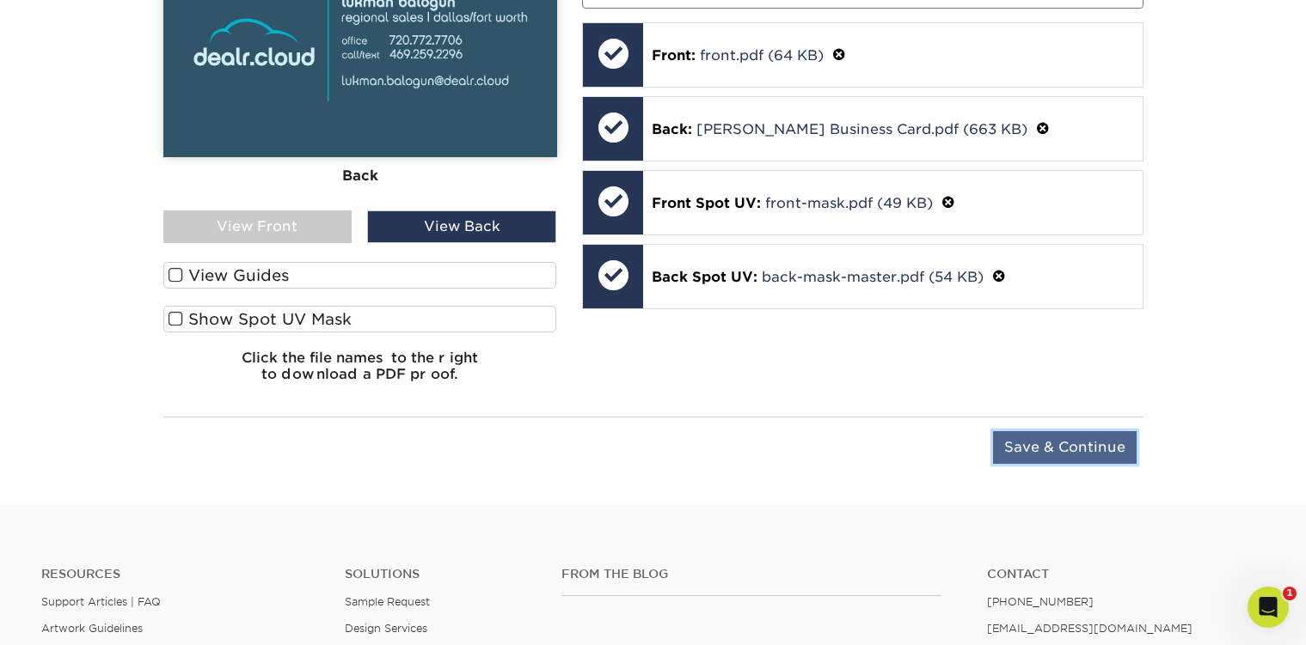
click at [1042, 444] on input "Save & Continue" at bounding box center [1065, 447] width 144 height 33
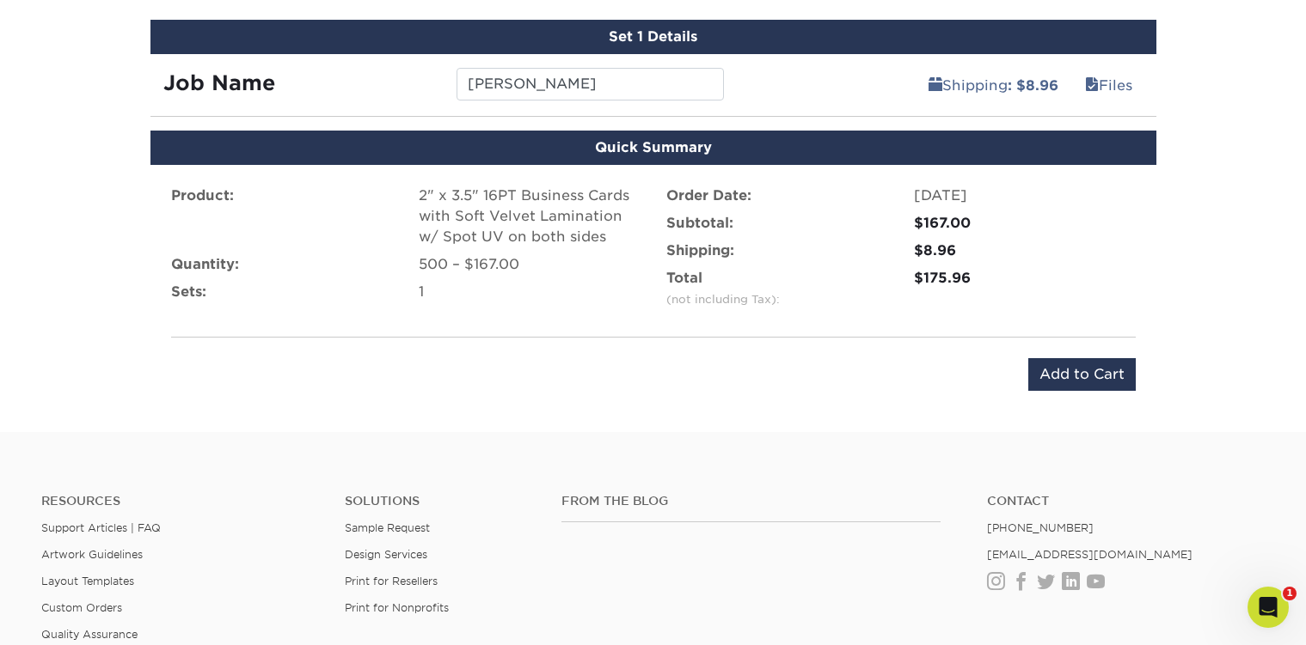
scroll to position [988, 0]
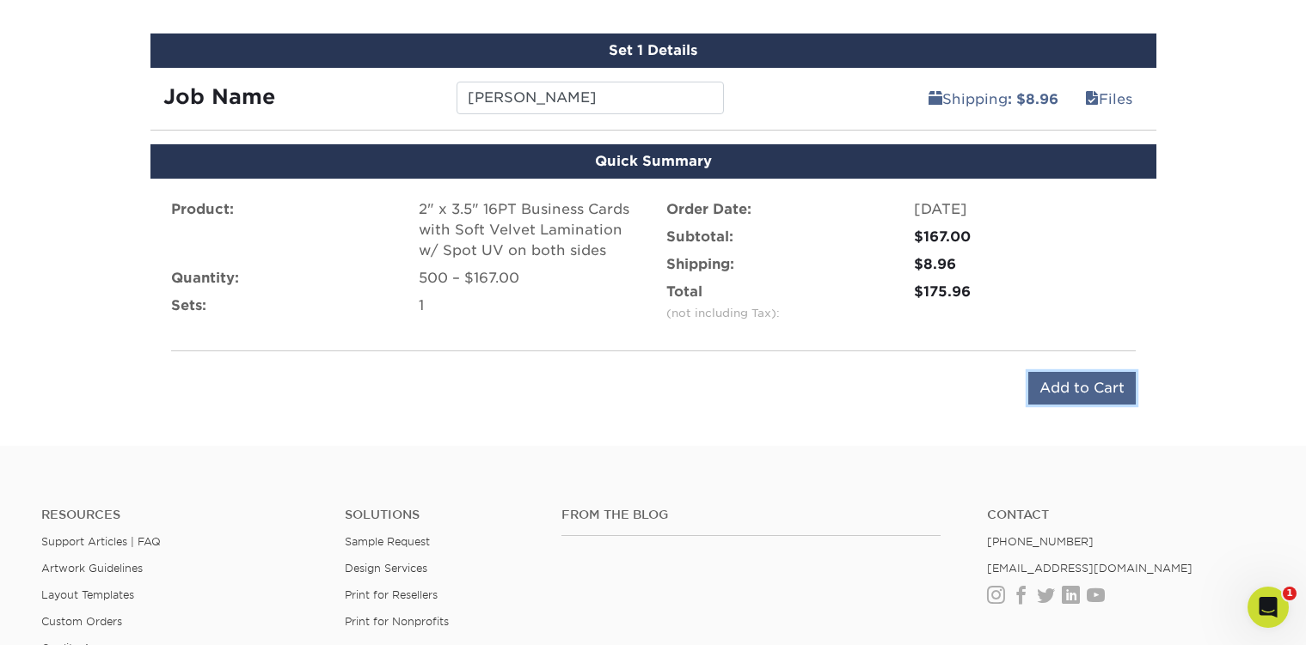
click at [1096, 382] on input "Add to Cart" at bounding box center [1081, 388] width 107 height 33
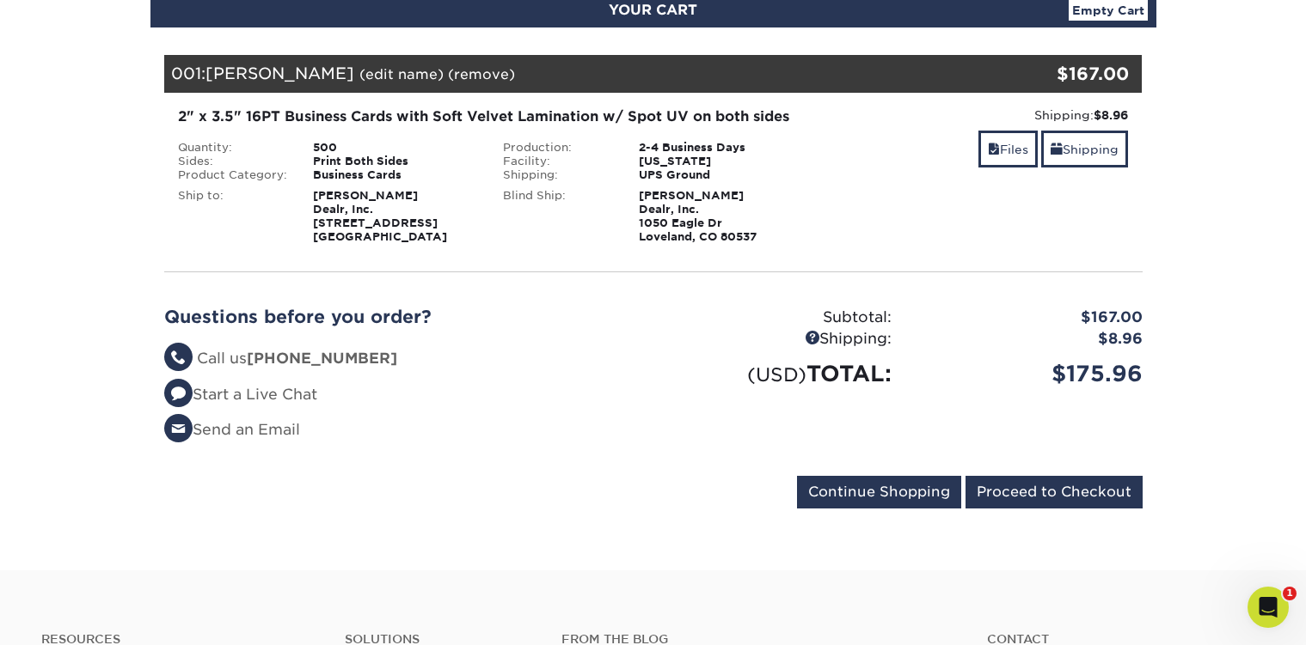
scroll to position [209, 0]
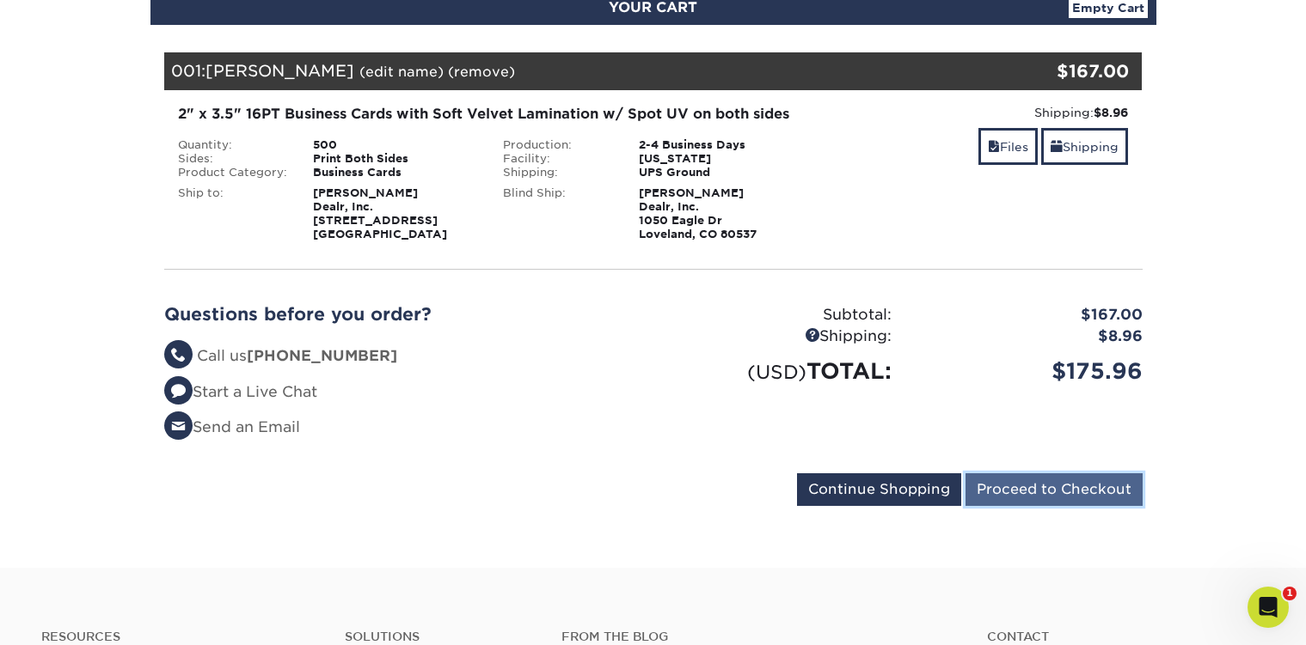
click at [1086, 499] on input "Proceed to Checkout" at bounding box center [1053, 490] width 177 height 33
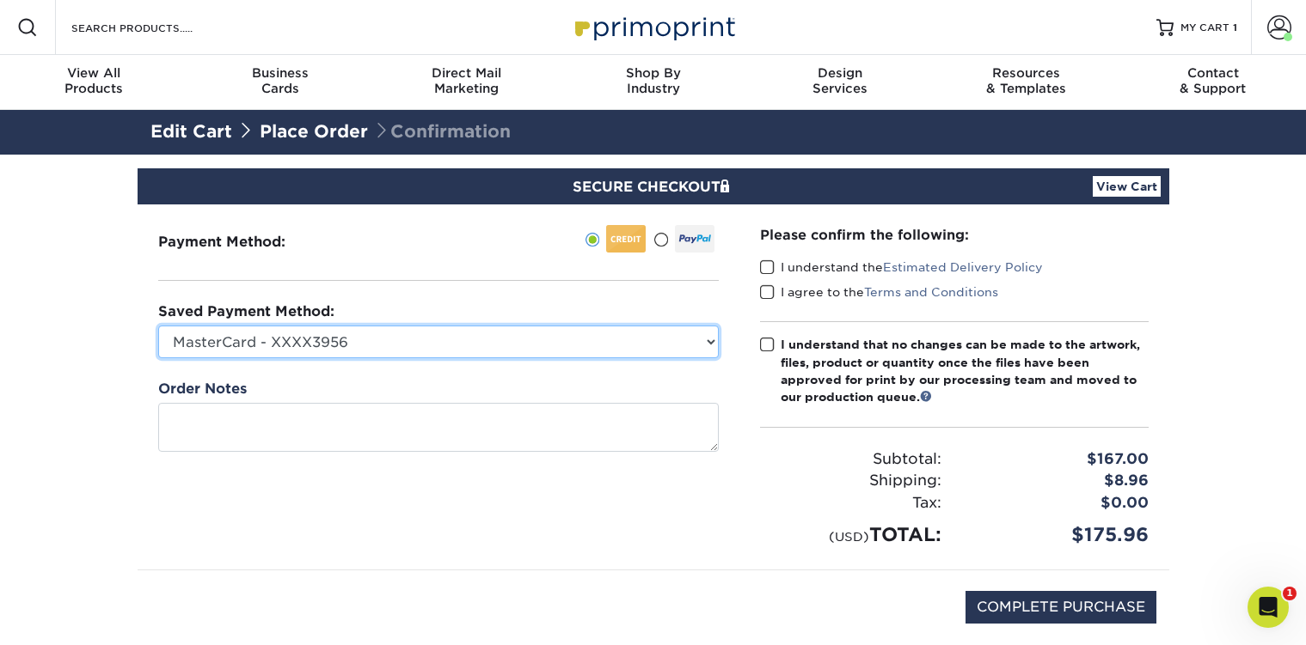
click at [388, 333] on select "MasterCard - XXXX3956 MasterCard - XXXX3956 MasterCard - XXXX0002 New Credit Ca…" at bounding box center [438, 342] width 560 height 33
select select "74437"
click at [158, 326] on select "MasterCard - XXXX3956 MasterCard - XXXX3956 MasterCard - XXXX0002 New Credit Ca…" at bounding box center [438, 342] width 560 height 33
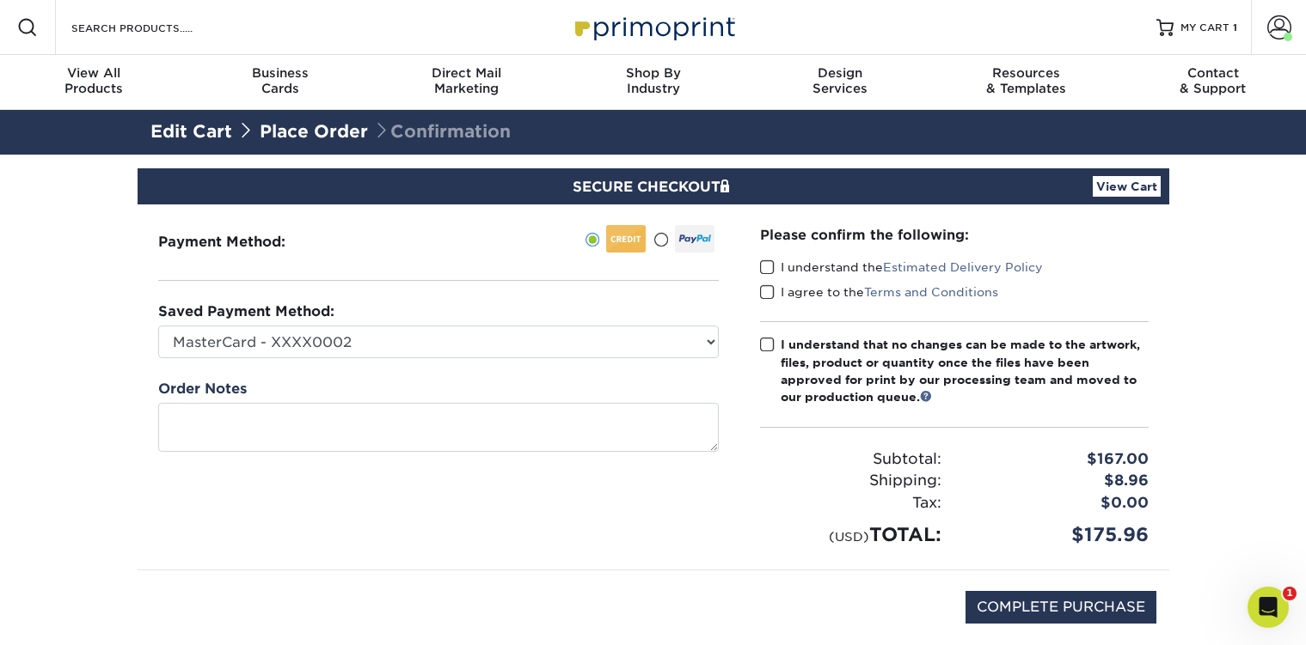
click at [764, 269] on span at bounding box center [767, 268] width 15 height 16
click at [0, 0] on input "I understand the Estimated Delivery Policy" at bounding box center [0, 0] width 0 height 0
click at [768, 297] on span at bounding box center [767, 293] width 15 height 16
click at [0, 0] on input "I agree to the Terms and Conditions" at bounding box center [0, 0] width 0 height 0
click at [768, 350] on span at bounding box center [767, 345] width 15 height 16
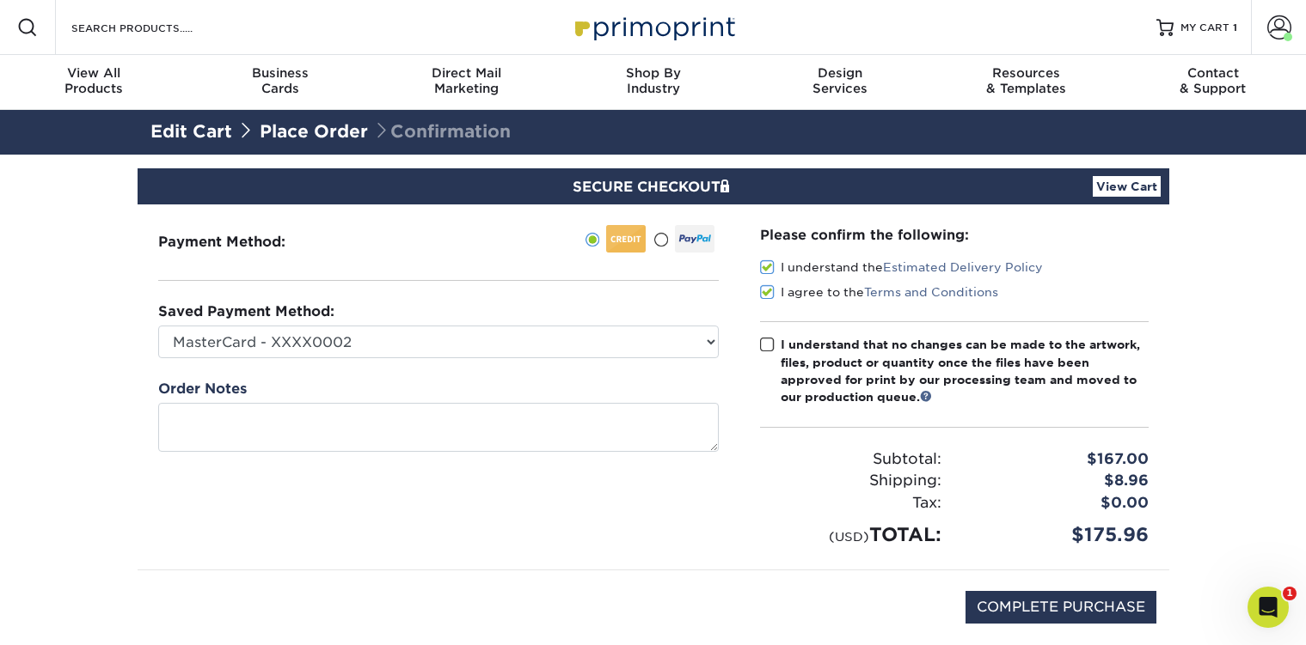
click at [0, 0] on input "I understand that no changes can be made to the artwork, files, product or quan…" at bounding box center [0, 0] width 0 height 0
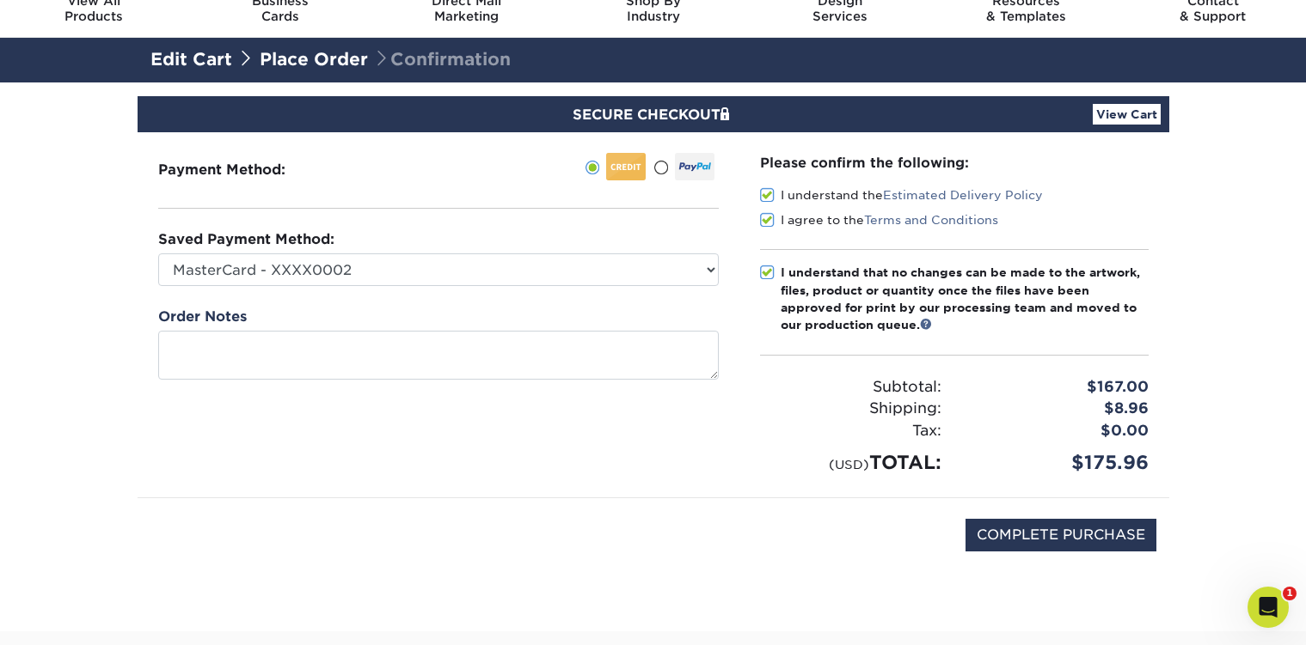
scroll to position [113, 0]
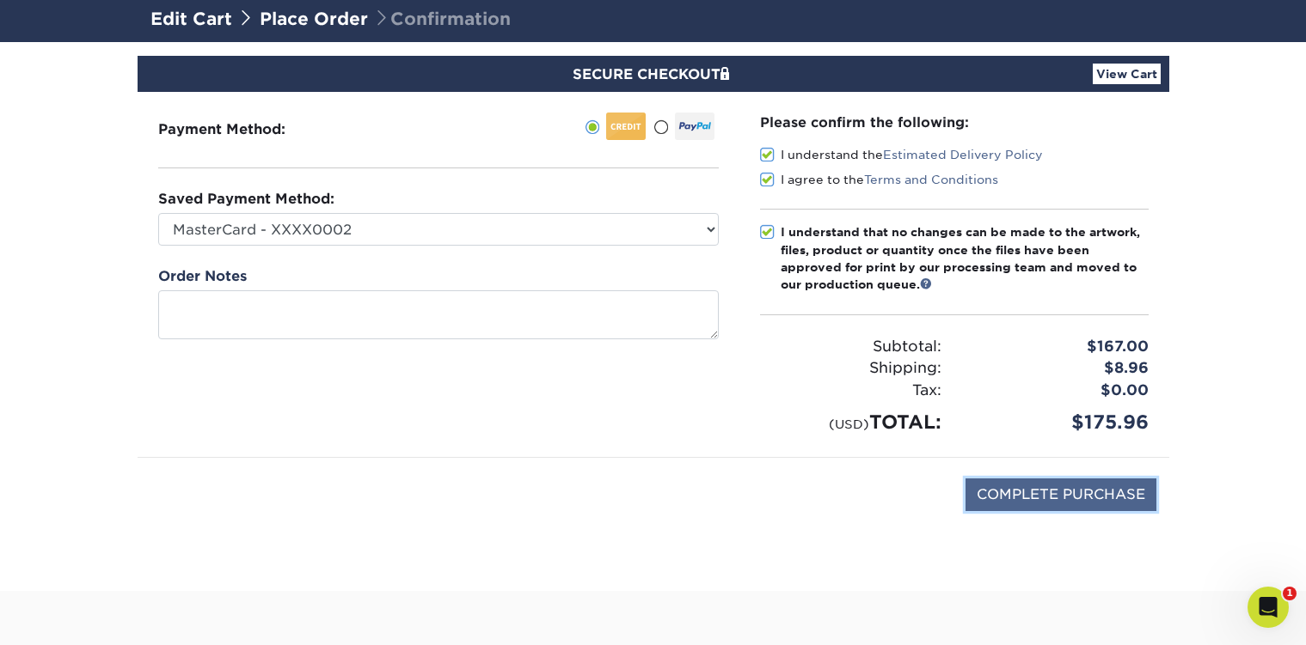
click at [1064, 486] on input "COMPLETE PURCHASE" at bounding box center [1060, 495] width 191 height 33
type input "PROCESSING, PLEASE WAIT..."
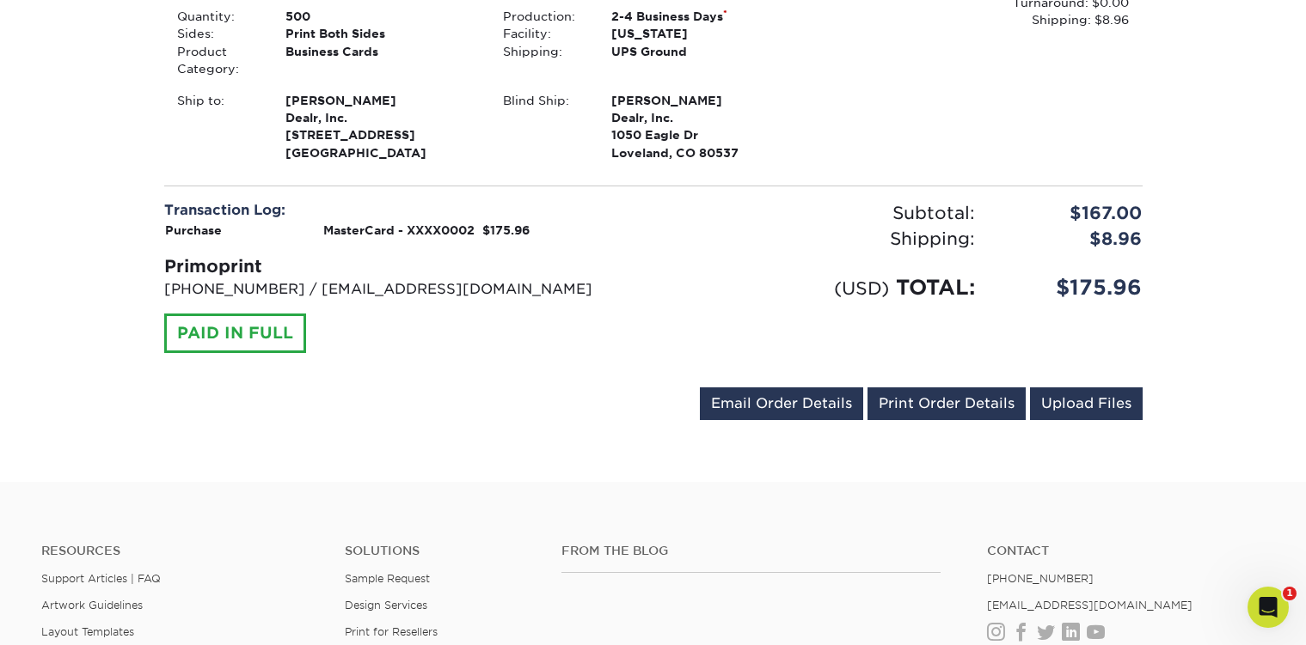
scroll to position [549, 0]
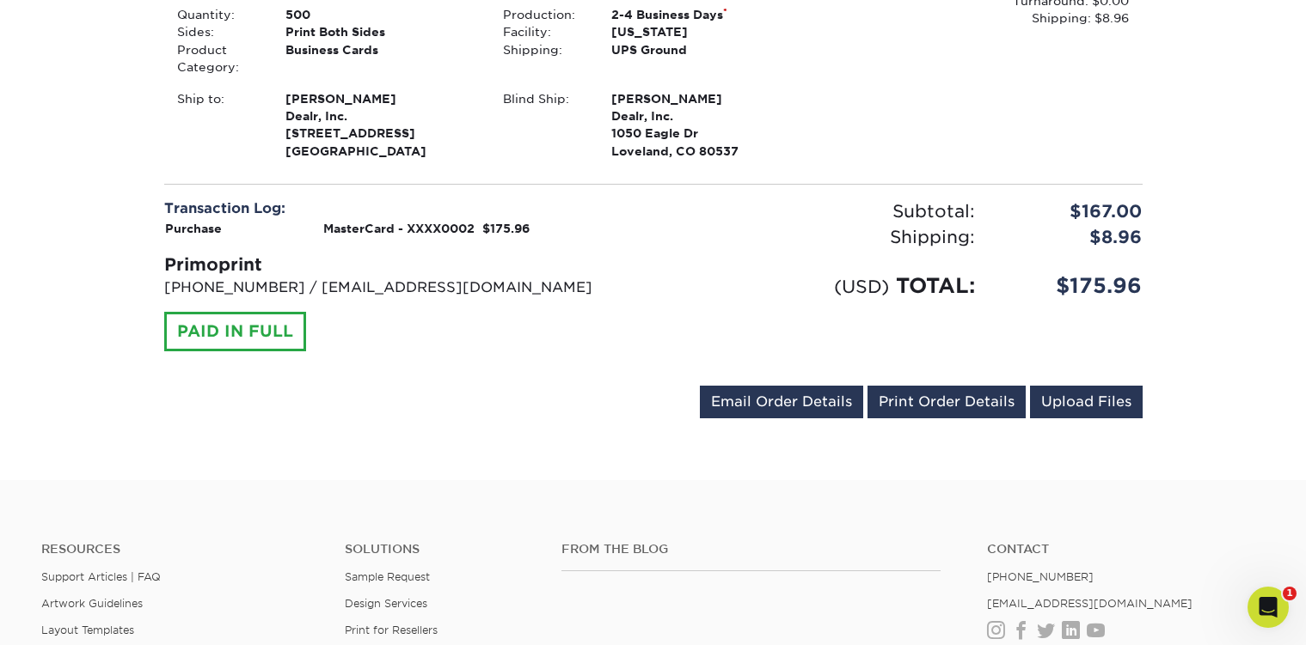
click at [622, 472] on div "Your order has been placed! Order #: 25926-10534-36368 [DATE] 1:05pm Go to My A…" at bounding box center [653, 43] width 1031 height 874
